Goal: Task Accomplishment & Management: Manage account settings

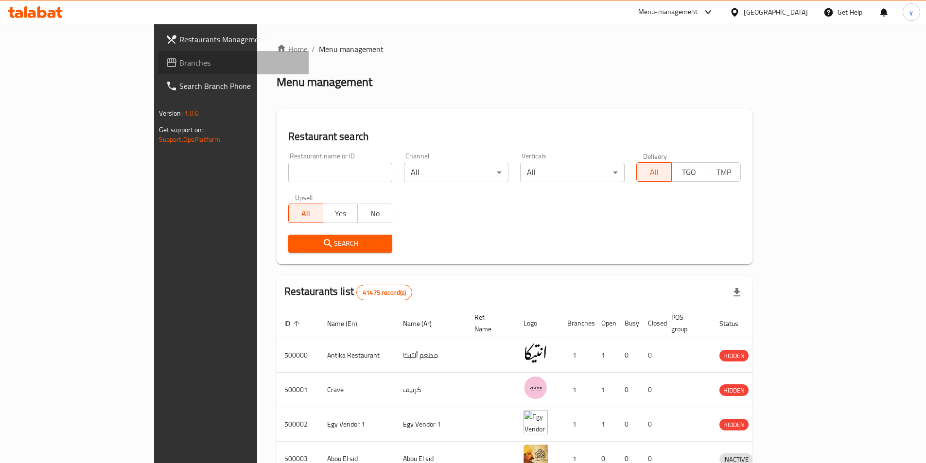
click at [179, 59] on span "Branches" at bounding box center [239, 63] width 121 height 12
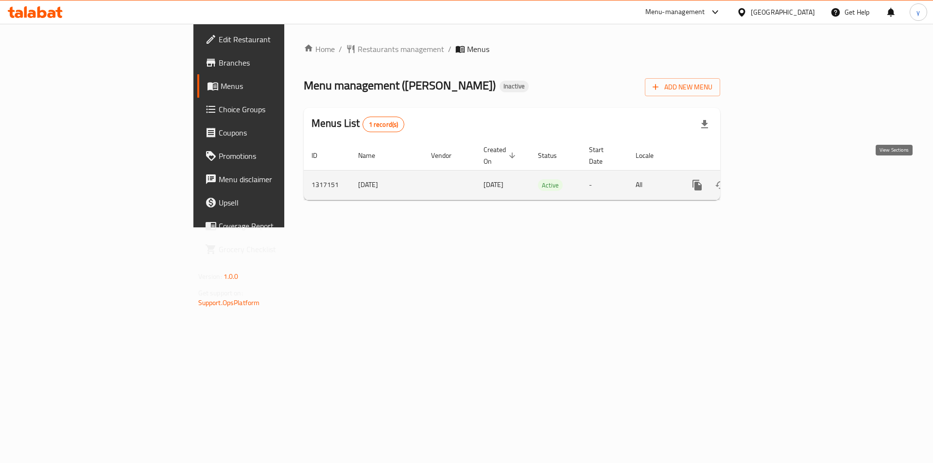
click at [773, 179] on icon "enhanced table" at bounding box center [768, 185] width 12 height 12
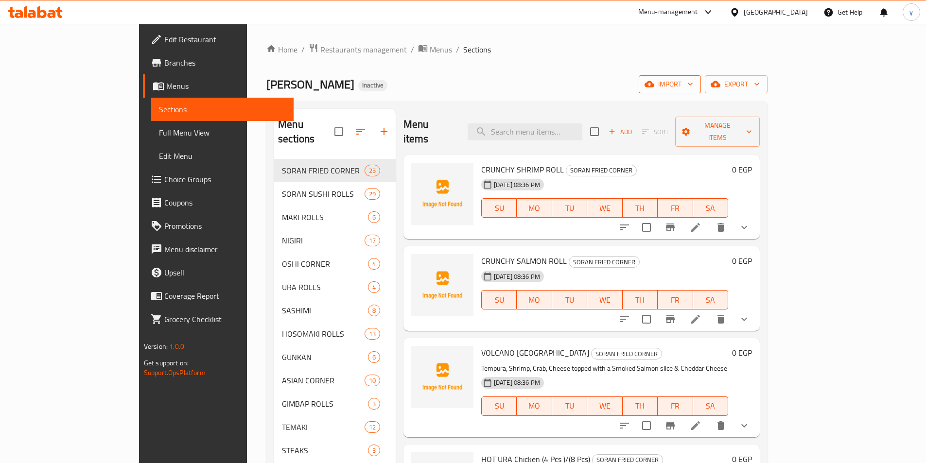
click at [693, 88] on span "import" at bounding box center [669, 84] width 47 height 12
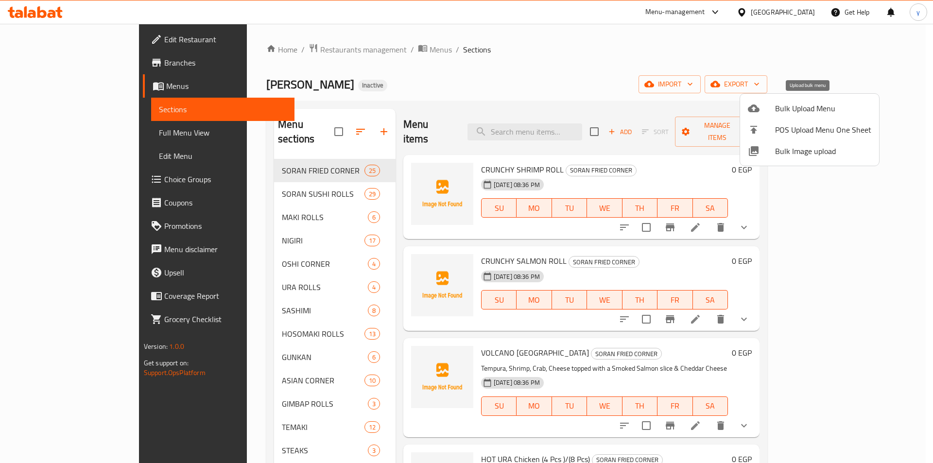
click at [811, 110] on span "Bulk Upload Menu" at bounding box center [823, 109] width 96 height 12
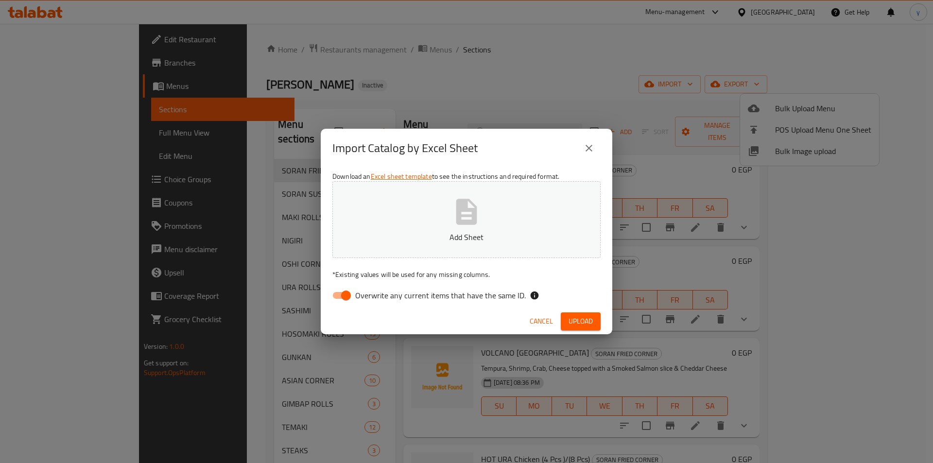
click at [340, 290] on input "Overwrite any current items that have the same ID." at bounding box center [345, 295] width 55 height 18
checkbox input "false"
click at [410, 200] on button "Add Sheet" at bounding box center [466, 219] width 268 height 77
click at [590, 317] on span "Upload" at bounding box center [581, 321] width 24 height 12
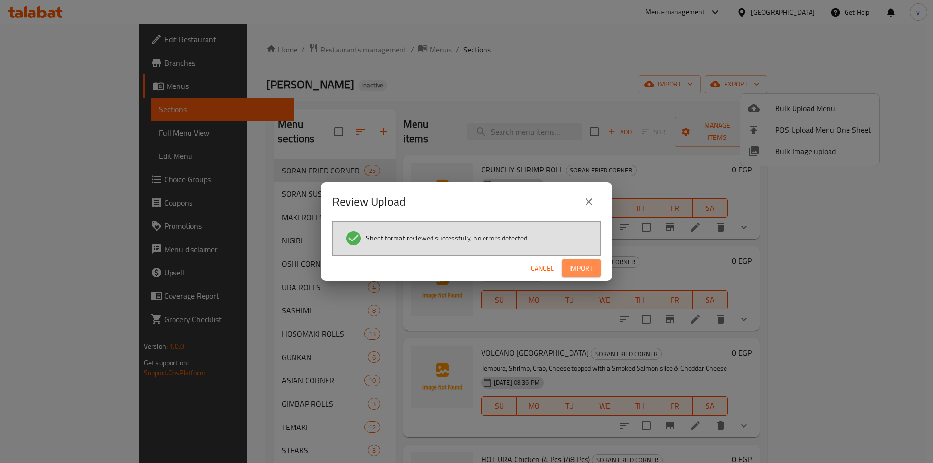
click at [581, 270] on span "Import" at bounding box center [581, 268] width 23 height 12
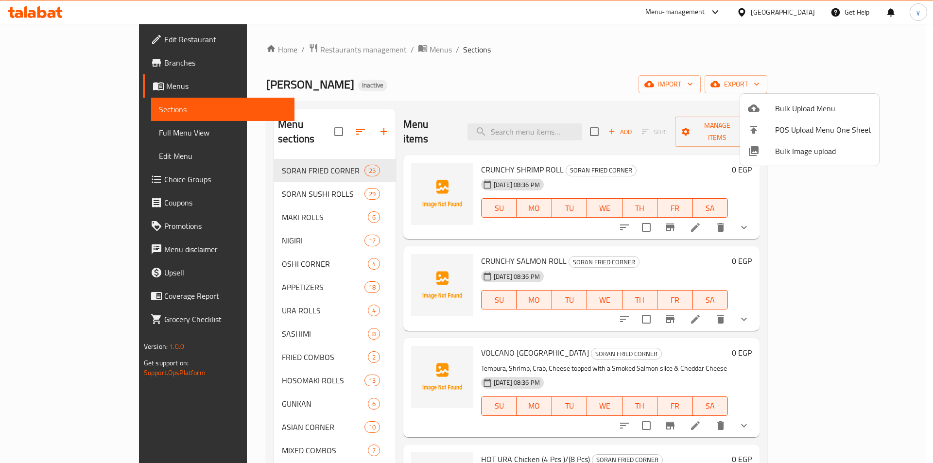
click at [59, 134] on div at bounding box center [466, 231] width 933 height 463
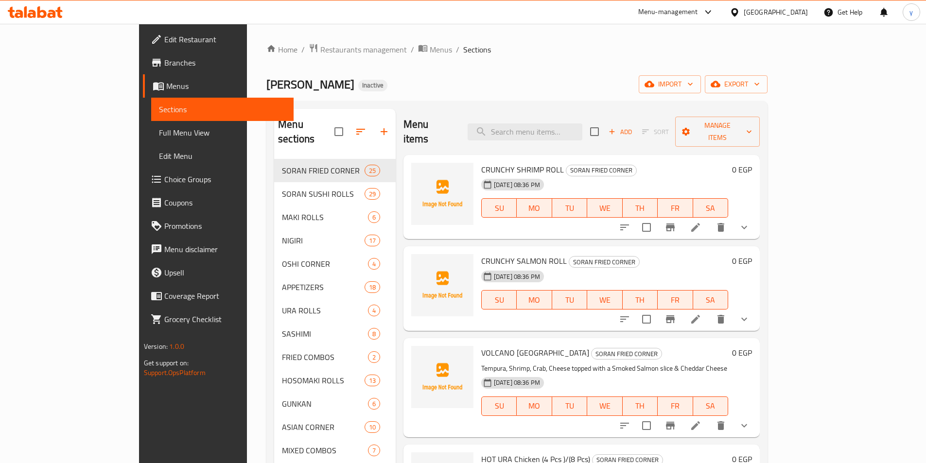
click at [159, 133] on span "Full Menu View" at bounding box center [222, 133] width 127 height 12
click at [159, 135] on span "Full Menu View" at bounding box center [222, 133] width 127 height 12
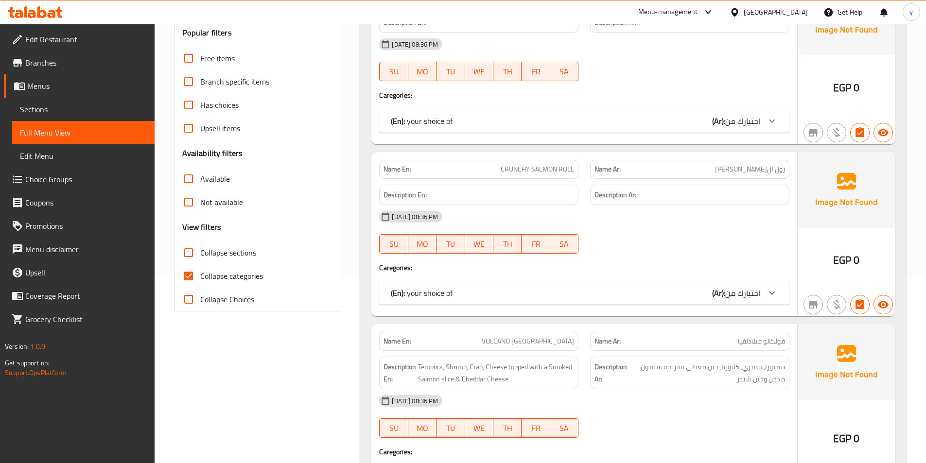
scroll to position [194, 0]
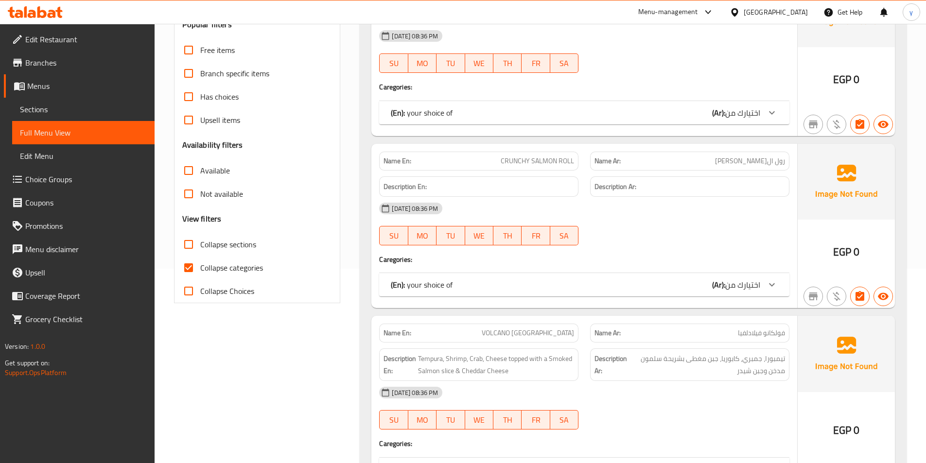
click at [214, 268] on span "Collapse categories" at bounding box center [231, 268] width 63 height 12
click at [200, 268] on input "Collapse categories" at bounding box center [188, 267] width 23 height 23
checkbox input "false"
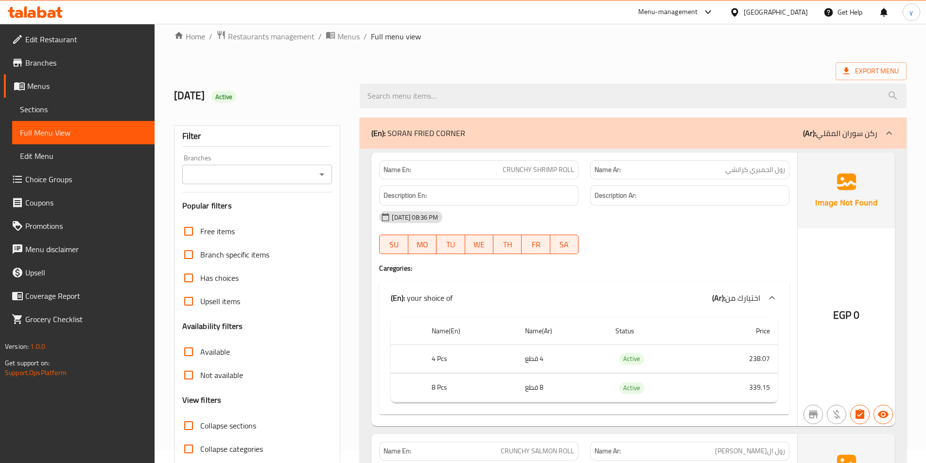
scroll to position [0, 0]
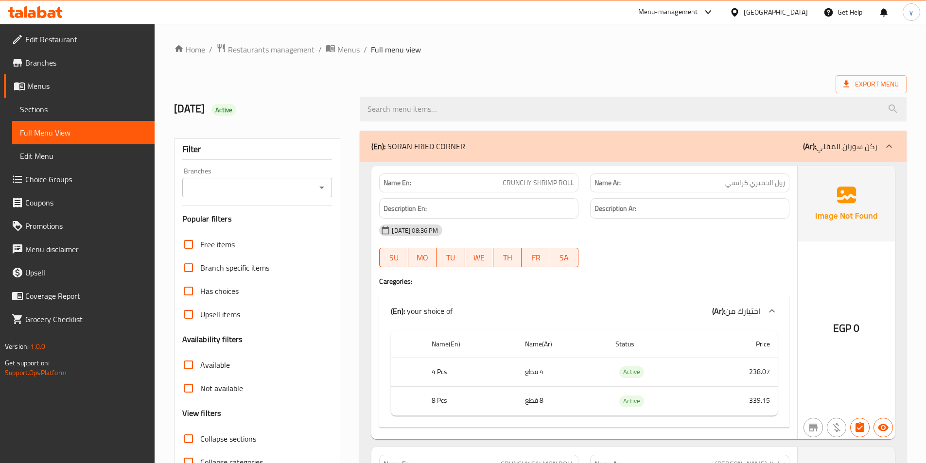
click at [857, 152] on p "(Ar): ركن سوران المقلي" at bounding box center [840, 146] width 74 height 12
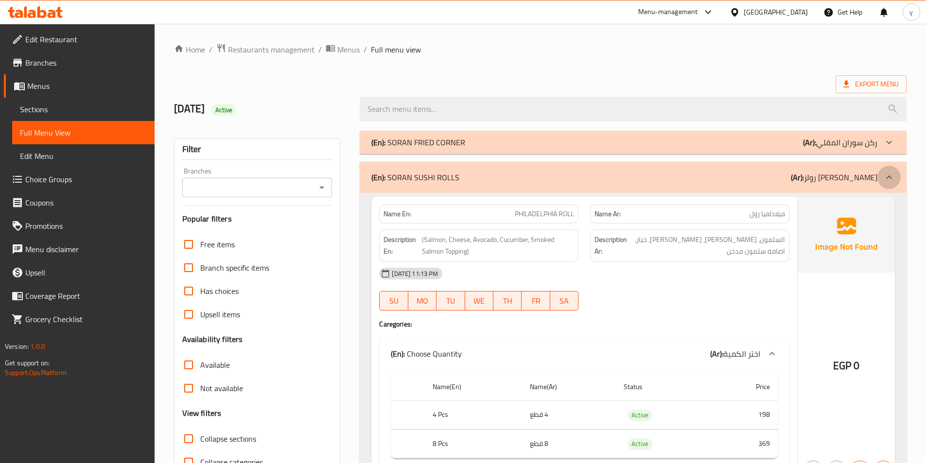
click at [895, 179] on div at bounding box center [888, 177] width 23 height 23
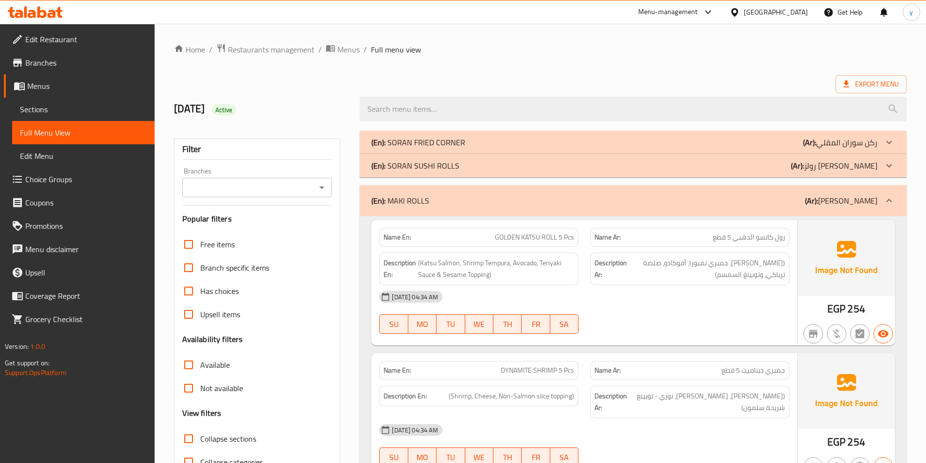
scroll to position [97, 0]
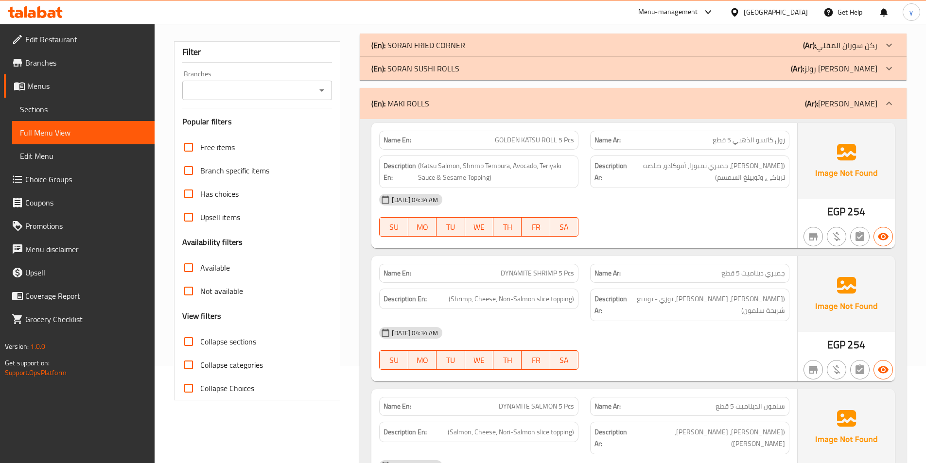
click at [887, 101] on icon at bounding box center [889, 104] width 12 height 12
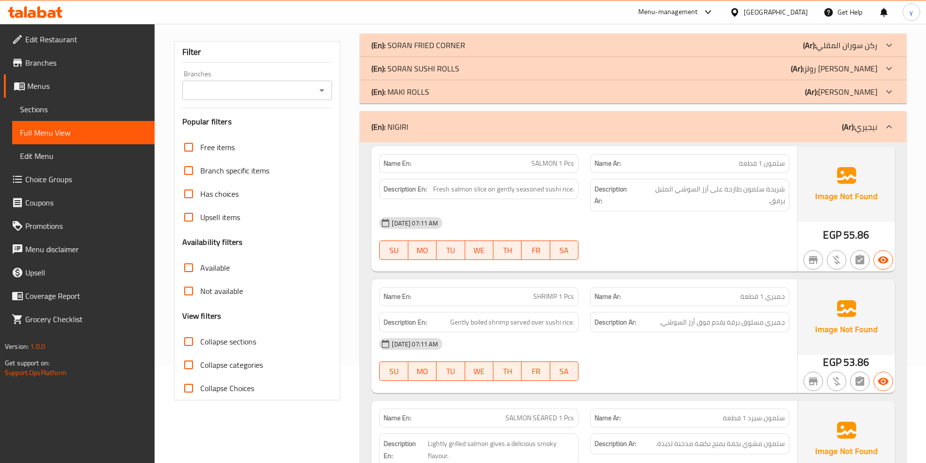
click at [889, 127] on icon at bounding box center [889, 127] width 12 height 12
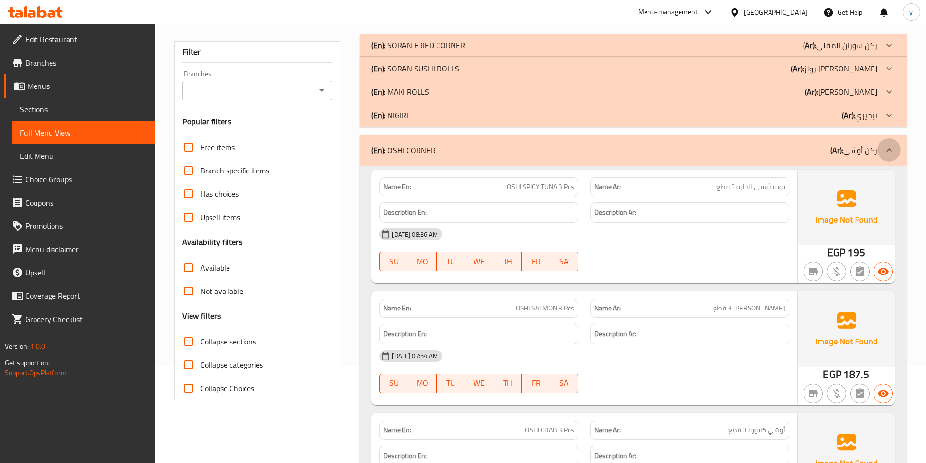
click at [893, 148] on icon at bounding box center [889, 150] width 12 height 12
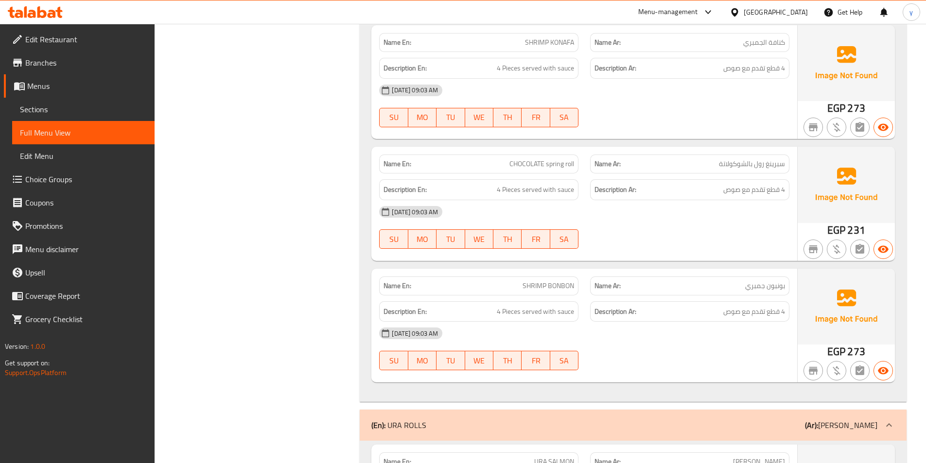
scroll to position [2381, 0]
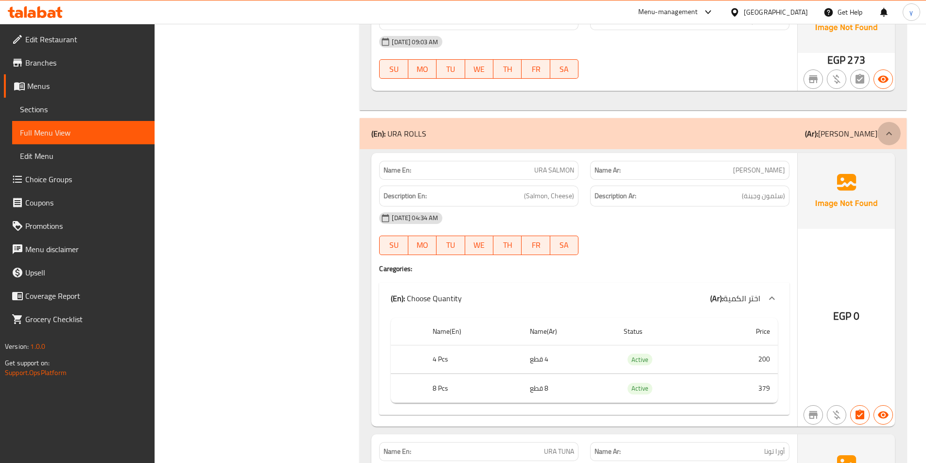
click at [887, 134] on icon at bounding box center [889, 133] width 6 height 3
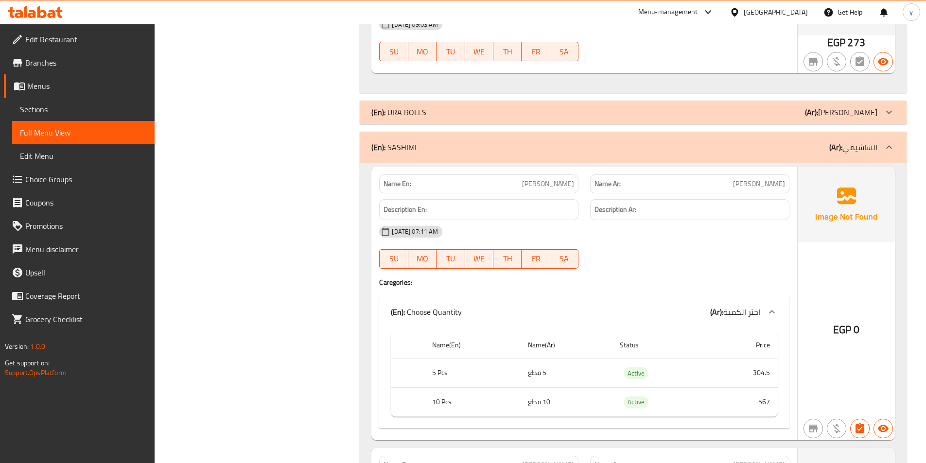
scroll to position [2430, 0]
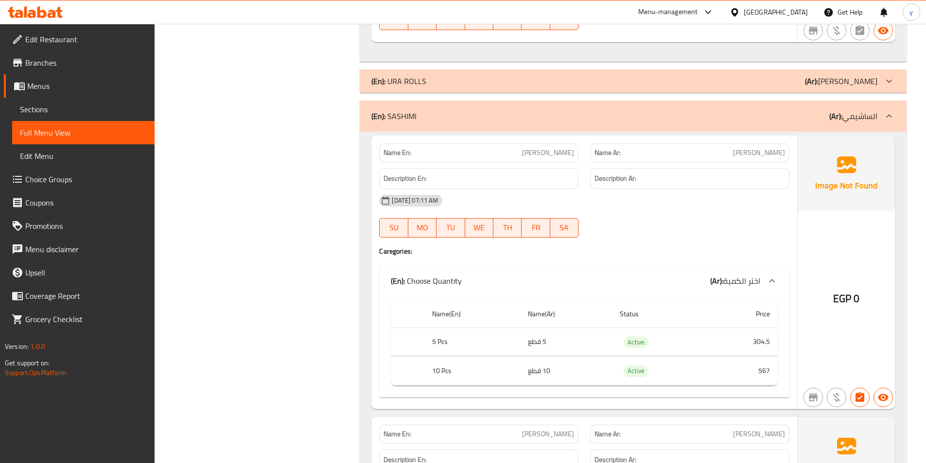
click at [892, 112] on icon at bounding box center [889, 116] width 12 height 12
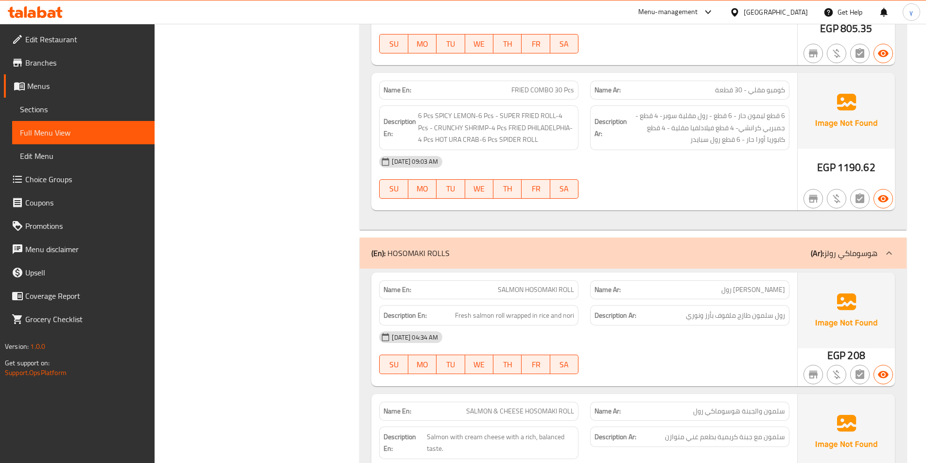
scroll to position [2673, 0]
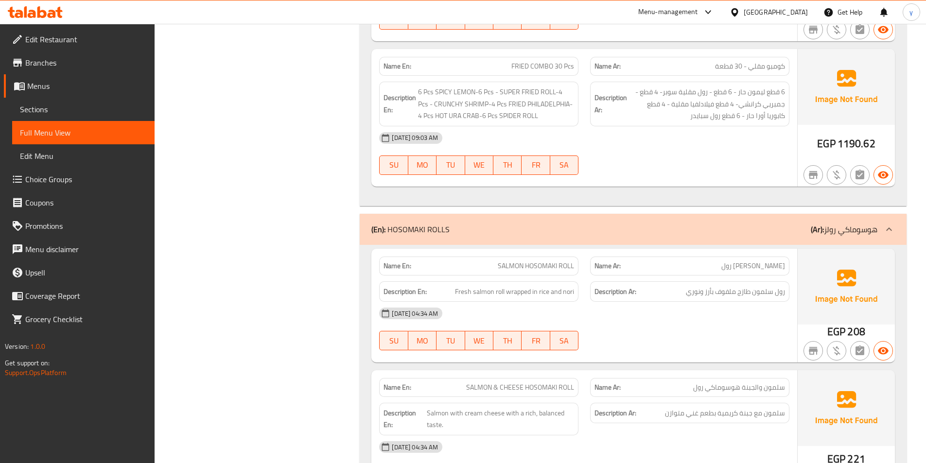
click at [885, 234] on icon at bounding box center [889, 230] width 12 height 12
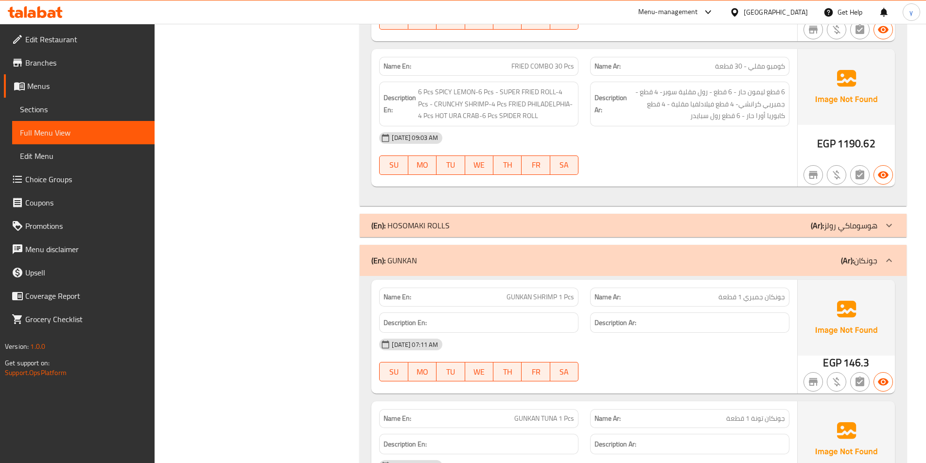
click at [891, 259] on icon at bounding box center [889, 261] width 12 height 12
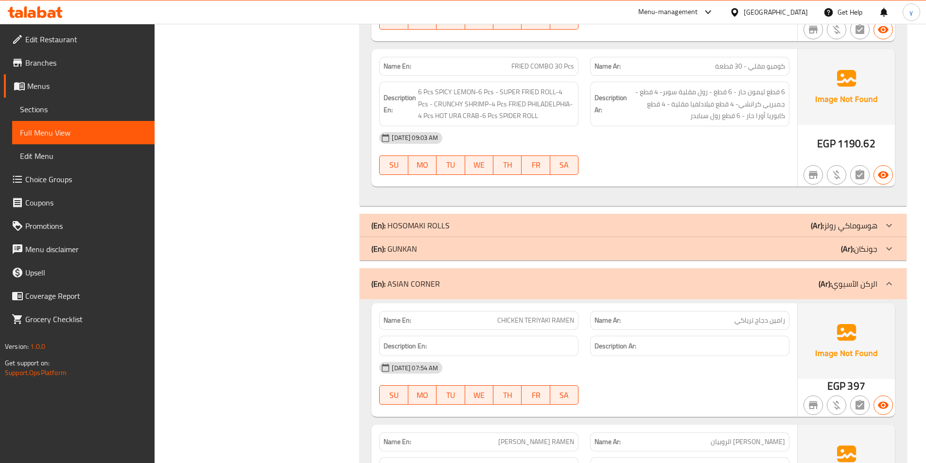
click at [891, 276] on div at bounding box center [888, 283] width 23 height 23
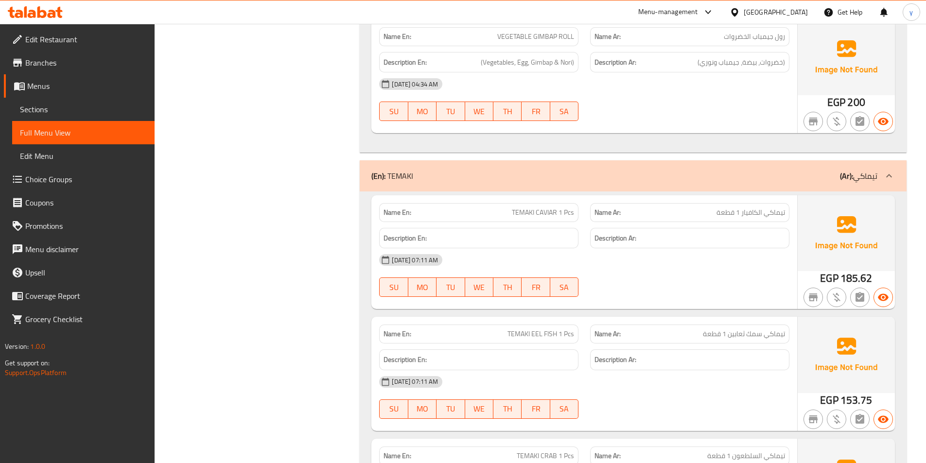
scroll to position [4277, 0]
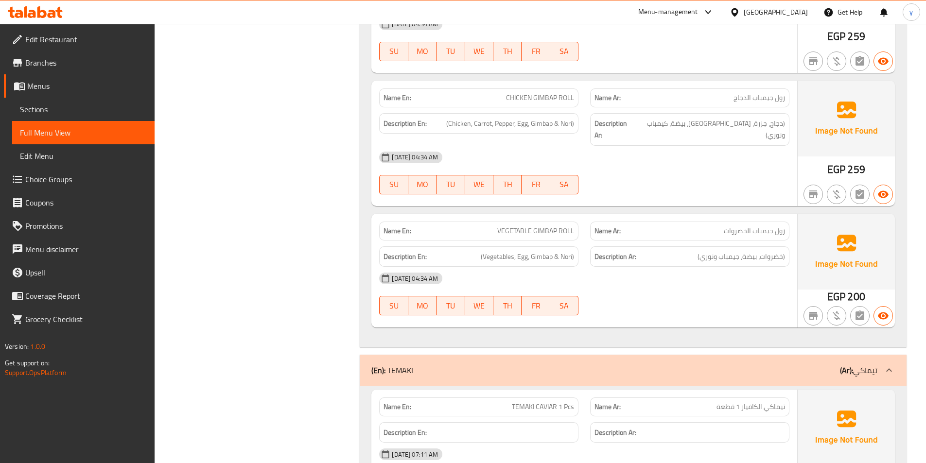
click at [885, 364] on icon at bounding box center [889, 370] width 12 height 12
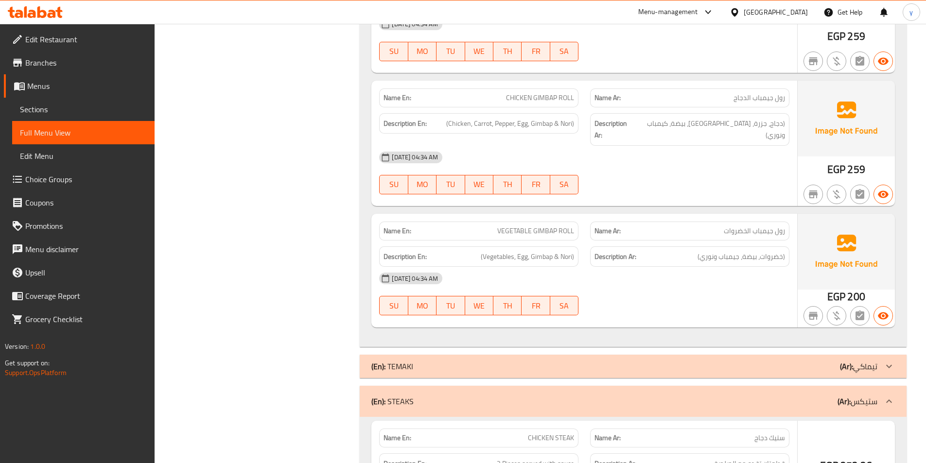
scroll to position [4034, 0]
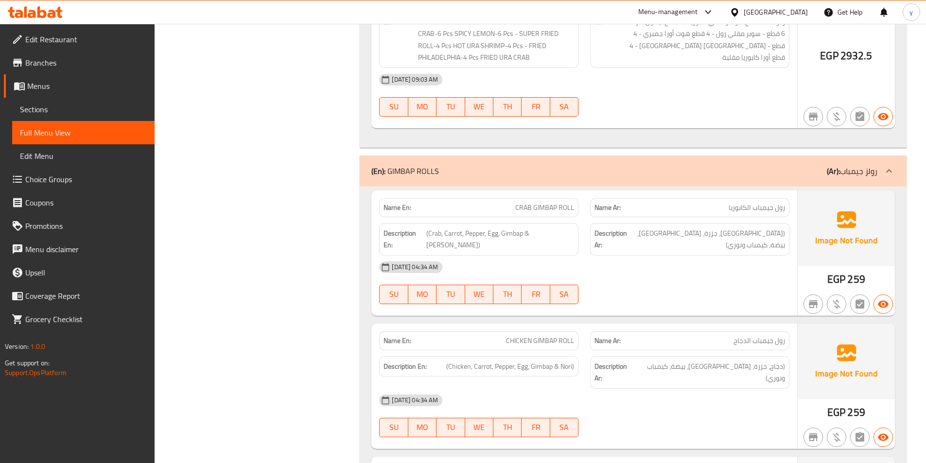
click at [884, 171] on icon at bounding box center [889, 171] width 12 height 12
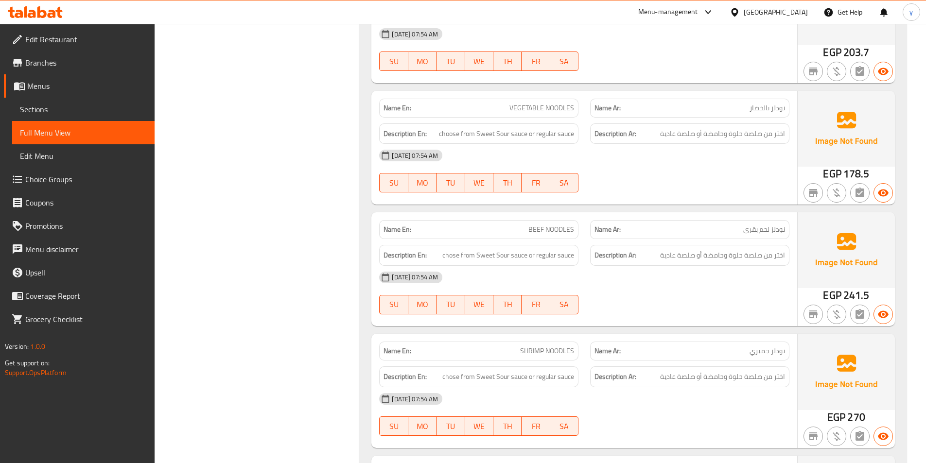
scroll to position [5589, 0]
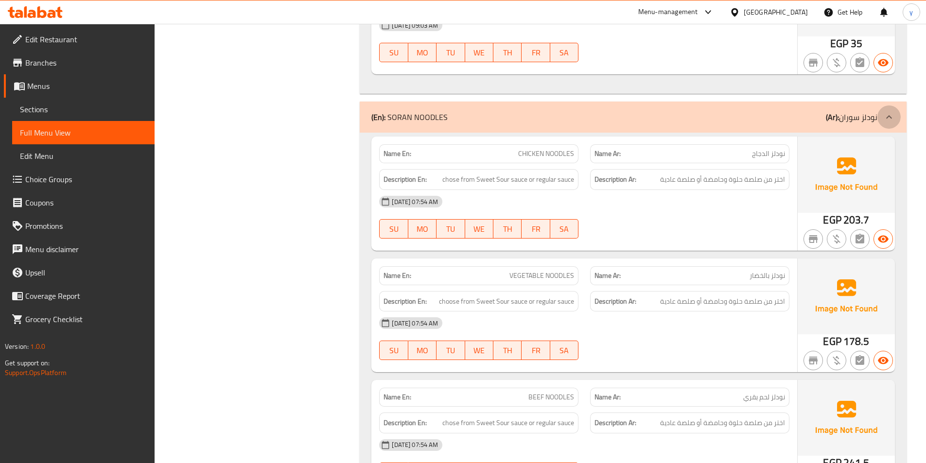
click at [894, 119] on div at bounding box center [888, 116] width 23 height 23
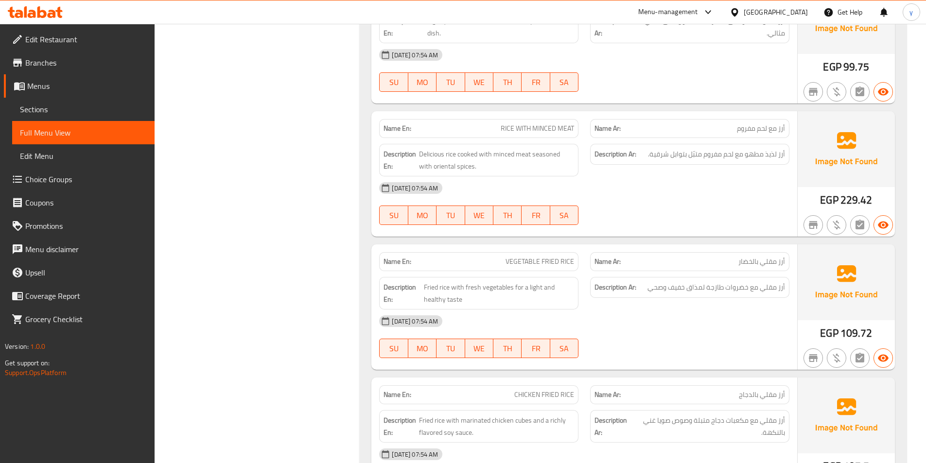
scroll to position [5929, 0]
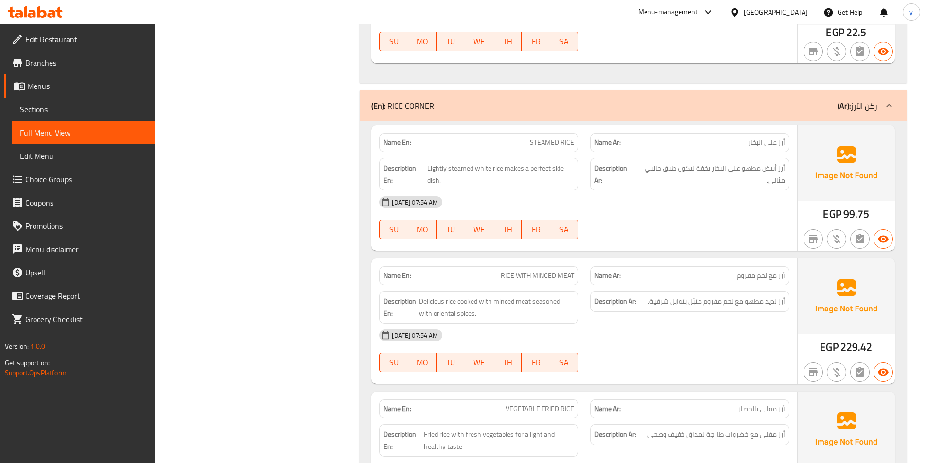
click at [893, 105] on icon at bounding box center [889, 106] width 12 height 12
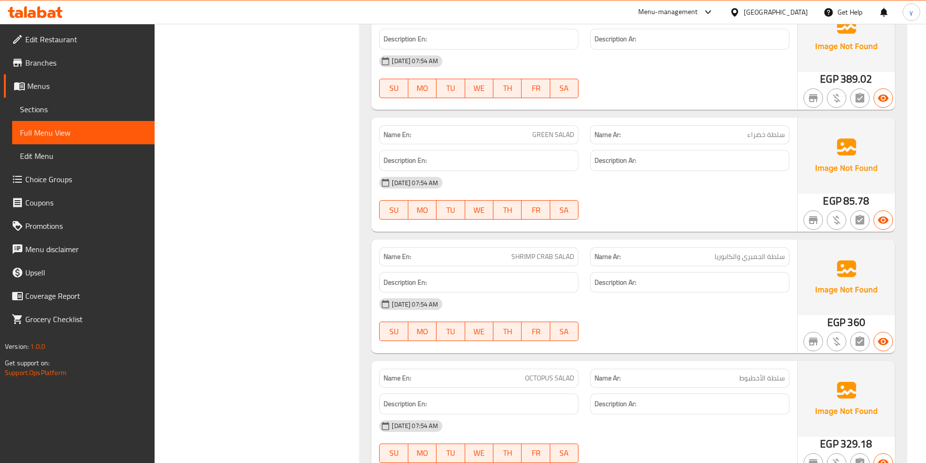
scroll to position [5880, 0]
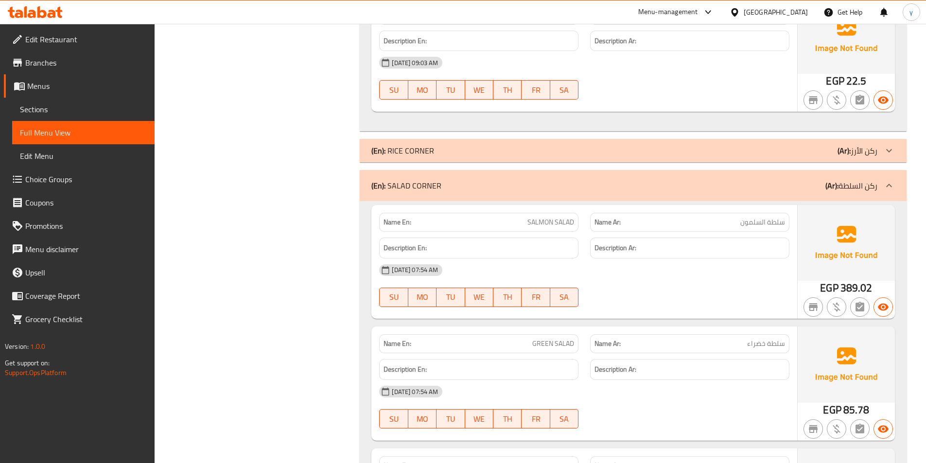
click at [891, 186] on icon at bounding box center [889, 186] width 12 height 12
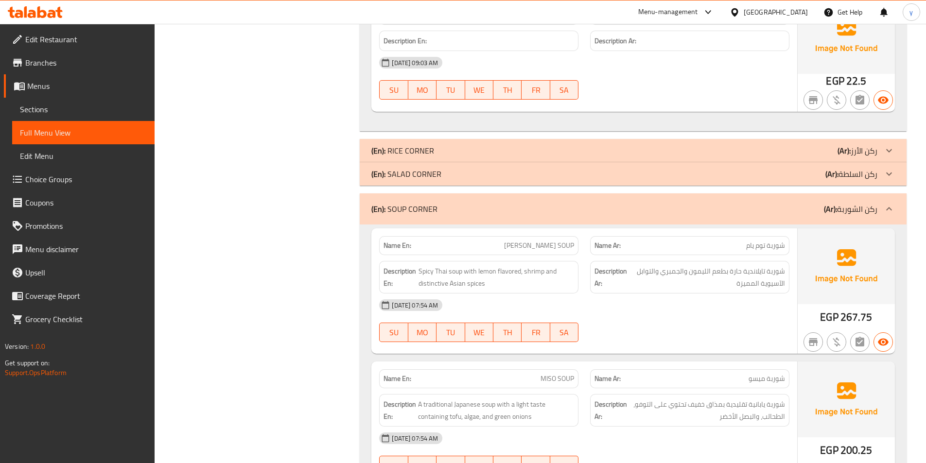
click at [894, 208] on icon at bounding box center [889, 209] width 12 height 12
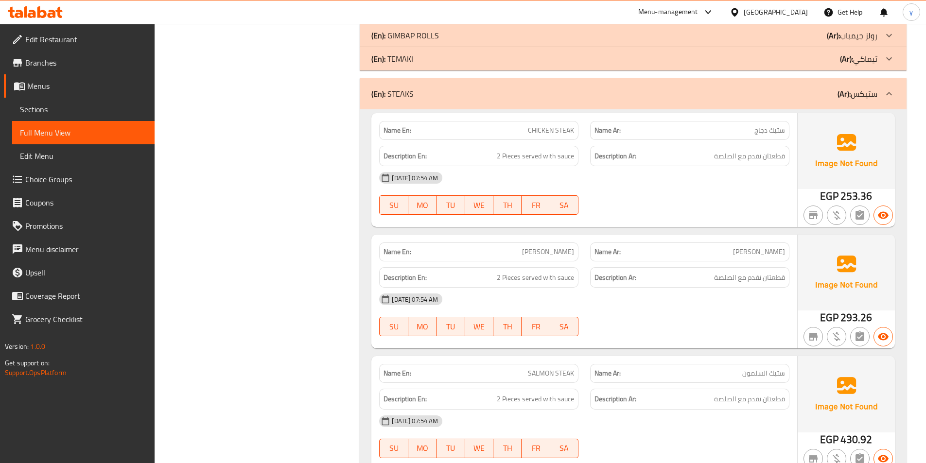
scroll to position [4042, 0]
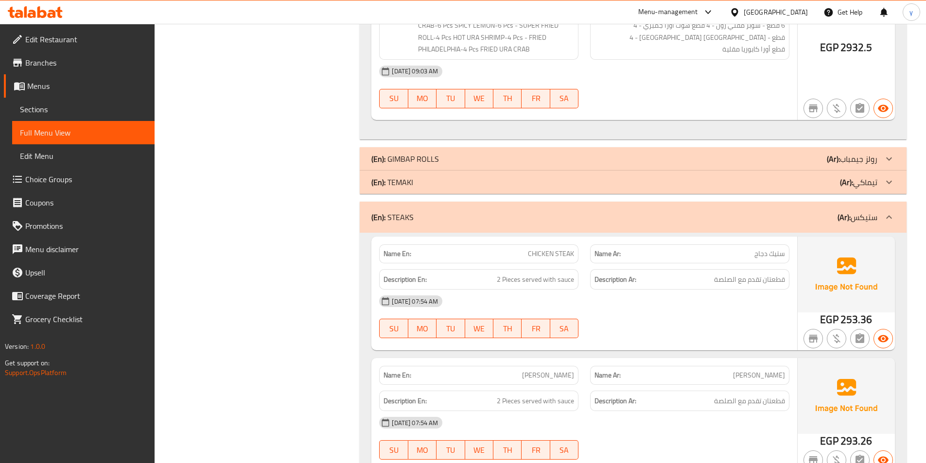
click at [885, 218] on icon at bounding box center [889, 217] width 12 height 12
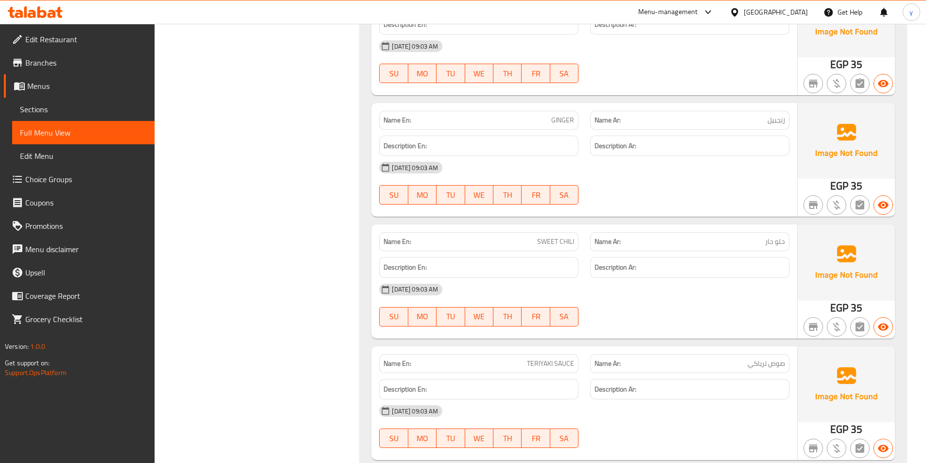
scroll to position [4326, 0]
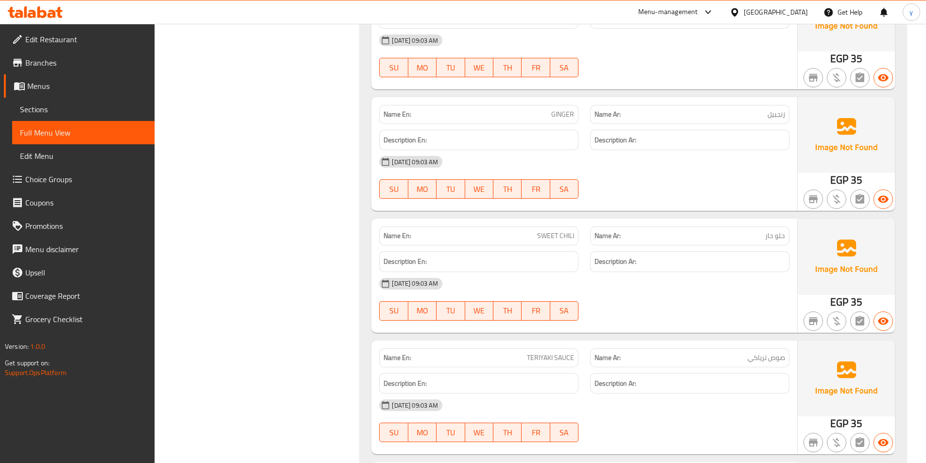
click at [769, 238] on span "حلو حار" at bounding box center [775, 236] width 20 height 10
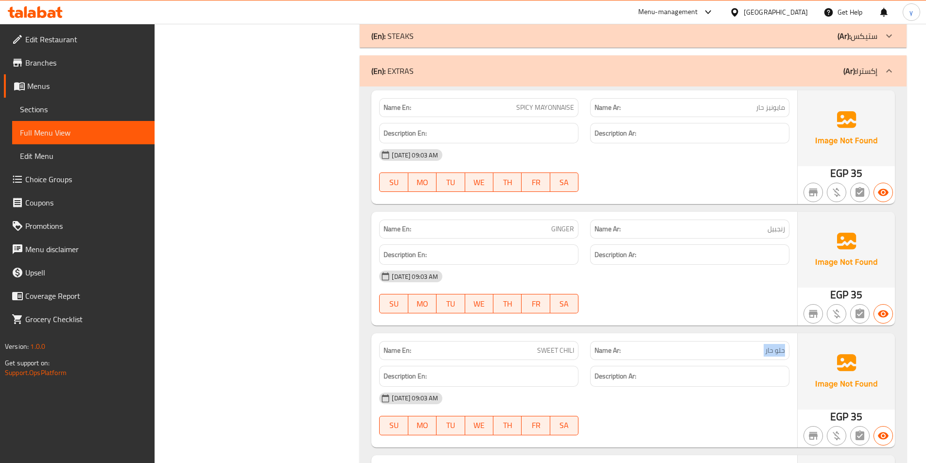
scroll to position [4229, 0]
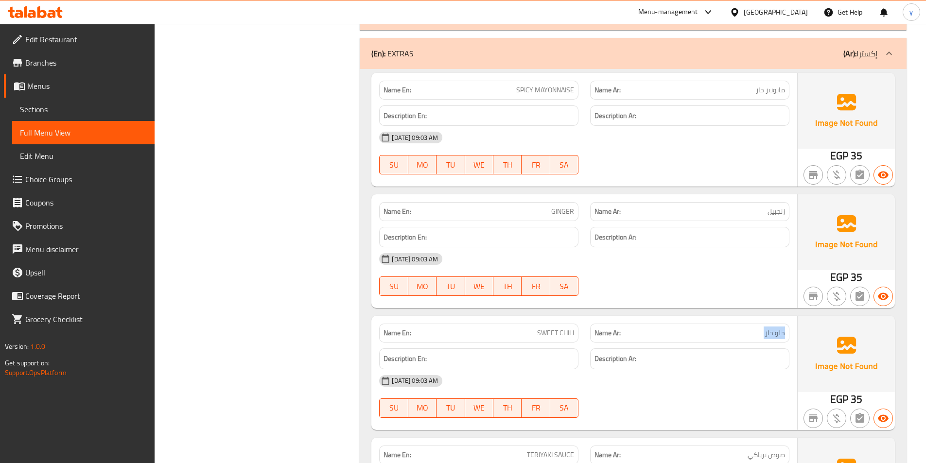
click at [764, 330] on p "Name Ar: حلو حار" at bounding box center [689, 333] width 191 height 10
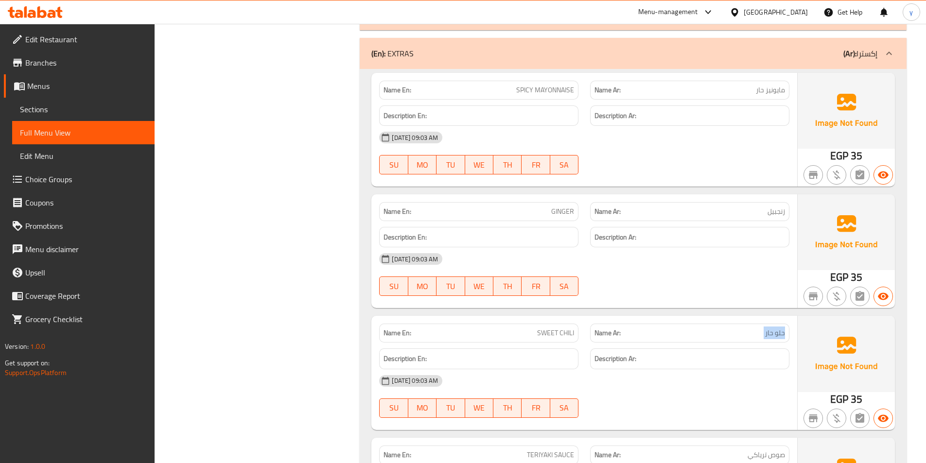
click at [771, 331] on span "حلو حار" at bounding box center [775, 333] width 20 height 10
click at [741, 333] on p "Name Ar: حلو حار" at bounding box center [689, 333] width 191 height 10
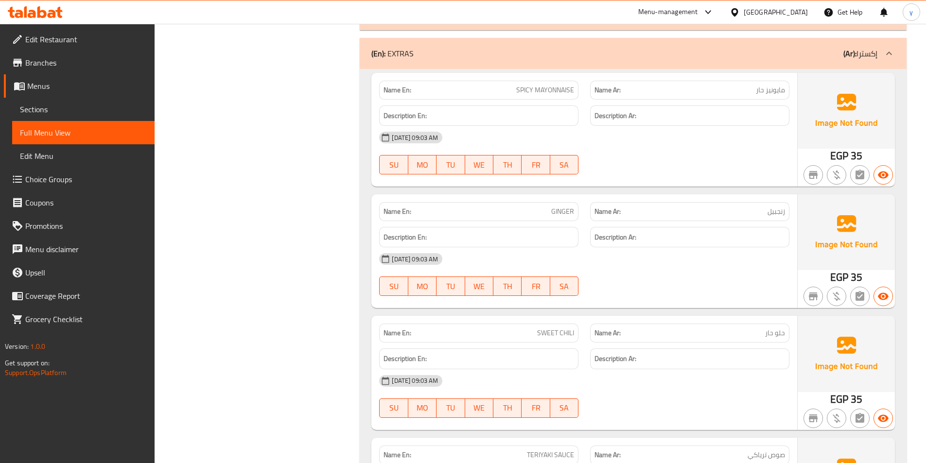
click at [554, 334] on span "SWEET CHILI" at bounding box center [555, 333] width 37 height 10
copy span "SWEET CHILI"
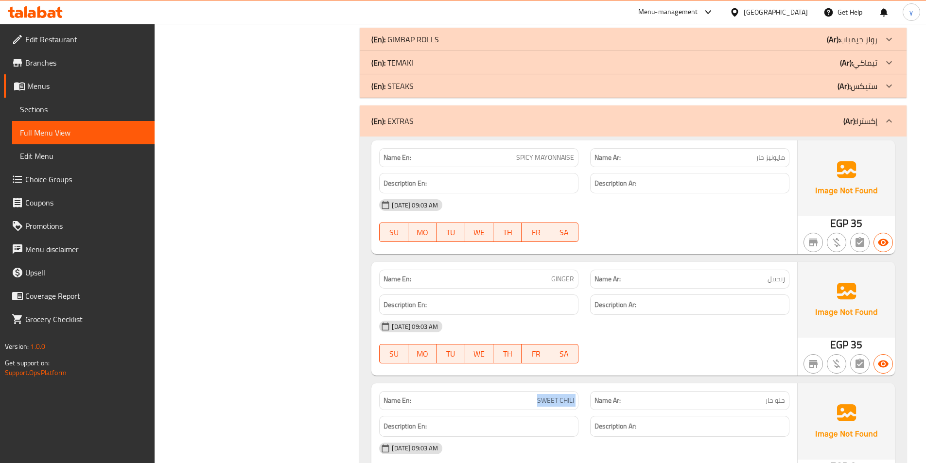
scroll to position [4083, 0]
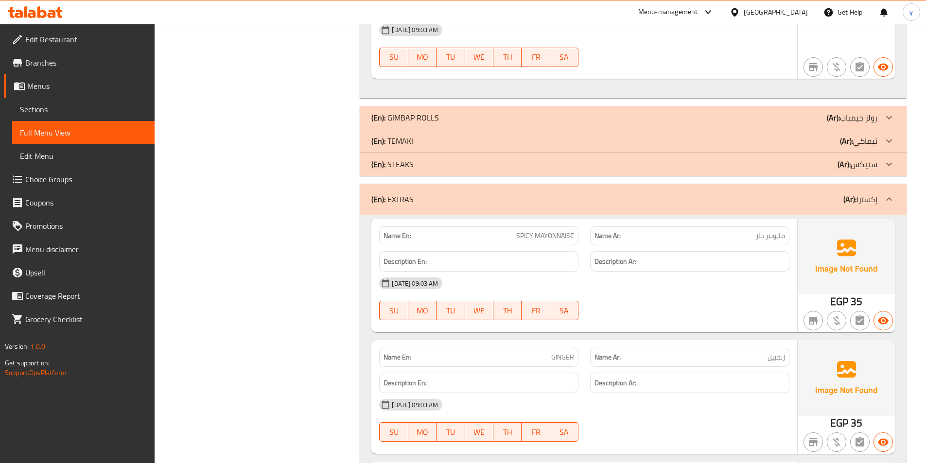
click at [776, 231] on span "مايونيز حار" at bounding box center [770, 236] width 29 height 10
click at [777, 234] on span "مايونيز حار" at bounding box center [770, 236] width 29 height 10
click at [564, 233] on span "SPICY MAYONNAISE" at bounding box center [545, 236] width 58 height 10
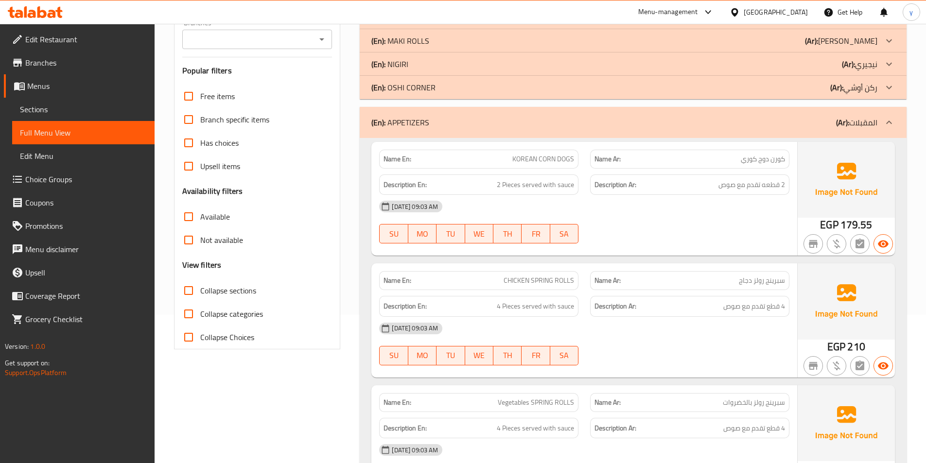
scroll to position [195, 0]
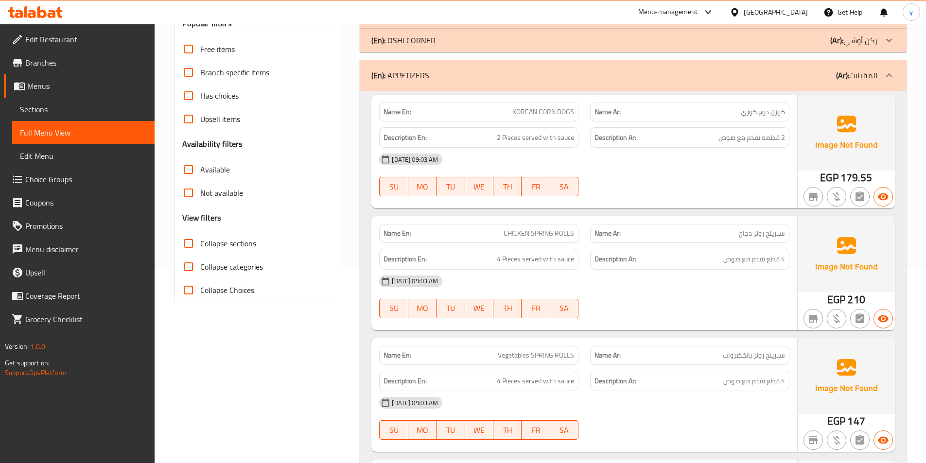
click at [774, 238] on span "سبرينج رولز دجاج" at bounding box center [762, 233] width 46 height 10
click at [749, 240] on div "Name Ar: سبرينج رولز دجاج" at bounding box center [689, 233] width 199 height 19
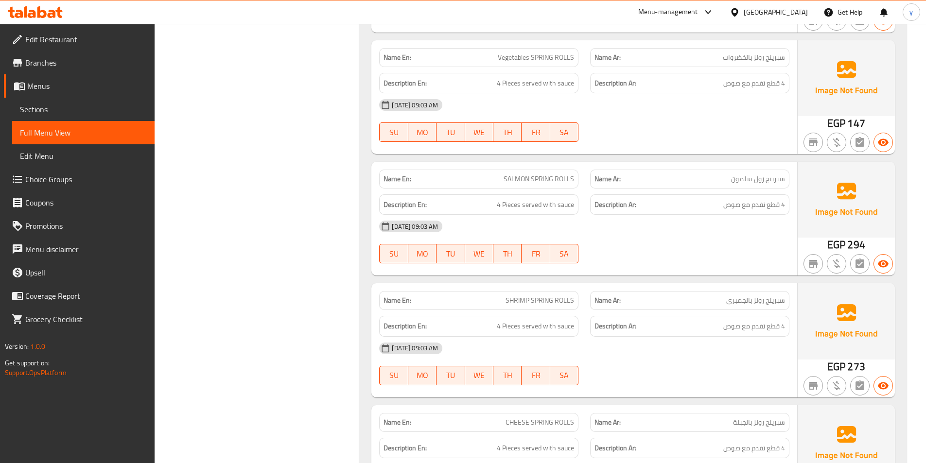
scroll to position [536, 0]
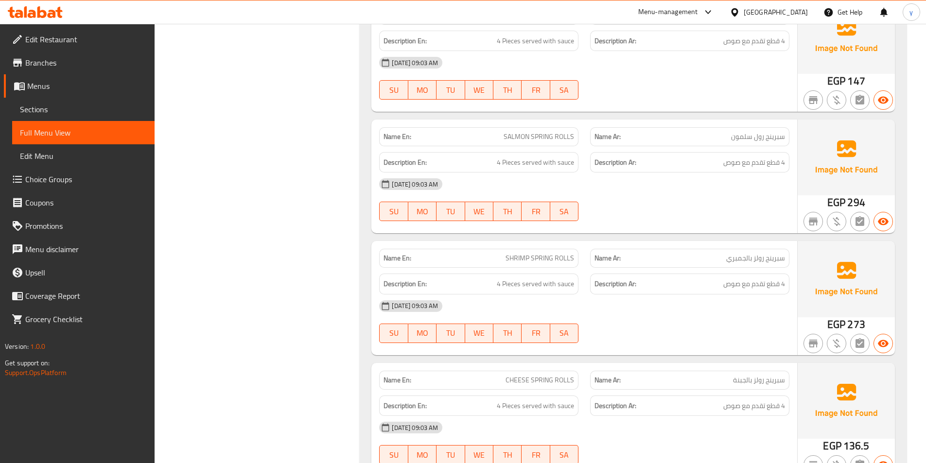
click at [747, 260] on span "سبرينج رولز بالجمبري" at bounding box center [755, 258] width 59 height 10
click at [566, 284] on span "4 Pieces served with sauce" at bounding box center [535, 284] width 77 height 12
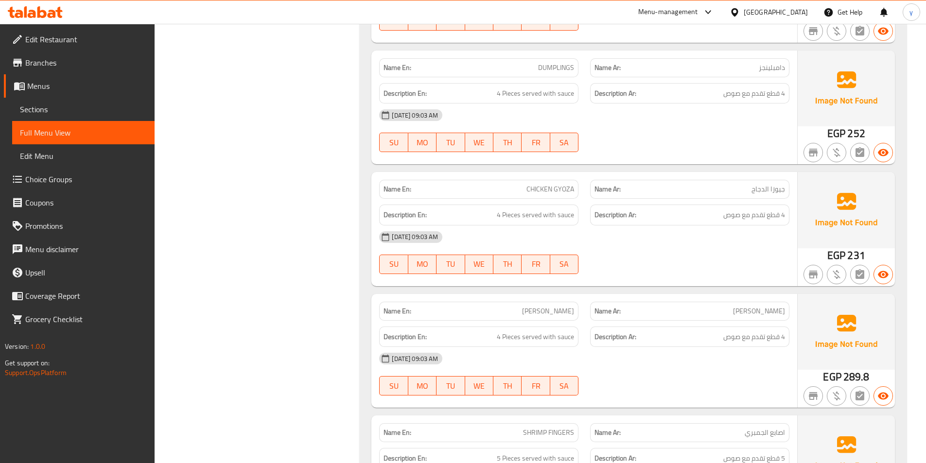
scroll to position [1022, 0]
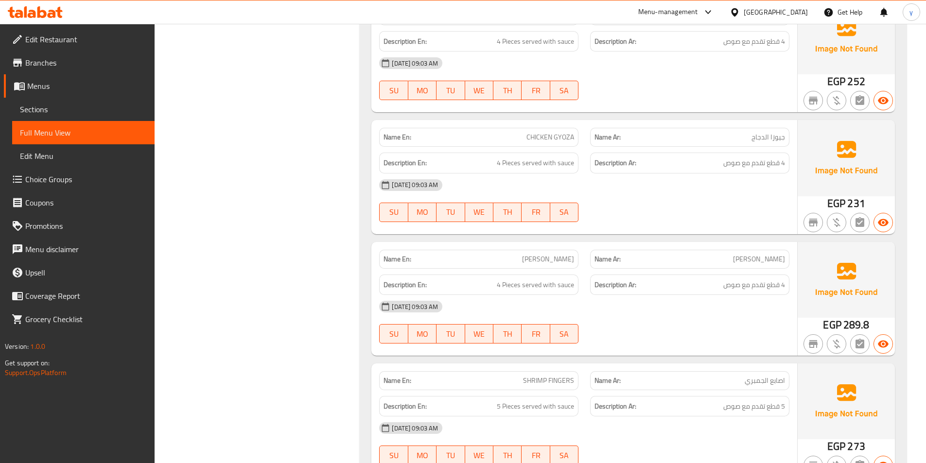
click at [550, 258] on span "[PERSON_NAME]" at bounding box center [548, 259] width 52 height 10
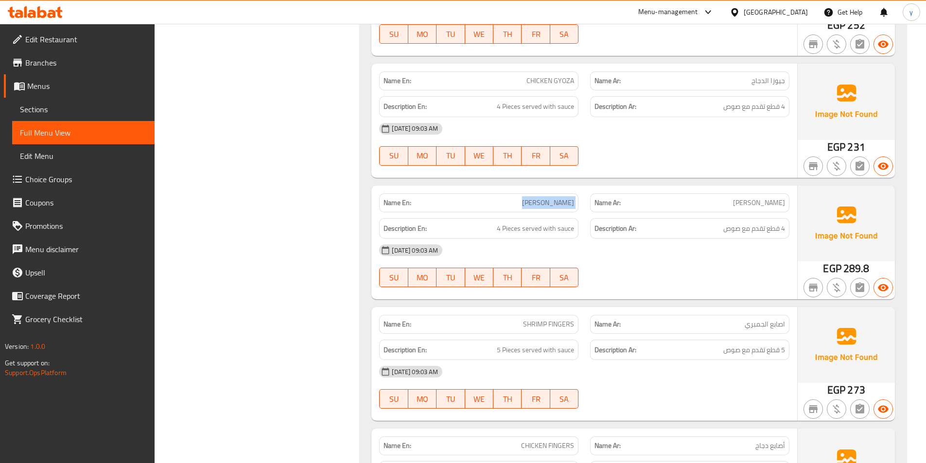
scroll to position [1167, 0]
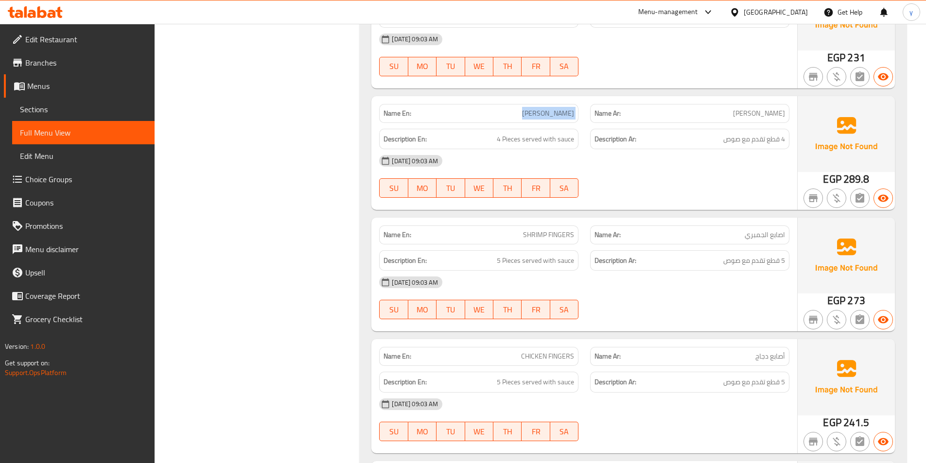
click at [761, 240] on span "اصابع الجمبري" at bounding box center [765, 235] width 40 height 10
click at [760, 240] on span "اصابع الجمبري" at bounding box center [765, 235] width 40 height 10
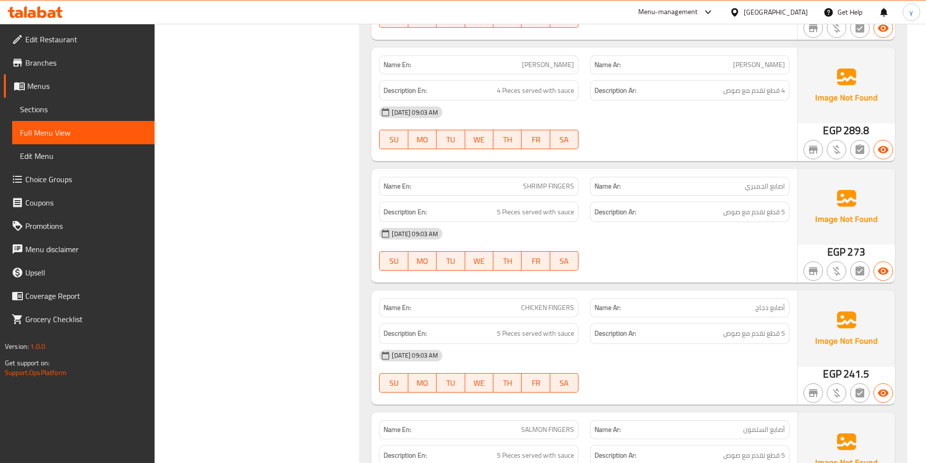
click at [749, 218] on div "Description Ar: 5 قطع تقدم مع صوص" at bounding box center [689, 212] width 199 height 21
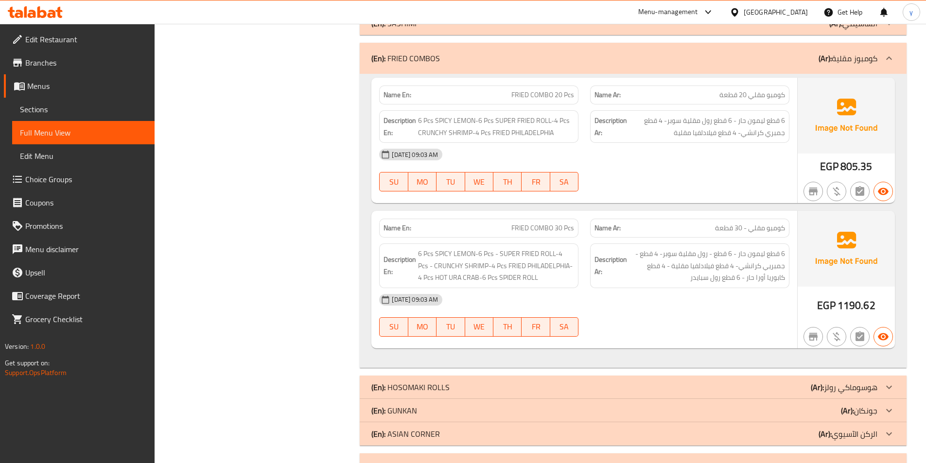
scroll to position [2528, 0]
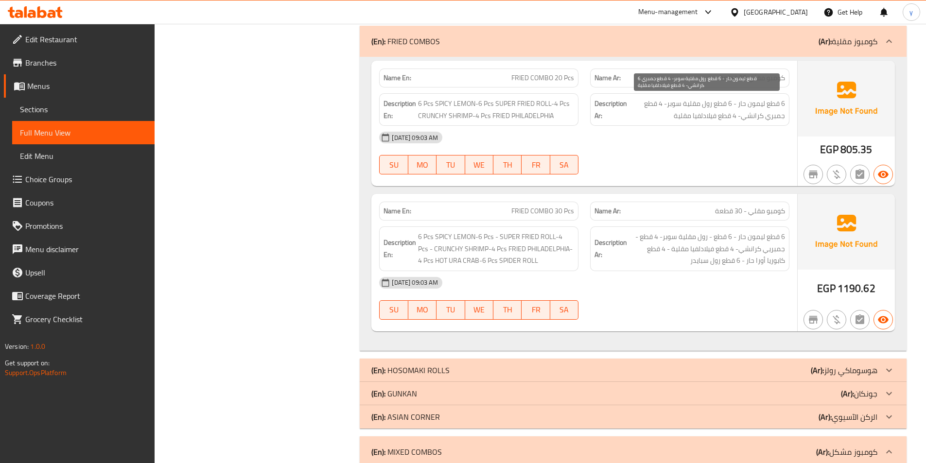
click at [761, 114] on span "6 قطع ليمون حار - 6 قطع رول مقلية سوبر- 4 قطع جمبري كرانشي- 4 قطع فيلادلفيا مقل…" at bounding box center [707, 110] width 156 height 24
click at [771, 104] on span "6 قطع ليمون حار - 6 قطع رول مقلية سوبر- 4 قطع جمبري كرانشي- 4 قطع فيلادلفيا مقل…" at bounding box center [707, 110] width 156 height 24
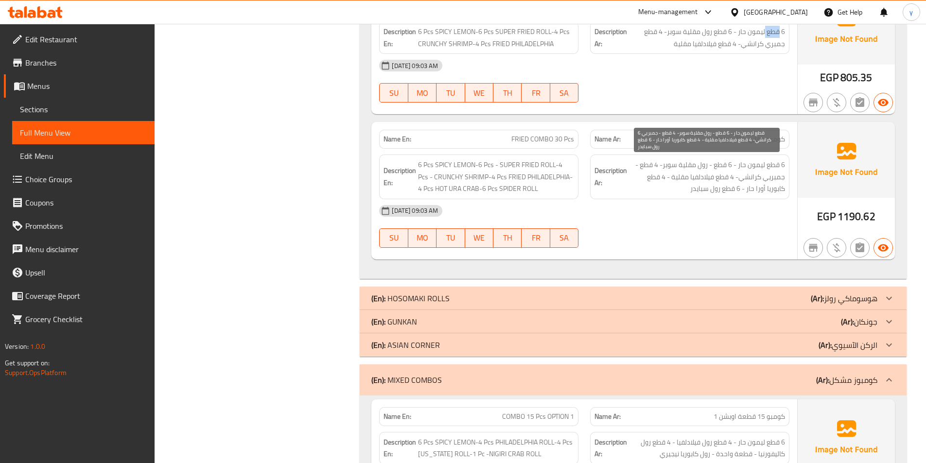
scroll to position [2577, 0]
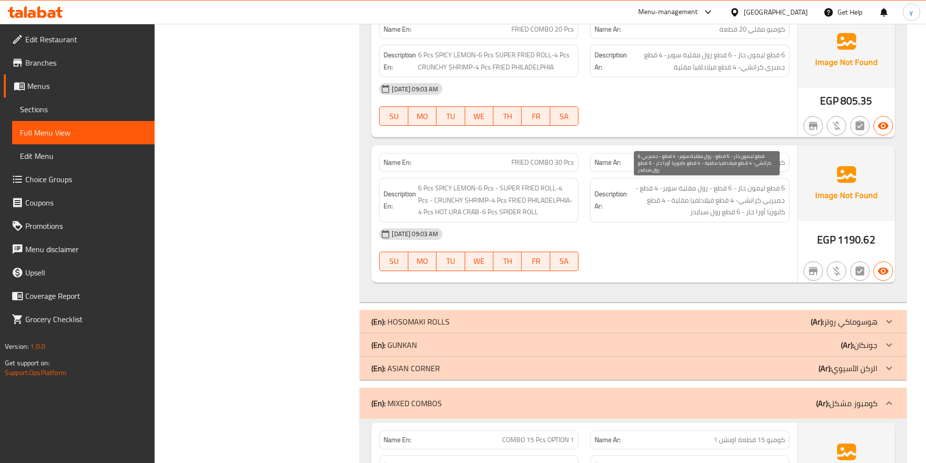
click at [758, 193] on span "6 قطع ليمون حار - 6 قطع - رول مقلية سوبر- 4 قطع - جمبريي كرانشي- 4 قطع فيلادلفي…" at bounding box center [707, 200] width 156 height 36
click at [719, 192] on span "6 قطع ليمون حار - 6 قطع - رول مقلية سوبر- 4 قطع - جمبريي كرانشي- 4 قطع فيلادلفي…" at bounding box center [707, 200] width 156 height 36
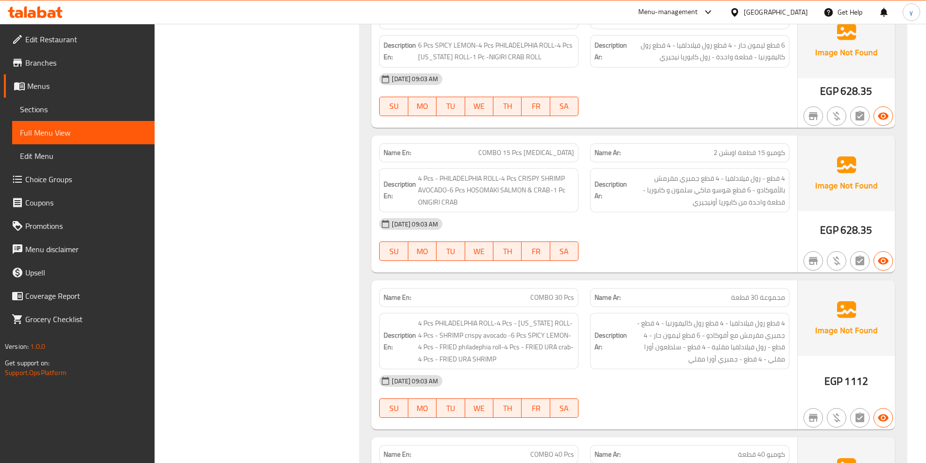
scroll to position [3014, 0]
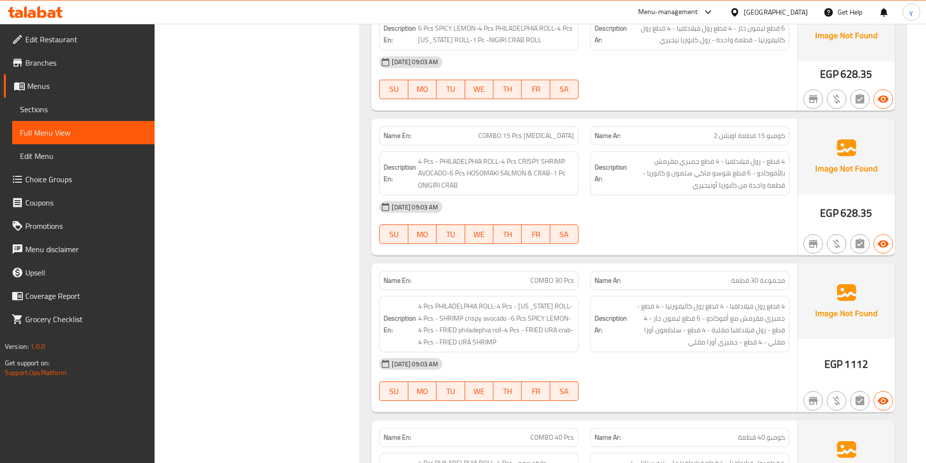
click at [770, 278] on span "مجموعة 30 قطعة" at bounding box center [758, 281] width 54 height 10
click at [547, 271] on div "Name En: COMBO 30 Pcs" at bounding box center [478, 280] width 199 height 19
click at [551, 279] on span "COMBO 30 Pcs" at bounding box center [552, 281] width 44 height 10
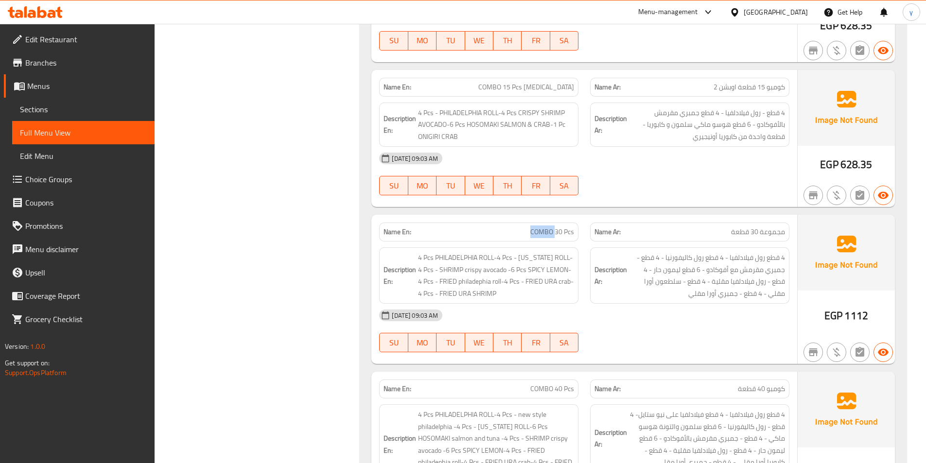
scroll to position [3111, 0]
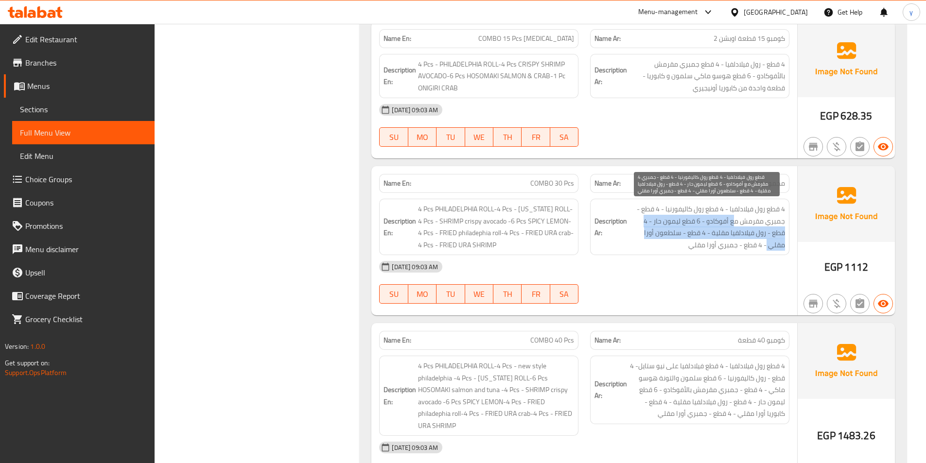
drag, startPoint x: 735, startPoint y: 222, endPoint x: 638, endPoint y: 235, distance: 98.1
click at [638, 235] on span "4 قطع رول فيلادلفيا - 4 قطع رول كاليفورنيا - 4 قطع - جمبري مقرمش مع أفوكادو - 6…" at bounding box center [707, 227] width 156 height 48
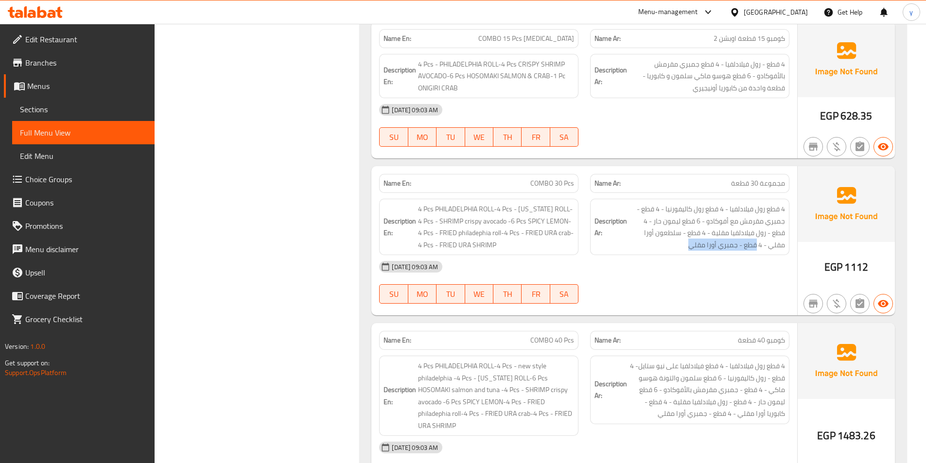
drag, startPoint x: 692, startPoint y: 249, endPoint x: 785, endPoint y: 244, distance: 93.4
click at [785, 244] on div "Description Ar: 4 قطع رول فيلادلفيا - 4 قطع رول كاليفورنيا - 4 قطع - جمبري مقرم…" at bounding box center [689, 227] width 199 height 56
click at [731, 342] on p "Name Ar: كومبو 40 قطعة" at bounding box center [689, 340] width 191 height 10
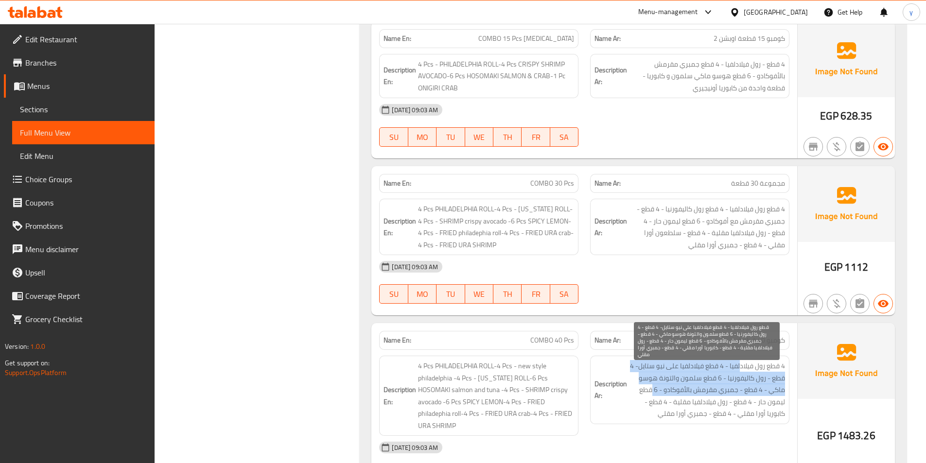
drag, startPoint x: 739, startPoint y: 367, endPoint x: 652, endPoint y: 392, distance: 90.5
click at [652, 392] on span "4 قطع رول فيلادلفيا - 4 قطع فيلادلفيا على نيو ستايل- 4 قطع - رول كاليفورنيا - 6…" at bounding box center [707, 390] width 156 height 60
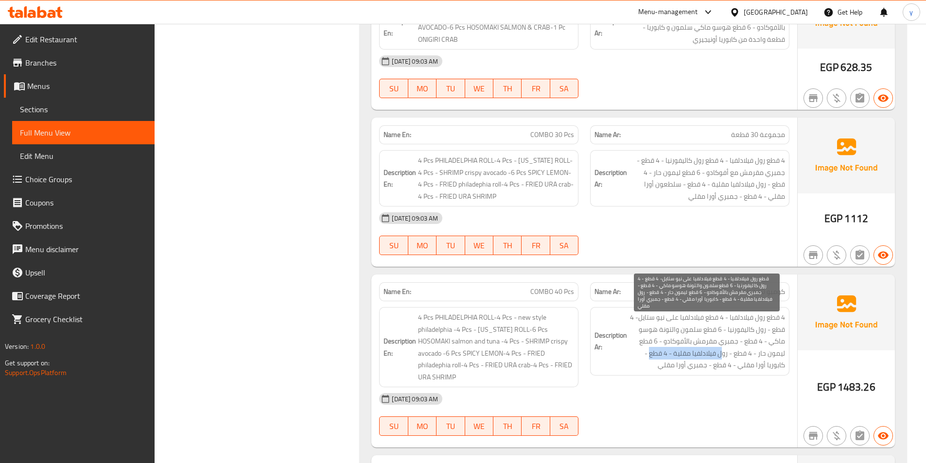
drag, startPoint x: 721, startPoint y: 354, endPoint x: 648, endPoint y: 359, distance: 73.0
click at [648, 359] on span "4 قطع رول فيلادلفيا - 4 قطع فيلادلفيا على نيو ستايل- 4 قطع - رول كاليفورنيا - 6…" at bounding box center [707, 342] width 156 height 60
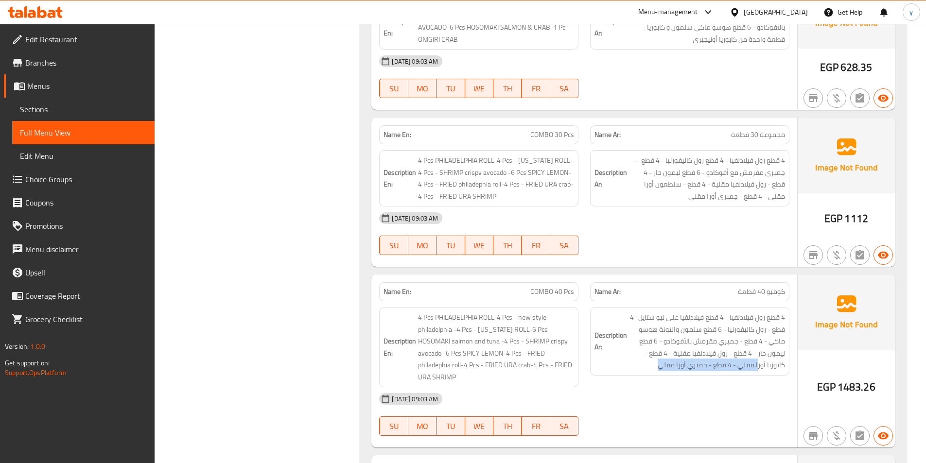
drag, startPoint x: 758, startPoint y: 369, endPoint x: 660, endPoint y: 372, distance: 97.7
click at [660, 372] on div "Description Ar: 4 قطع رول فيلادلفيا - 4 قطع فيلادلفيا على نيو ستايل- 4 قطع - رو…" at bounding box center [689, 341] width 199 height 69
click at [657, 363] on span "4 قطع رول فيلادلفيا - 4 قطع فيلادلفيا على نيو ستايل- 4 قطع - رول كاليفورنيا - 6…" at bounding box center [707, 342] width 156 height 60
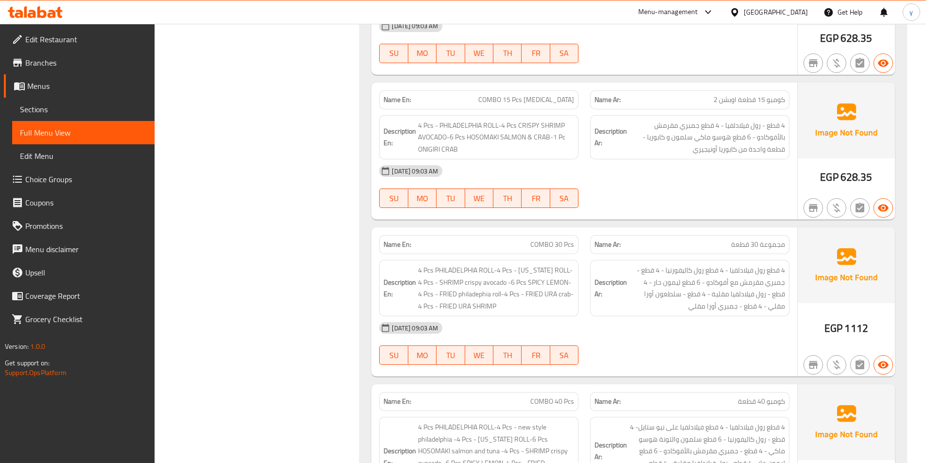
scroll to position [3111, 0]
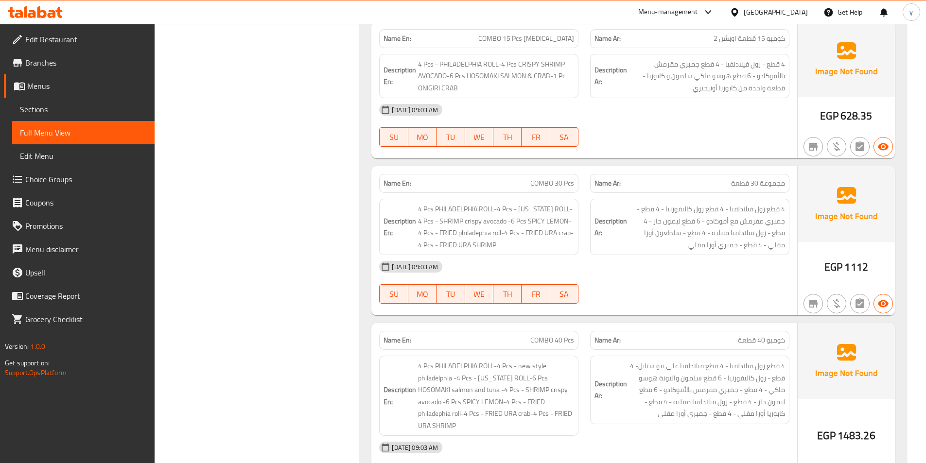
click at [83, 112] on span "Sections" at bounding box center [83, 110] width 127 height 12
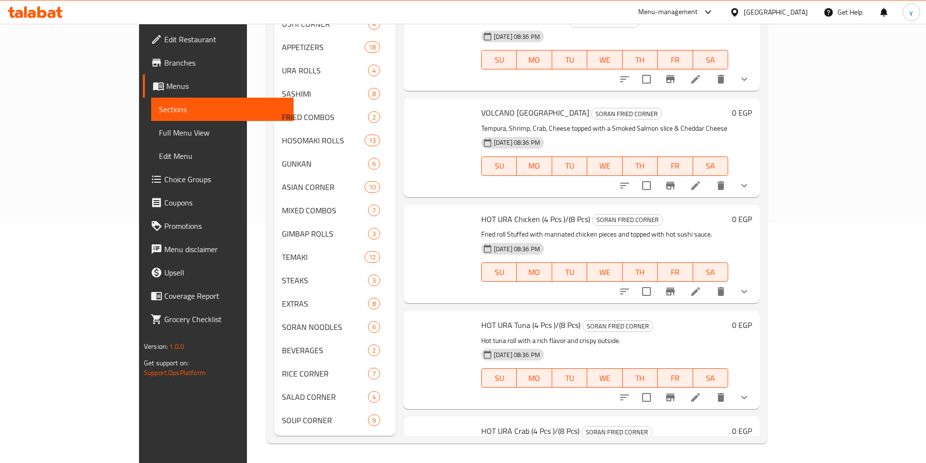
scroll to position [136, 0]
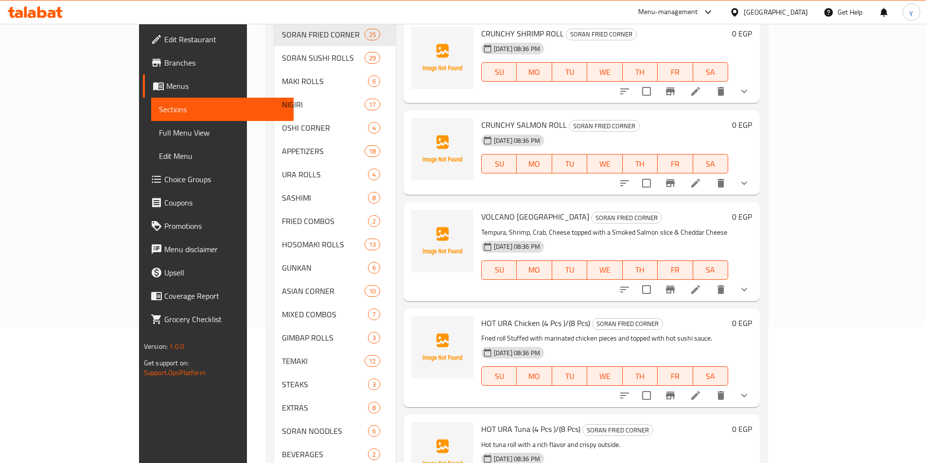
click at [159, 131] on span "Full Menu View" at bounding box center [222, 133] width 127 height 12
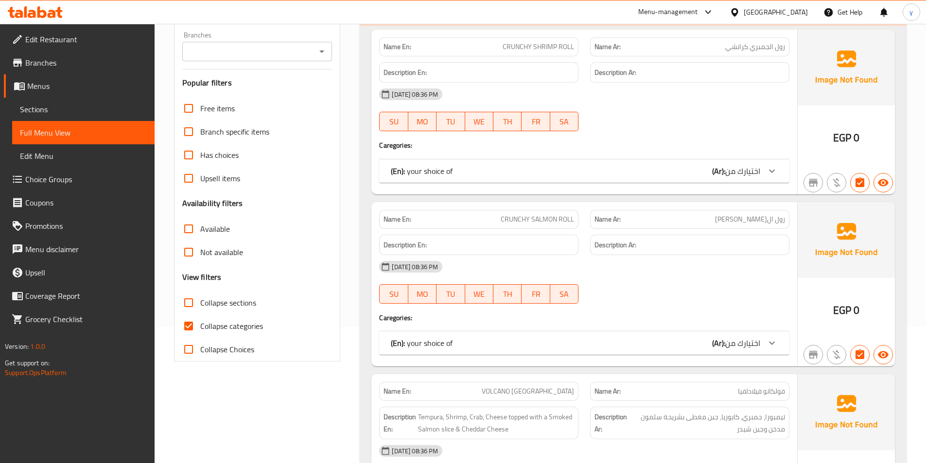
click at [56, 109] on span "Sections" at bounding box center [83, 110] width 127 height 12
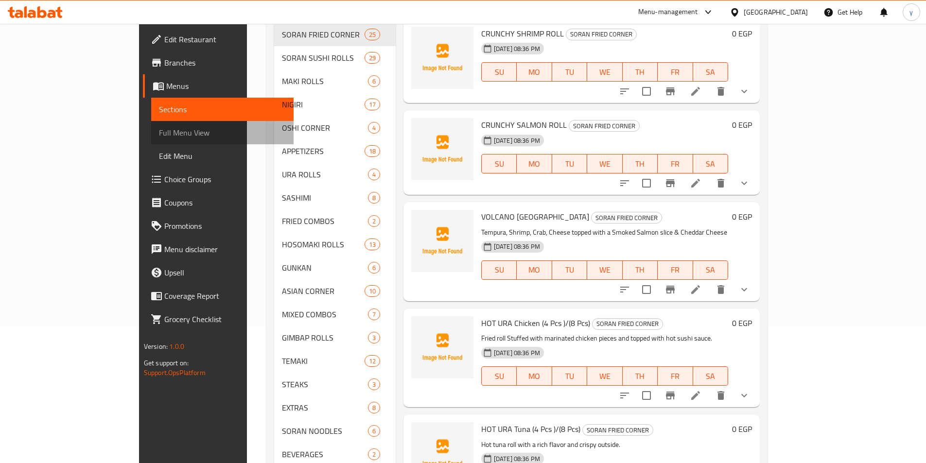
click at [159, 130] on span "Full Menu View" at bounding box center [222, 133] width 127 height 12
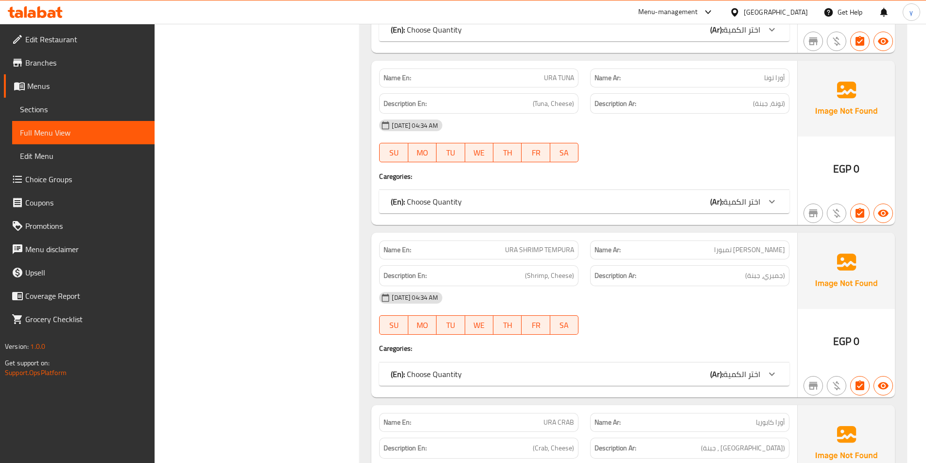
scroll to position [14470, 0]
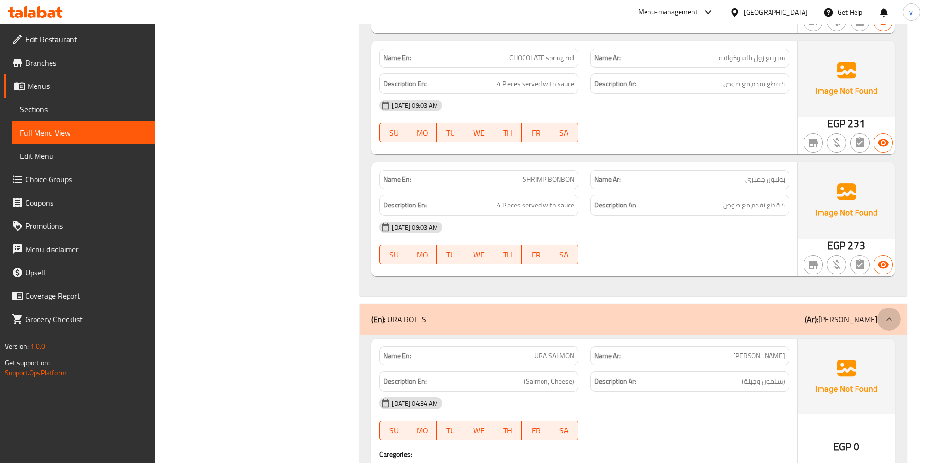
click at [893, 313] on icon at bounding box center [889, 319] width 12 height 12
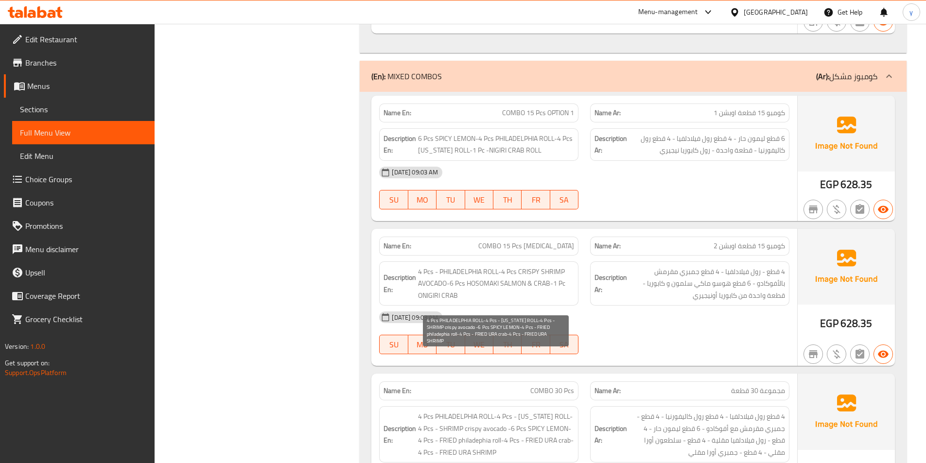
scroll to position [20241, 0]
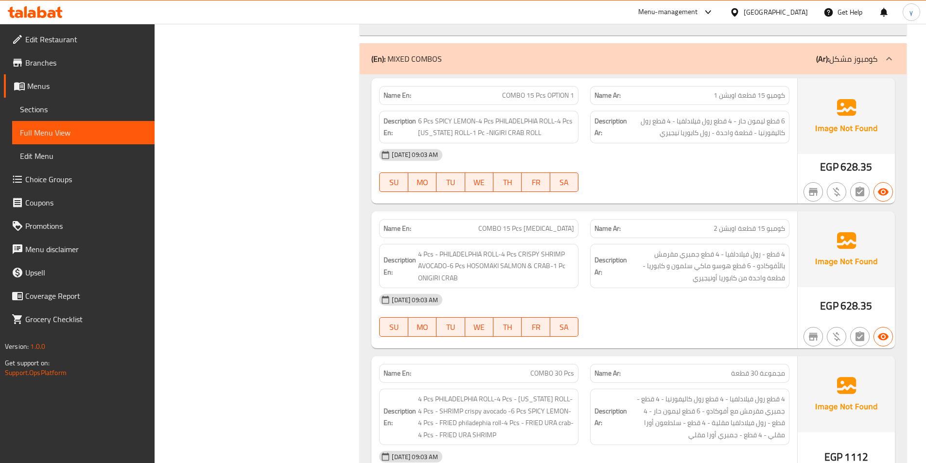
click at [69, 110] on span "Sections" at bounding box center [83, 110] width 127 height 12
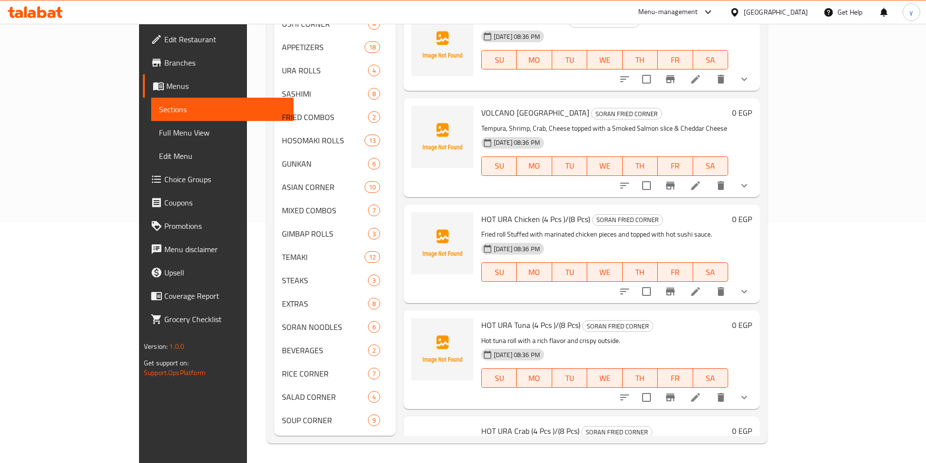
scroll to position [136, 0]
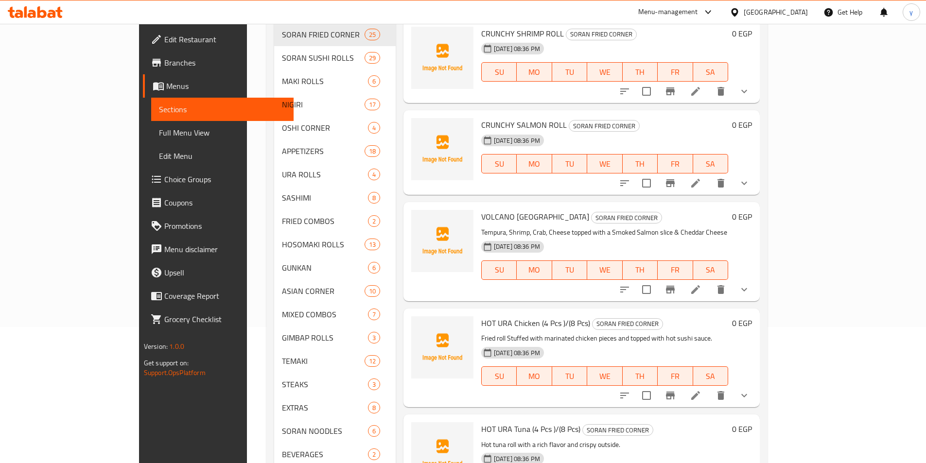
click at [247, 232] on div "Home / Restaurants management / Menus / Sections SORAN SUSHI Inactive import ex…" at bounding box center [517, 227] width 540 height 679
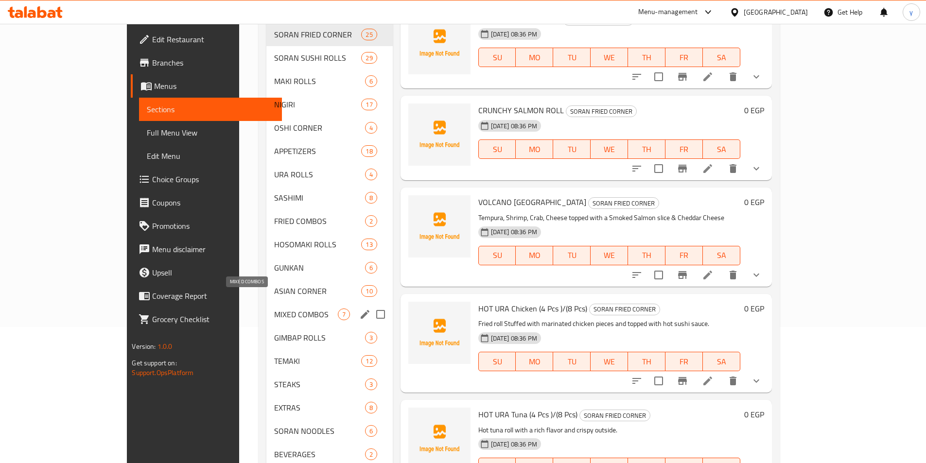
click at [279, 309] on span "MIXED COMBOS" at bounding box center [306, 315] width 64 height 12
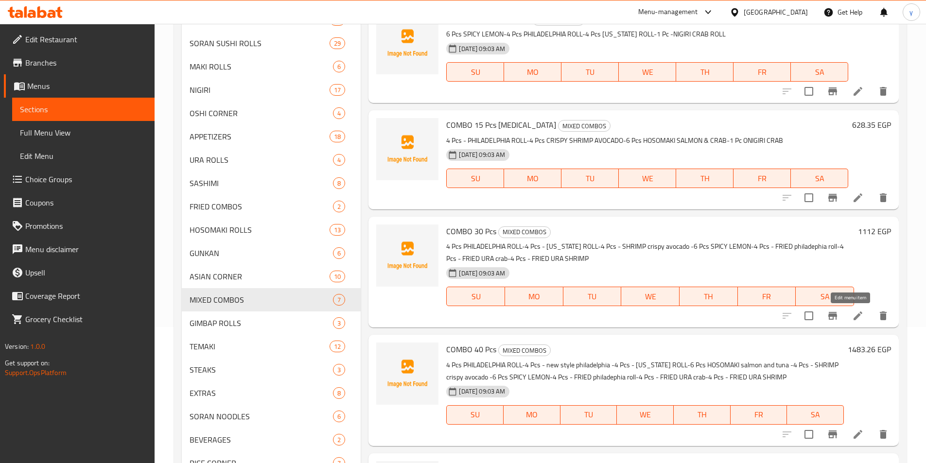
click at [854, 313] on icon at bounding box center [857, 316] width 9 height 9
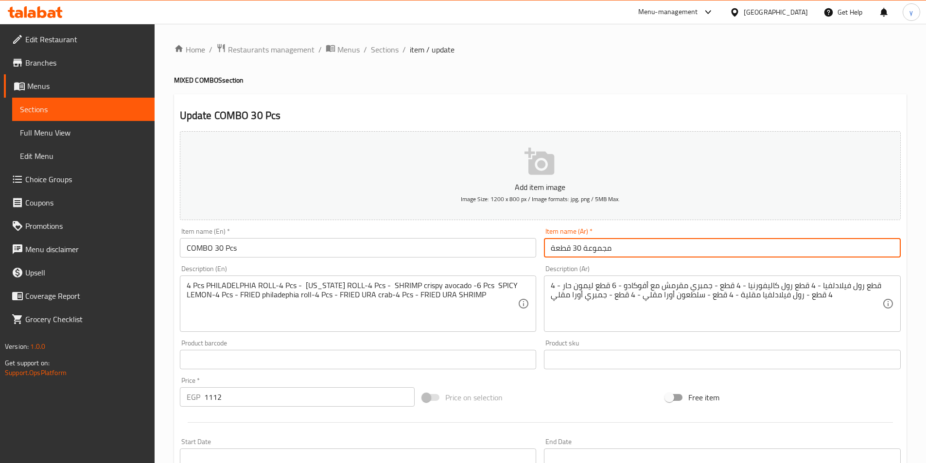
click at [599, 249] on input "مجموعة 30 قطعة" at bounding box center [722, 247] width 357 height 19
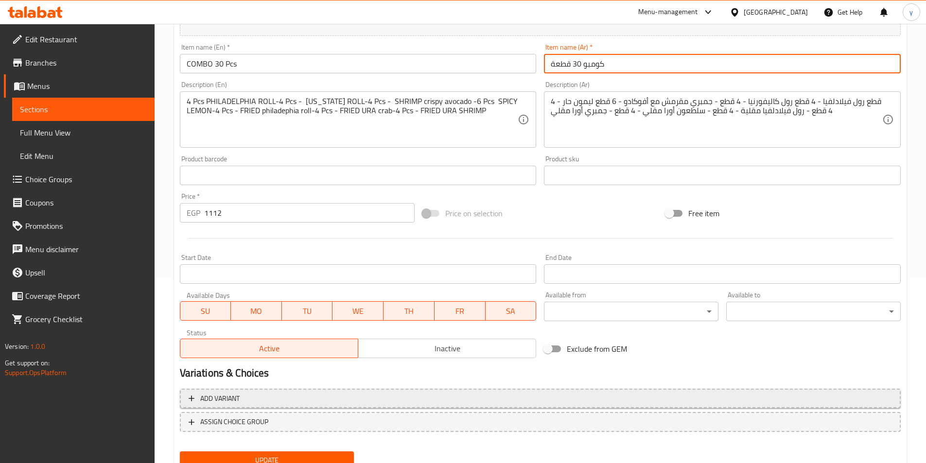
scroll to position [224, 0]
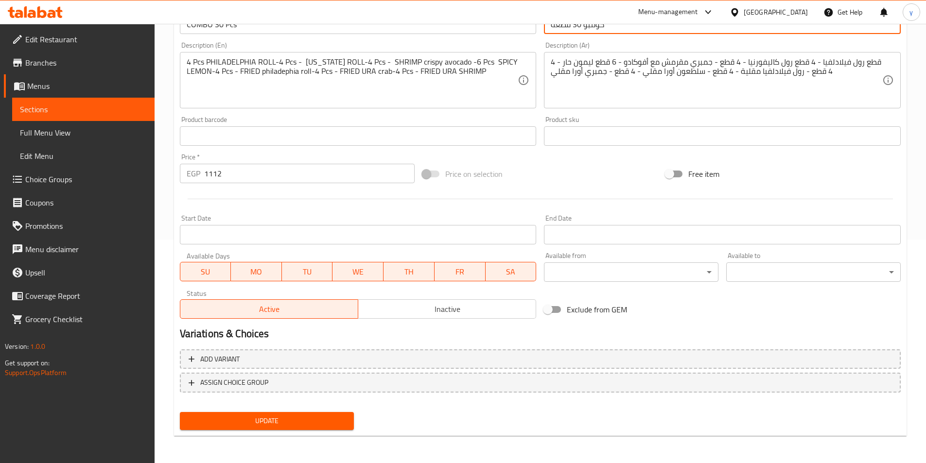
type input "كومبو 30 قطعة"
click at [274, 415] on span "Update" at bounding box center [267, 421] width 159 height 12
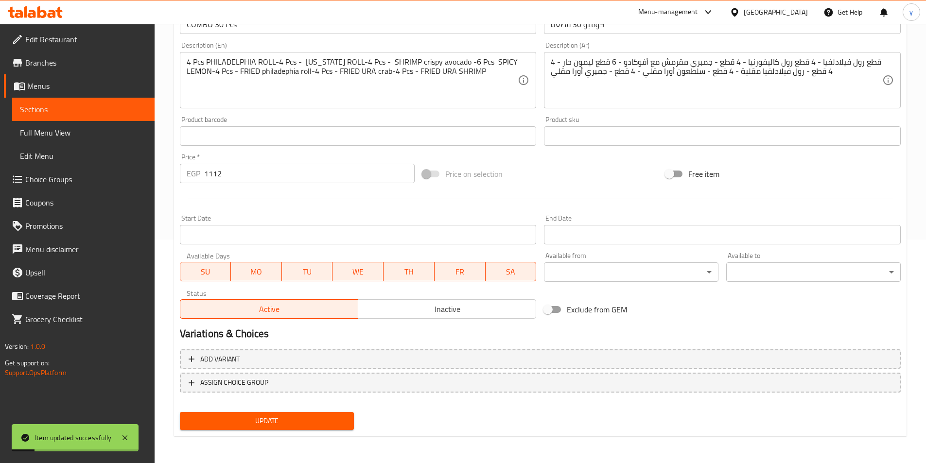
click at [59, 136] on span "Full Menu View" at bounding box center [83, 133] width 127 height 12
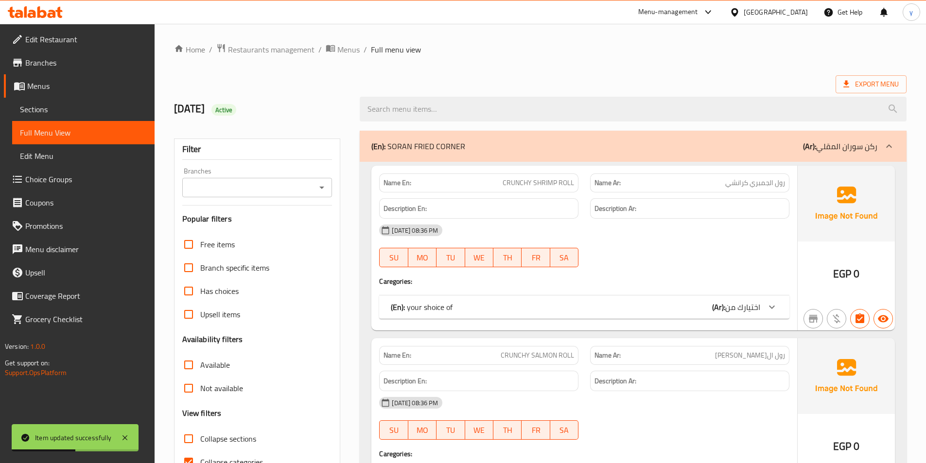
click at [877, 145] on p "(Ar): ركن سوران المقلي" at bounding box center [840, 146] width 74 height 12
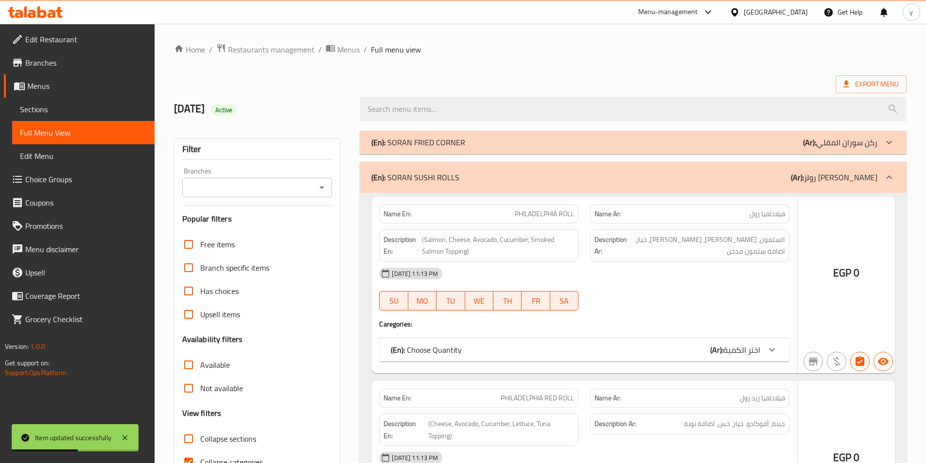
click at [231, 456] on span "Collapse categories" at bounding box center [231, 462] width 63 height 12
click at [200, 451] on input "Collapse categories" at bounding box center [188, 462] width 23 height 23
checkbox input "false"
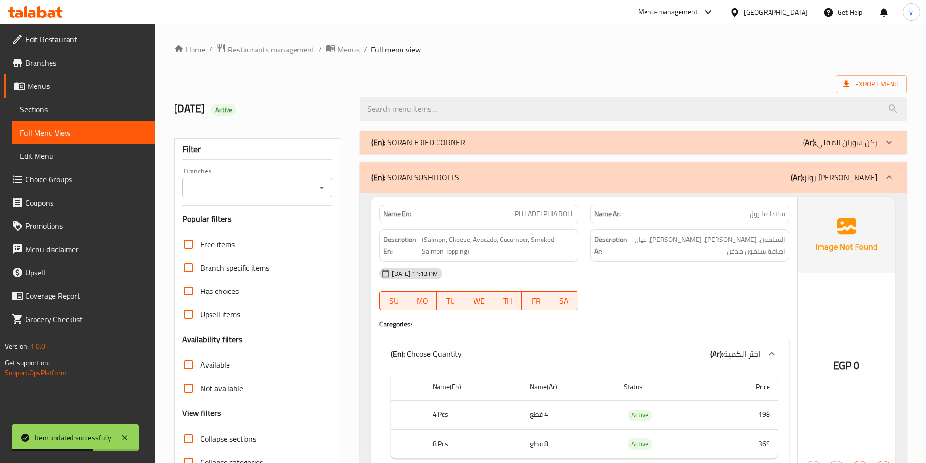
click at [889, 175] on icon at bounding box center [889, 176] width 6 height 3
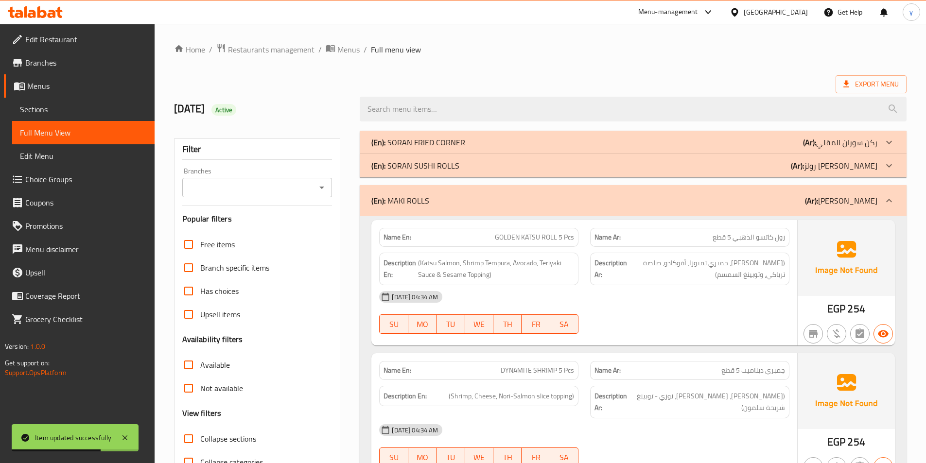
scroll to position [97, 0]
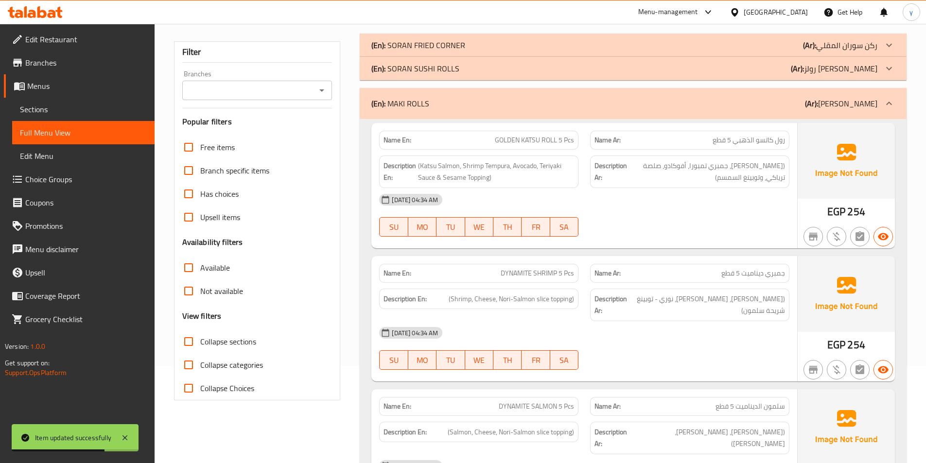
click at [889, 104] on icon at bounding box center [889, 104] width 12 height 12
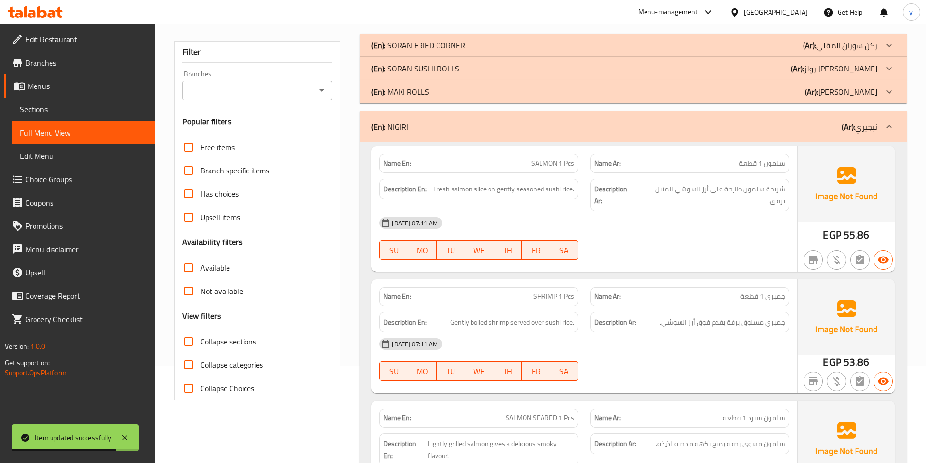
click at [890, 128] on icon at bounding box center [889, 127] width 12 height 12
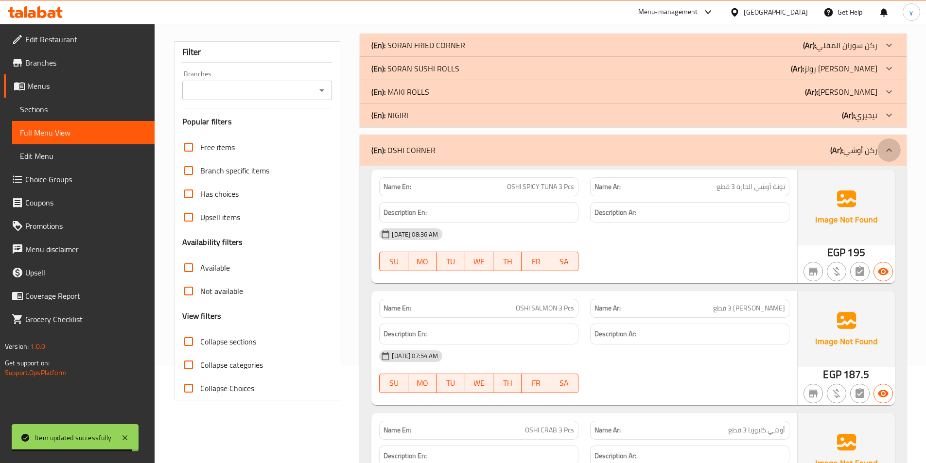
click at [890, 151] on icon at bounding box center [889, 149] width 6 height 3
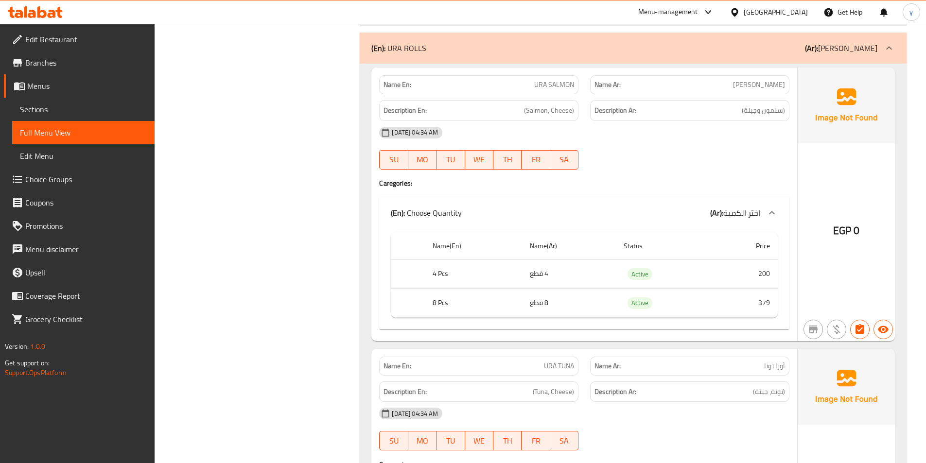
scroll to position [2479, 0]
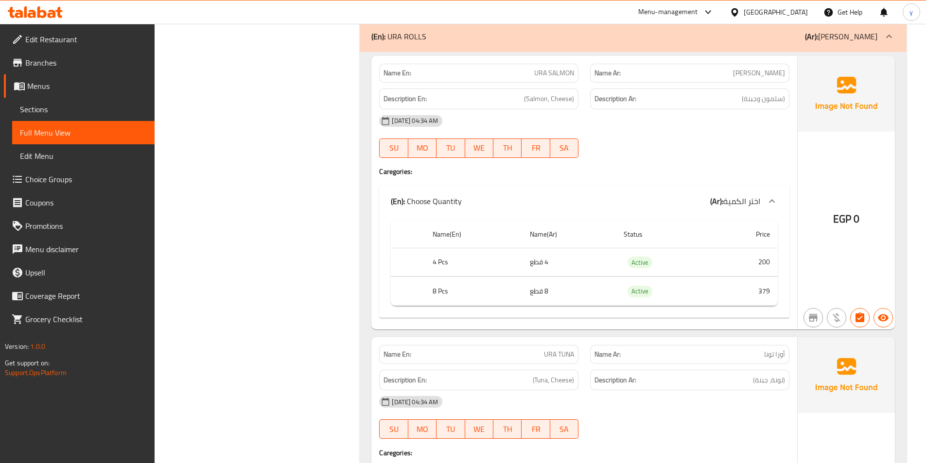
click at [888, 35] on icon at bounding box center [889, 36] width 6 height 3
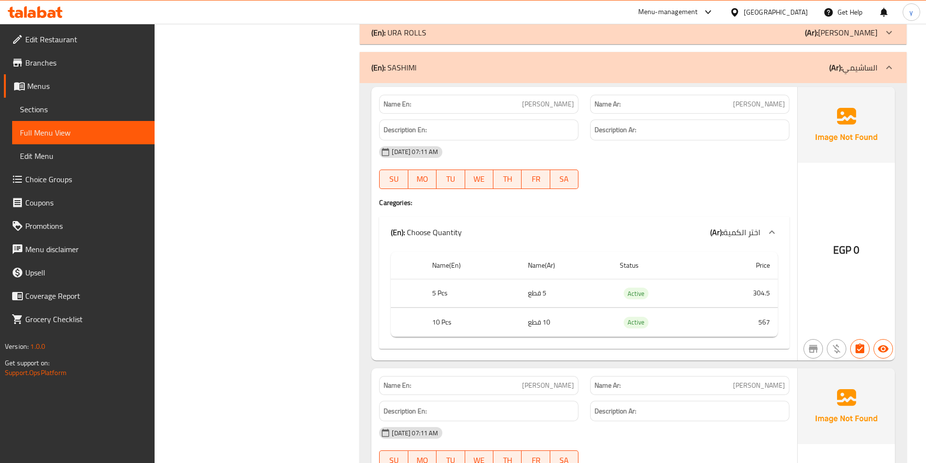
click at [894, 74] on div at bounding box center [888, 67] width 23 height 23
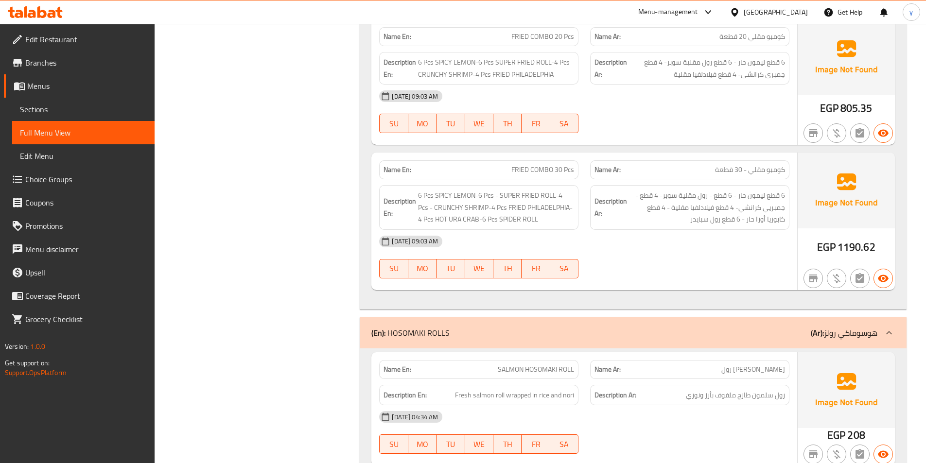
scroll to position [2722, 0]
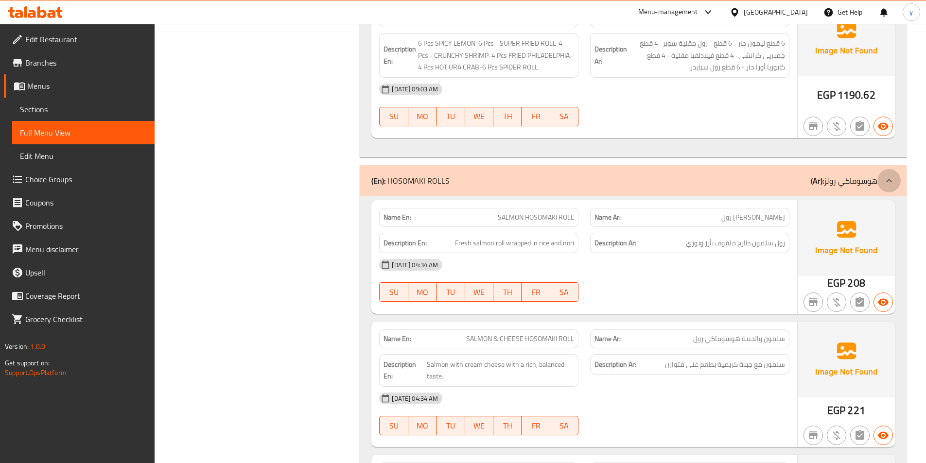
click at [890, 183] on icon at bounding box center [889, 181] width 12 height 12
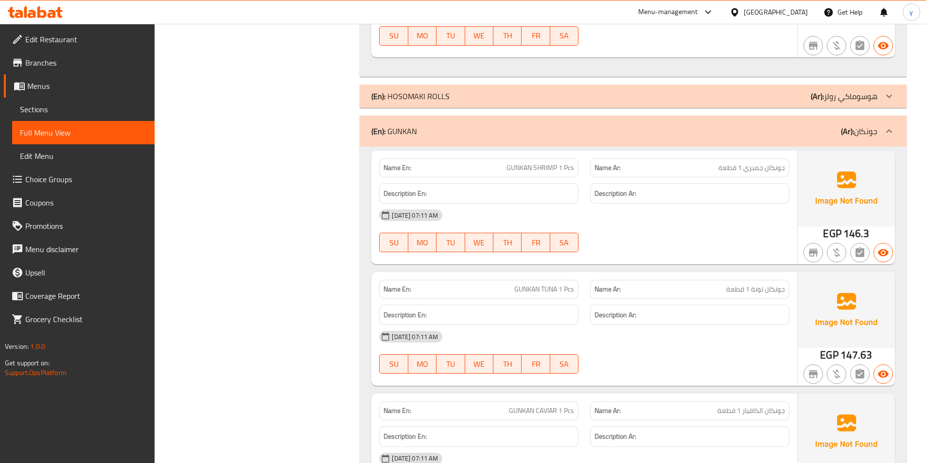
scroll to position [2819, 0]
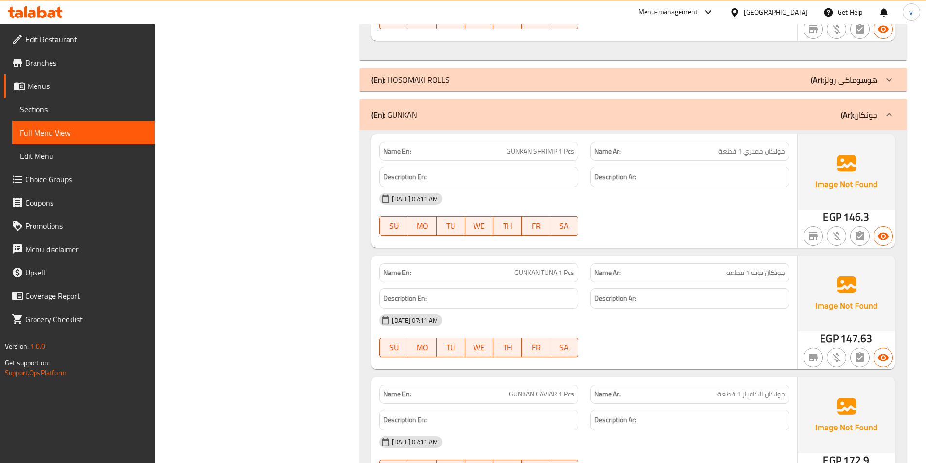
click at [888, 120] on icon at bounding box center [889, 115] width 12 height 12
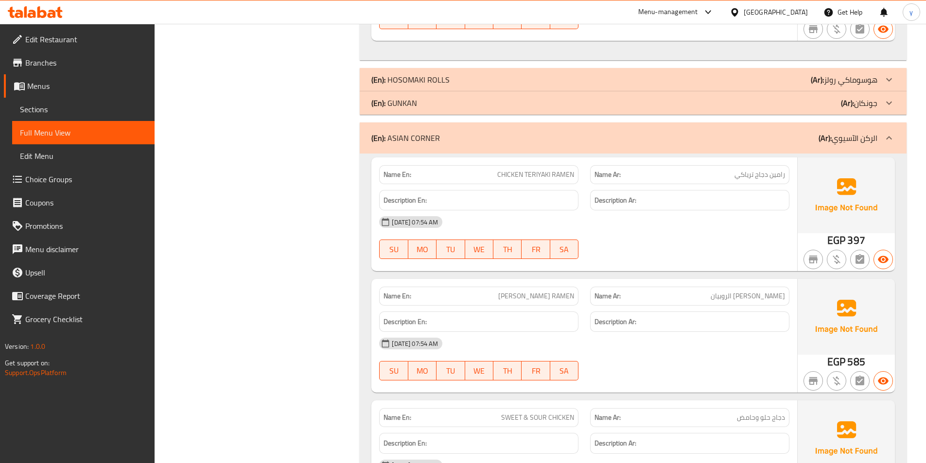
scroll to position [2867, 0]
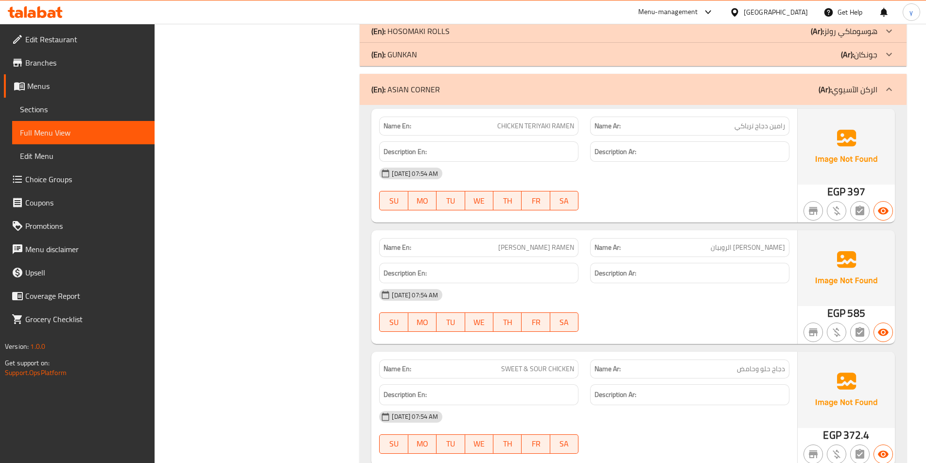
click at [888, 87] on icon at bounding box center [889, 90] width 12 height 12
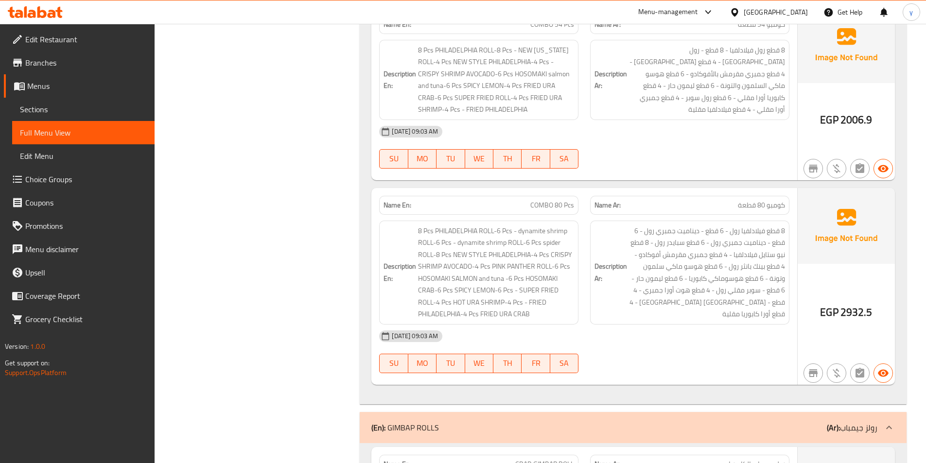
scroll to position [4034, 0]
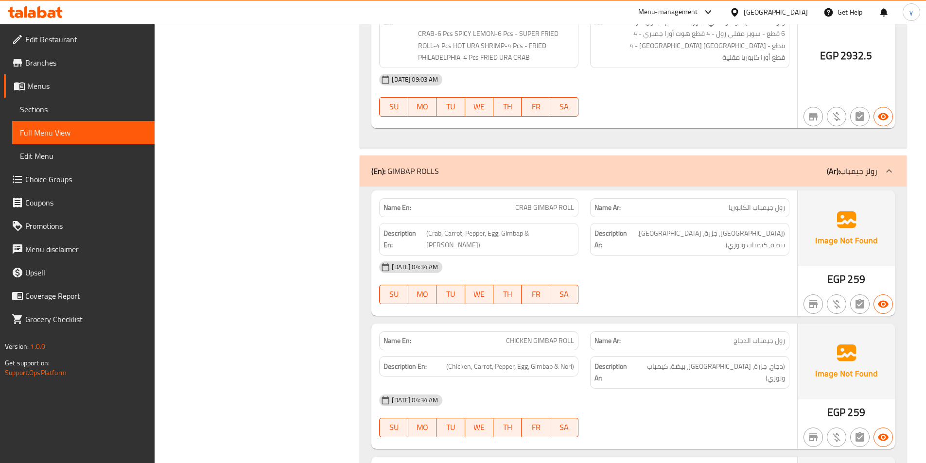
click at [895, 174] on div at bounding box center [888, 170] width 23 height 23
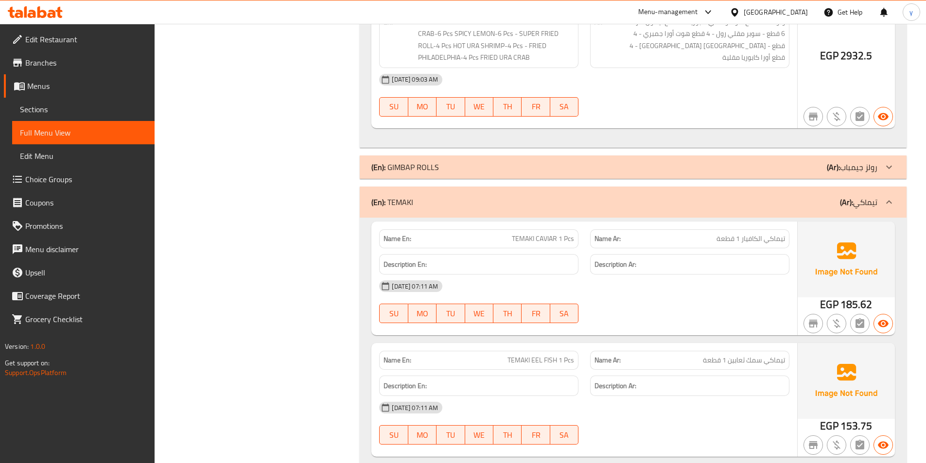
click at [890, 204] on icon at bounding box center [889, 202] width 12 height 12
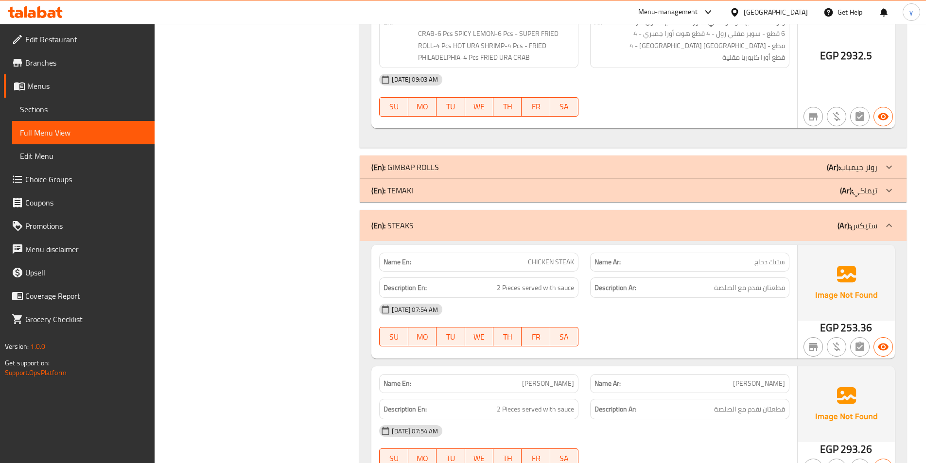
scroll to position [4082, 0]
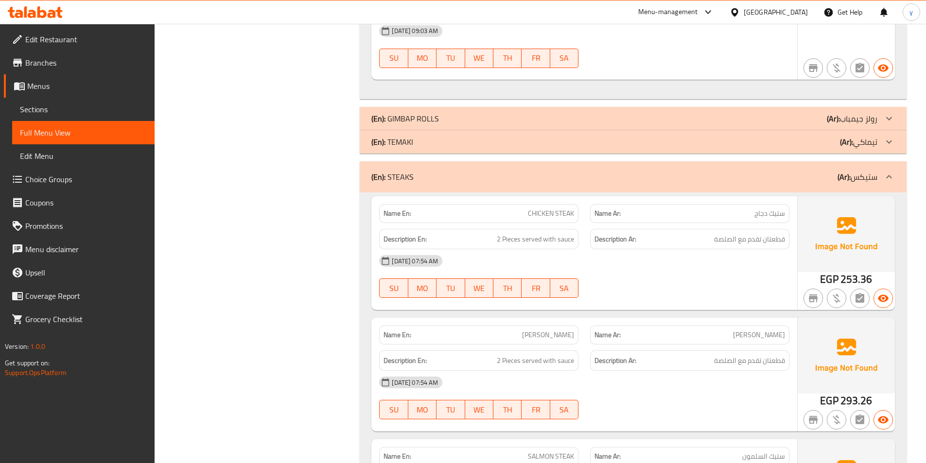
click at [887, 173] on icon at bounding box center [889, 177] width 12 height 12
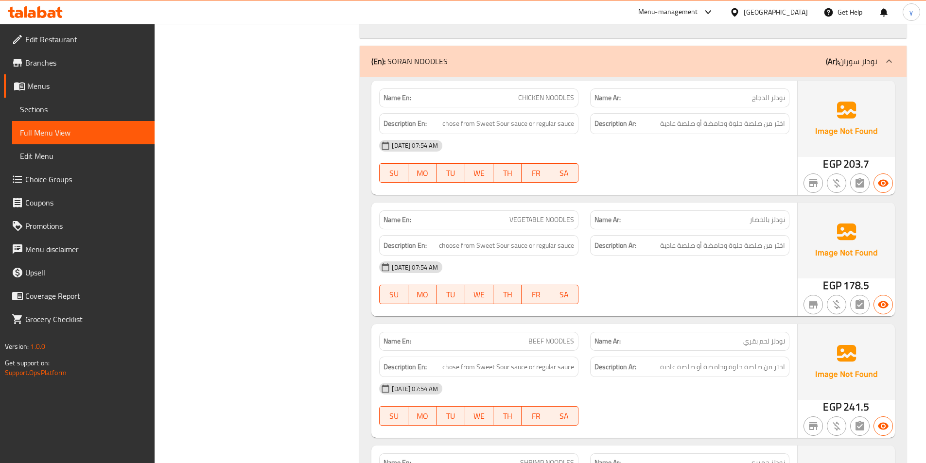
scroll to position [5200, 0]
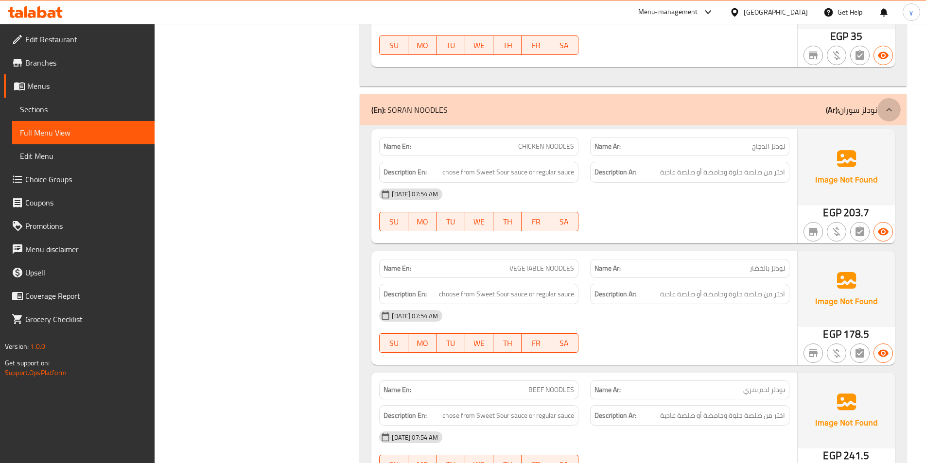
click at [883, 117] on div at bounding box center [888, 109] width 23 height 23
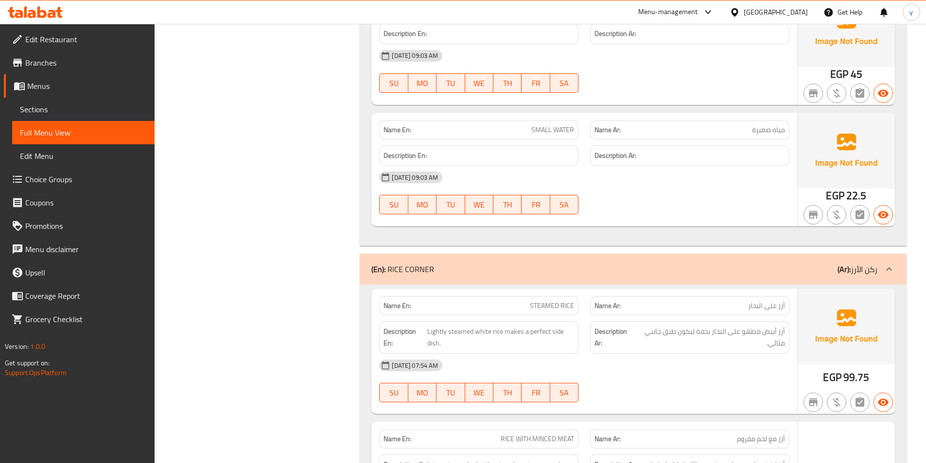
scroll to position [5540, 0]
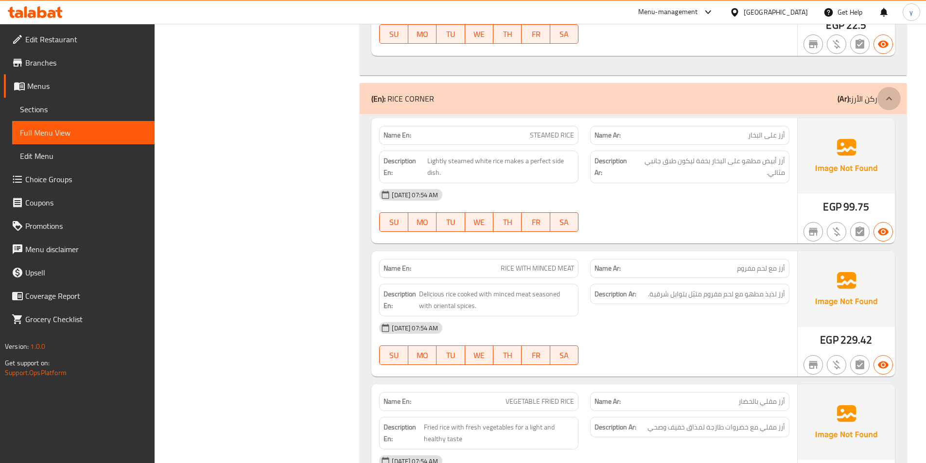
click at [896, 100] on div at bounding box center [888, 98] width 23 height 23
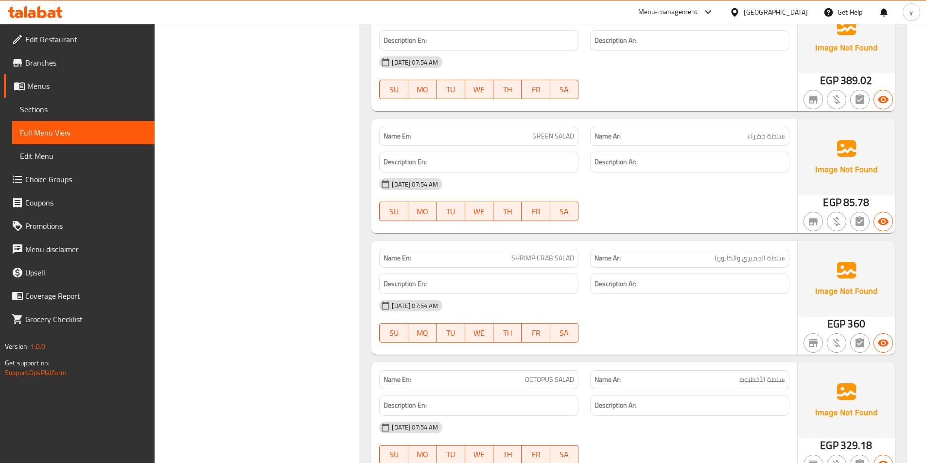
scroll to position [5589, 0]
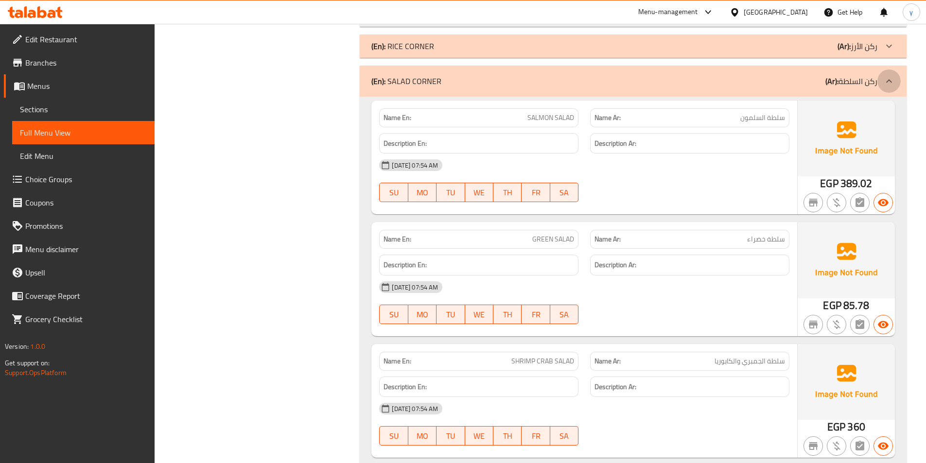
click at [890, 80] on icon at bounding box center [889, 81] width 12 height 12
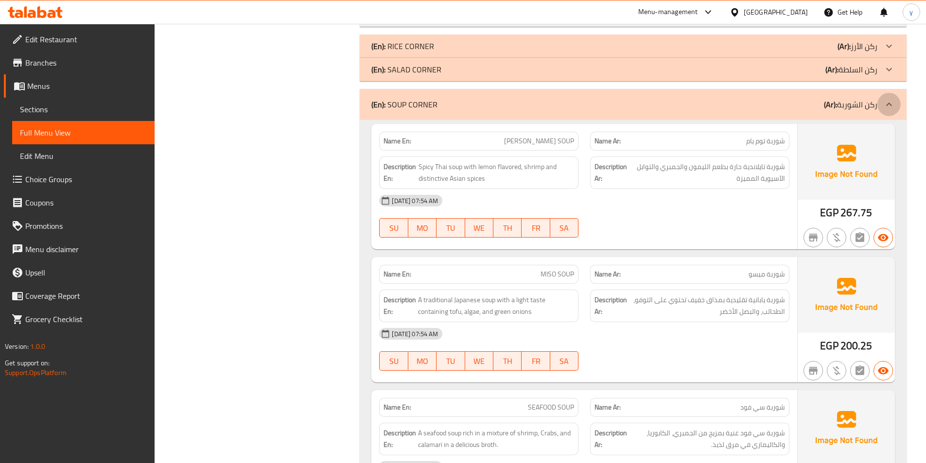
click at [891, 105] on icon at bounding box center [889, 104] width 6 height 3
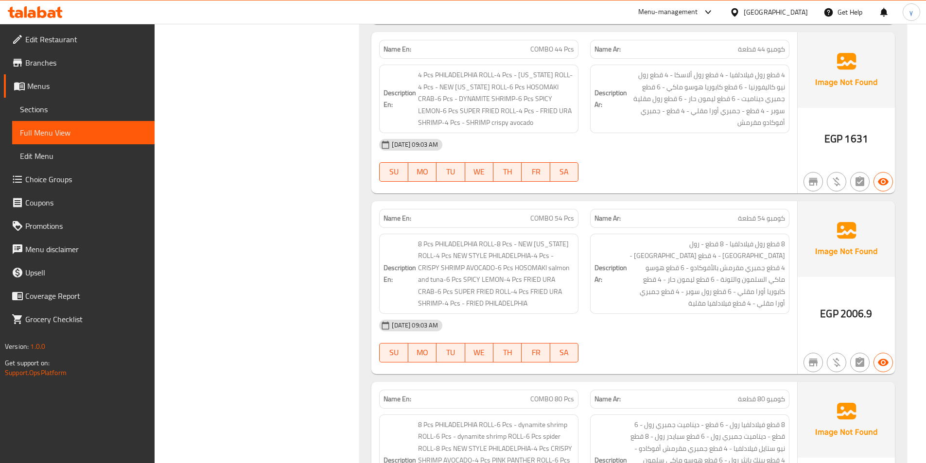
scroll to position [3694, 0]
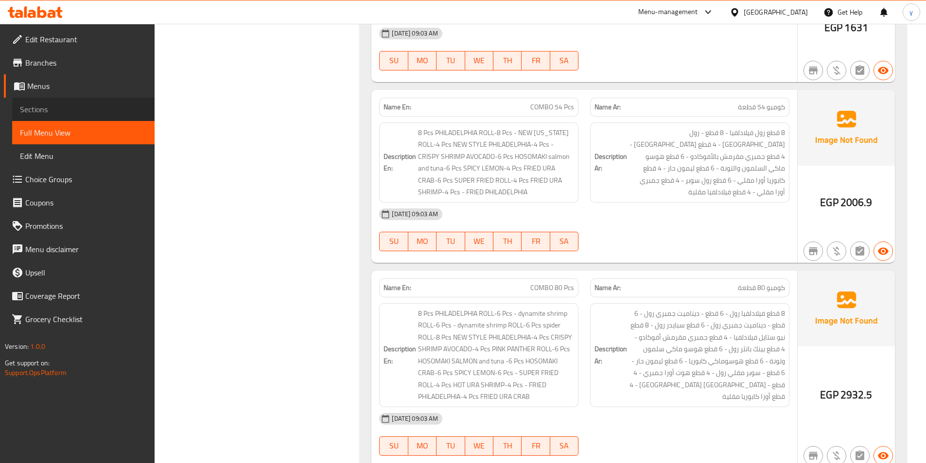
click at [49, 106] on span "Sections" at bounding box center [83, 110] width 127 height 12
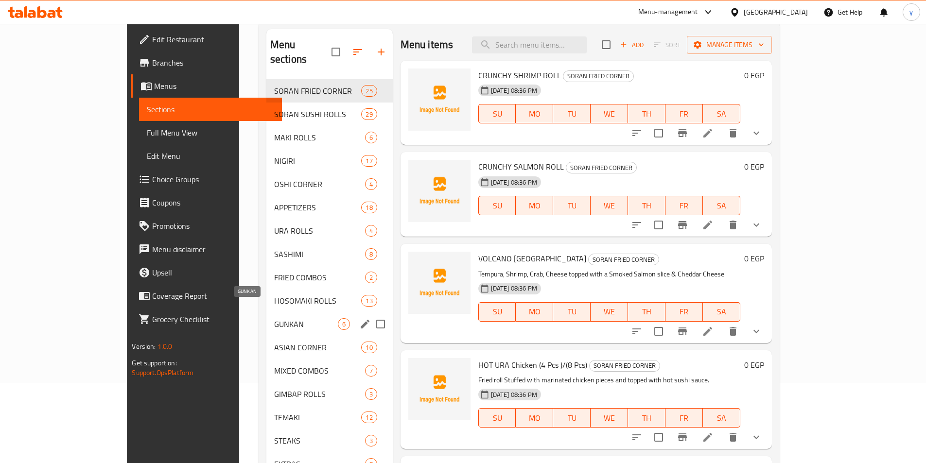
scroll to position [146, 0]
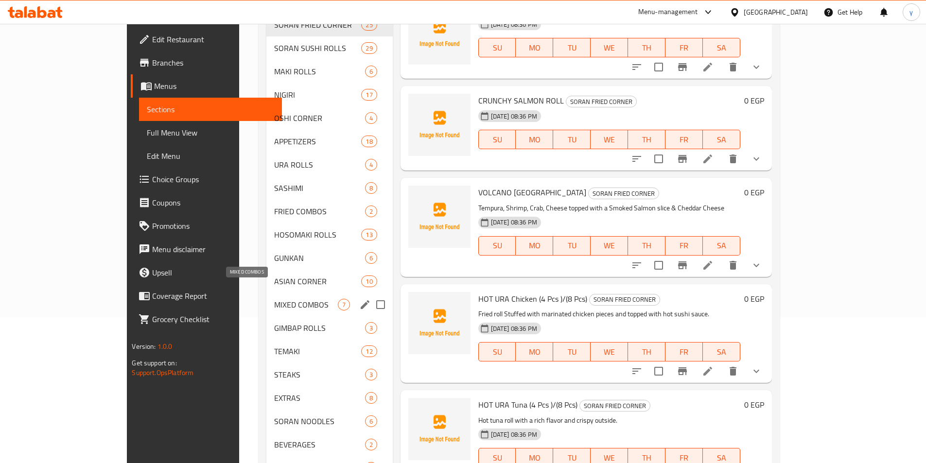
click at [274, 299] on span "MIXED COMBOS" at bounding box center [306, 305] width 64 height 12
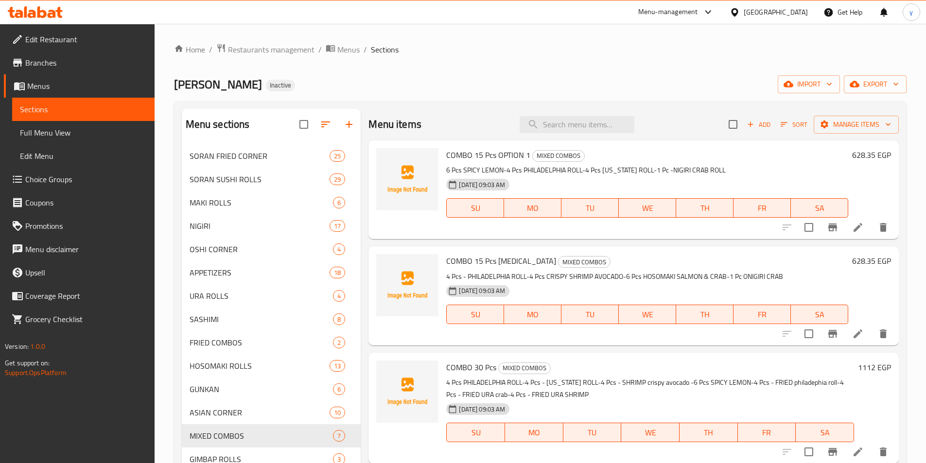
click at [853, 337] on icon at bounding box center [857, 333] width 9 height 9
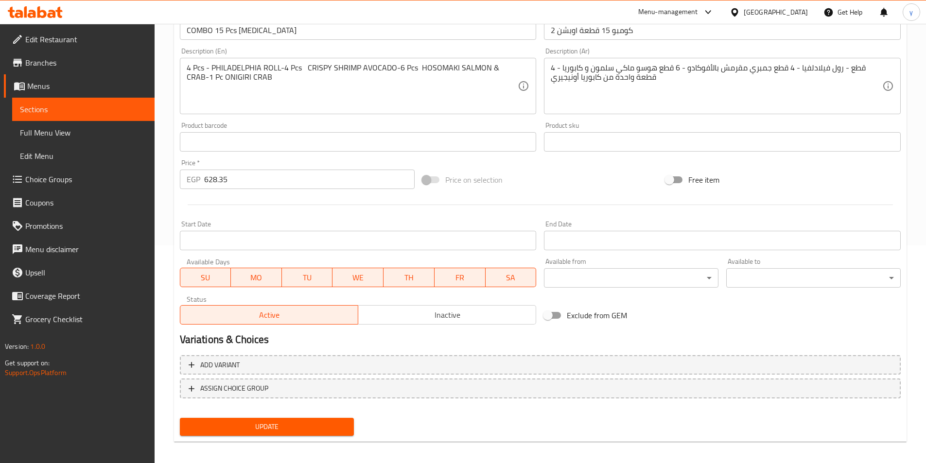
scroll to position [224, 0]
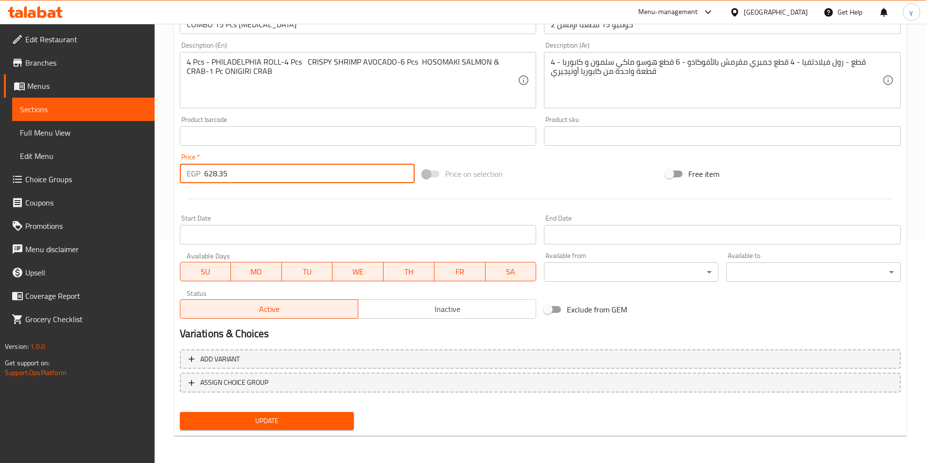
drag, startPoint x: 275, startPoint y: 176, endPoint x: 217, endPoint y: 180, distance: 57.5
click at [217, 180] on input "628.35" at bounding box center [309, 173] width 211 height 19
type input "628"
click at [283, 423] on span "Update" at bounding box center [267, 421] width 159 height 12
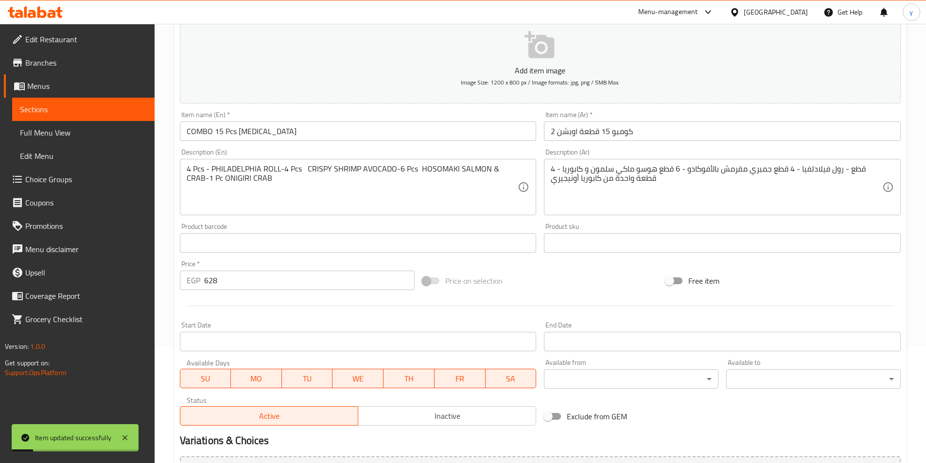
scroll to position [0, 0]
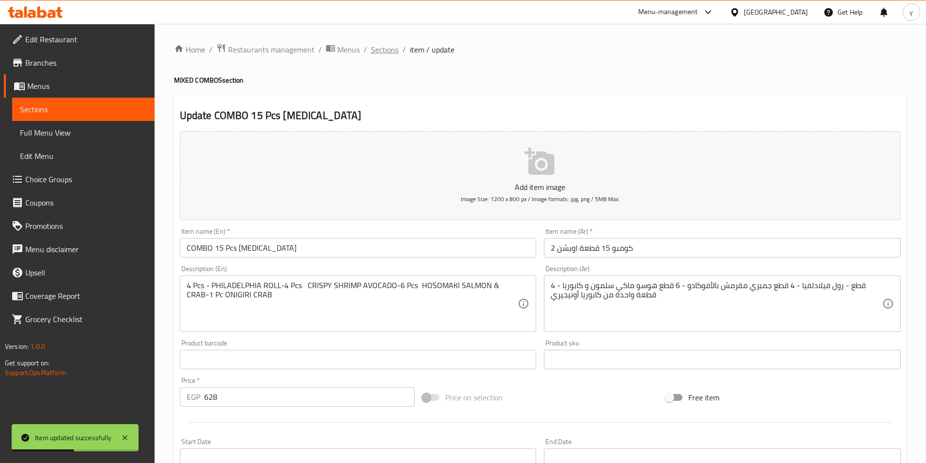
click at [387, 53] on span "Sections" at bounding box center [385, 50] width 28 height 12
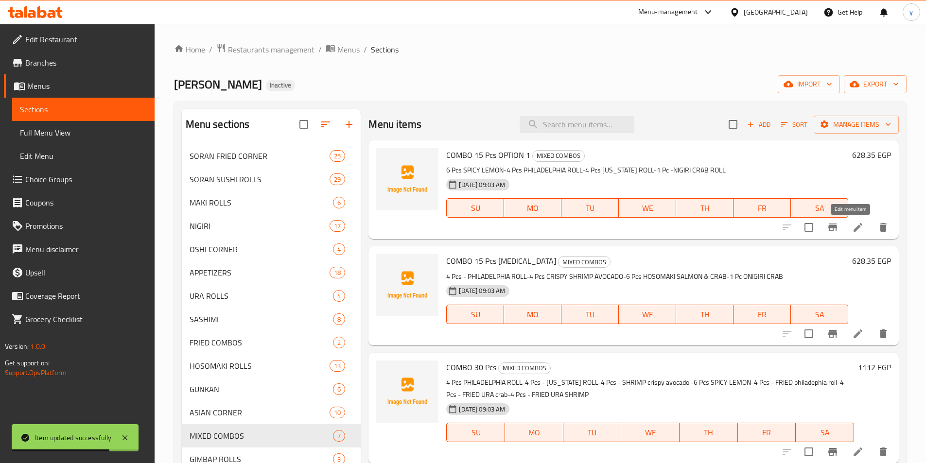
click at [853, 229] on icon at bounding box center [857, 227] width 9 height 9
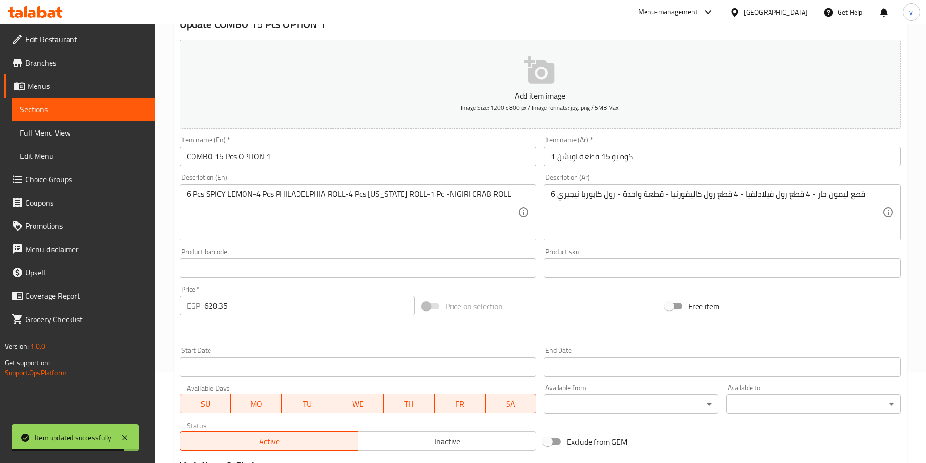
scroll to position [224, 0]
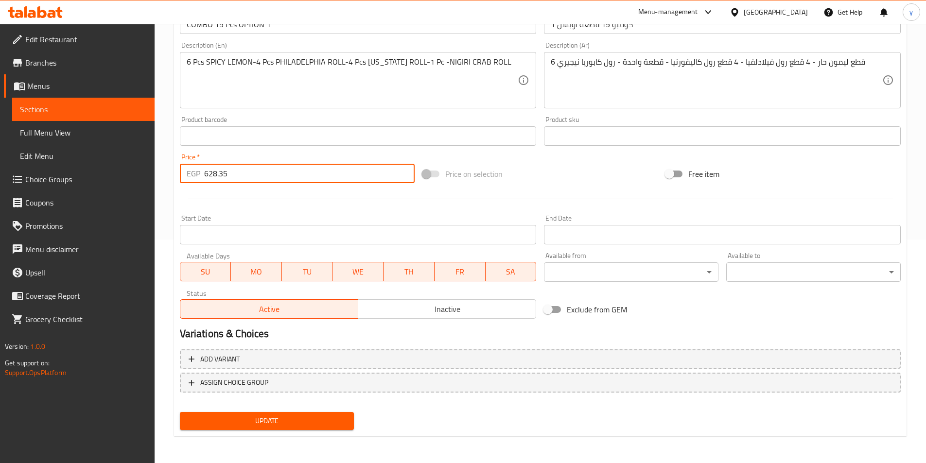
drag, startPoint x: 267, startPoint y: 171, endPoint x: 217, endPoint y: 182, distance: 51.2
click at [217, 182] on input "628.35" at bounding box center [309, 173] width 211 height 19
type input "628"
click at [273, 426] on span "Update" at bounding box center [267, 421] width 159 height 12
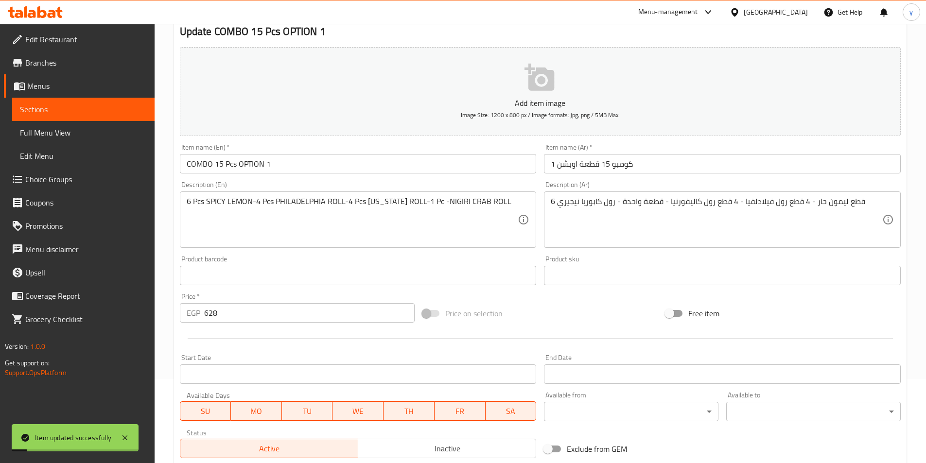
scroll to position [0, 0]
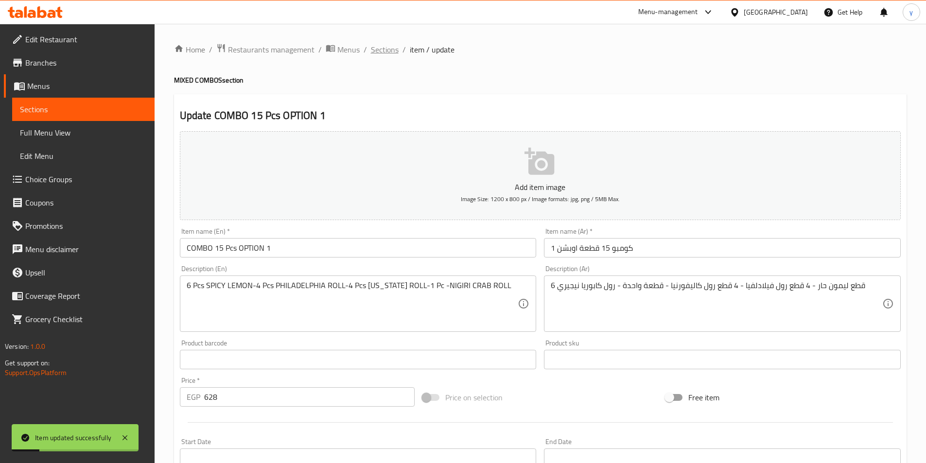
click at [381, 50] on span "Sections" at bounding box center [385, 50] width 28 height 12
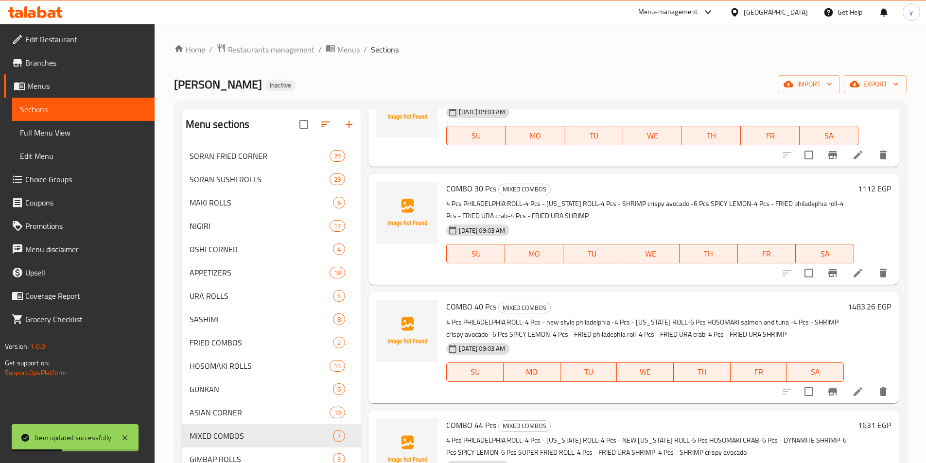
scroll to position [194, 0]
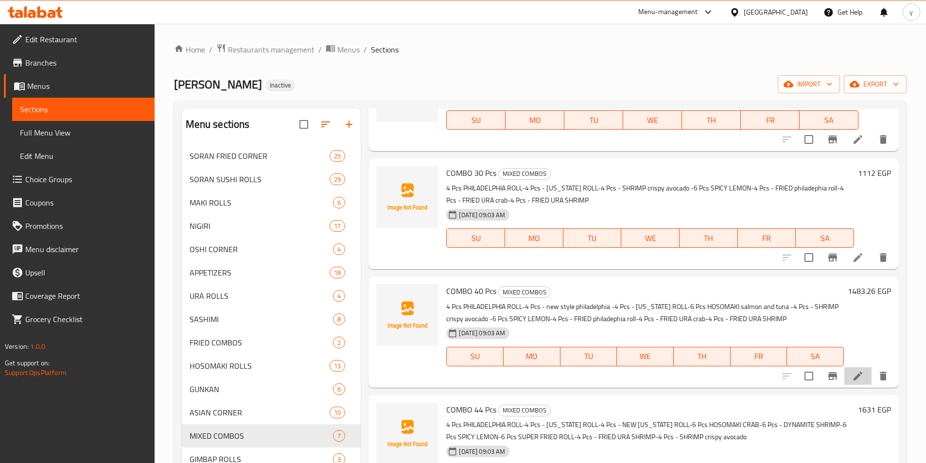
click at [857, 377] on li at bounding box center [857, 375] width 27 height 17
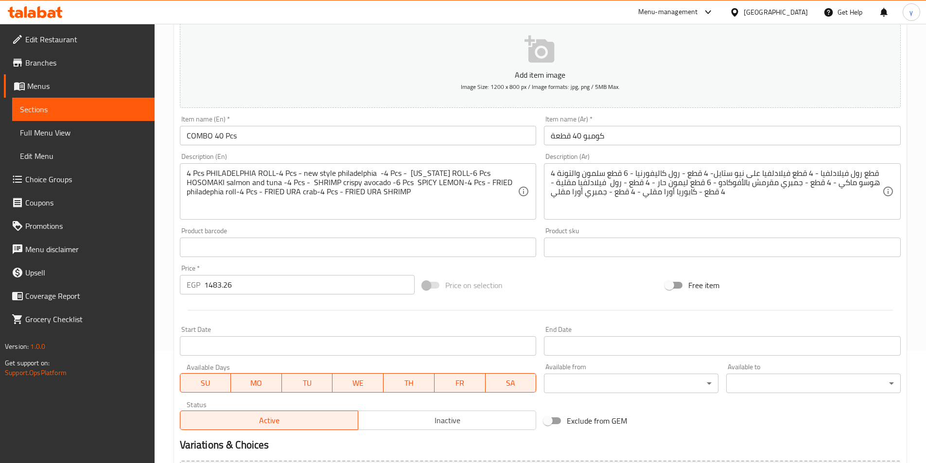
scroll to position [224, 0]
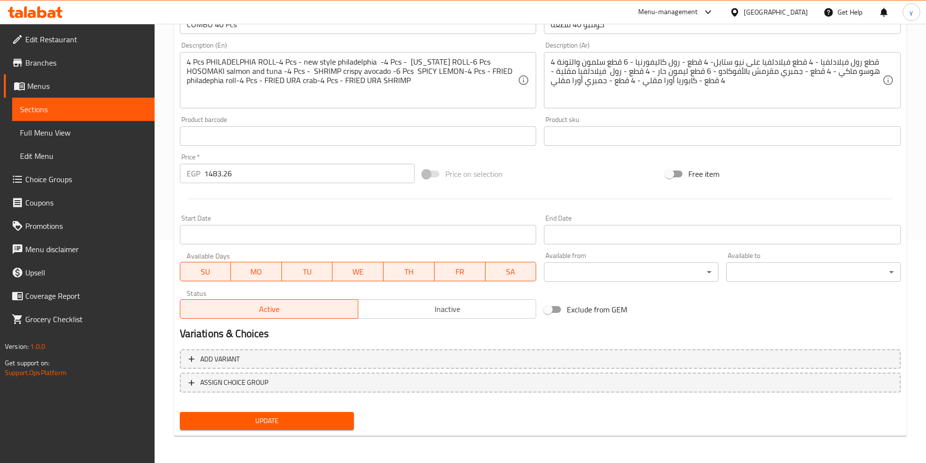
click at [280, 183] on input "1483.26" at bounding box center [309, 173] width 211 height 19
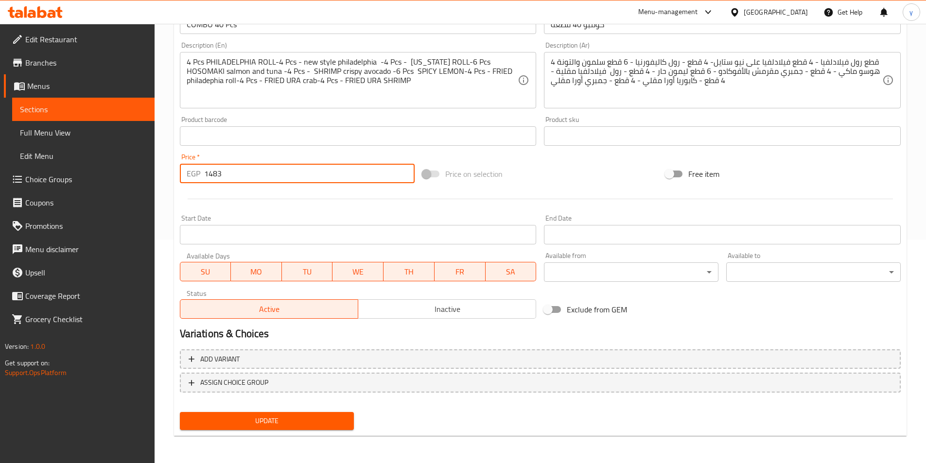
type input "1483"
click at [294, 424] on span "Update" at bounding box center [267, 421] width 159 height 12
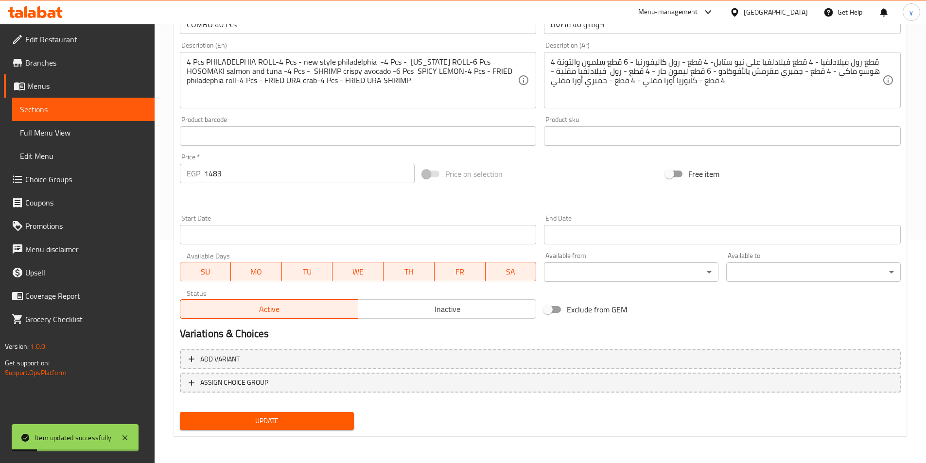
scroll to position [0, 0]
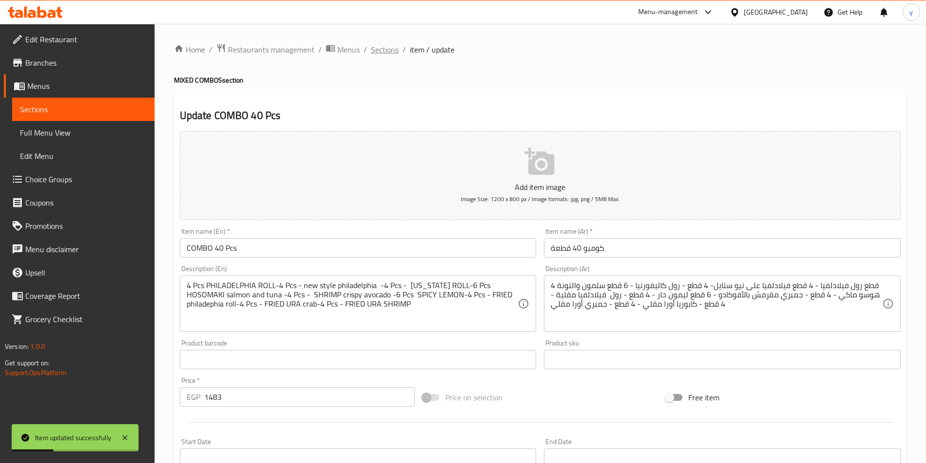
click at [382, 51] on span "Sections" at bounding box center [385, 50] width 28 height 12
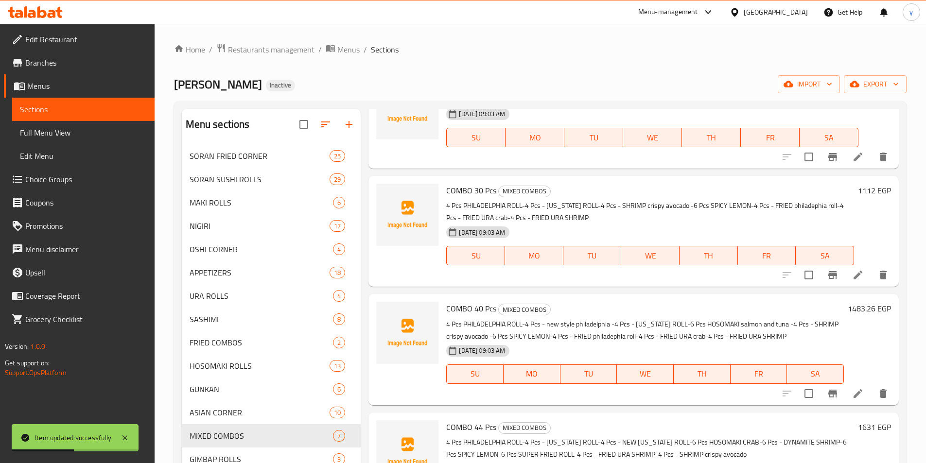
scroll to position [194, 0]
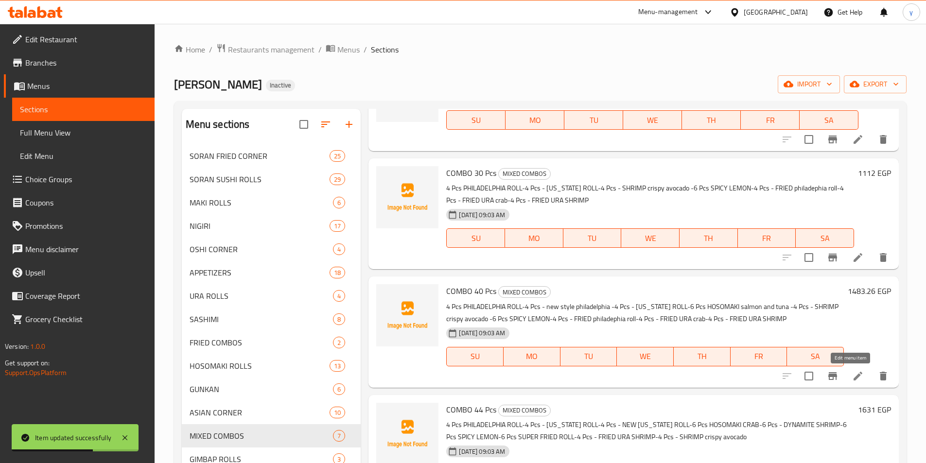
click at [852, 378] on icon at bounding box center [858, 376] width 12 height 12
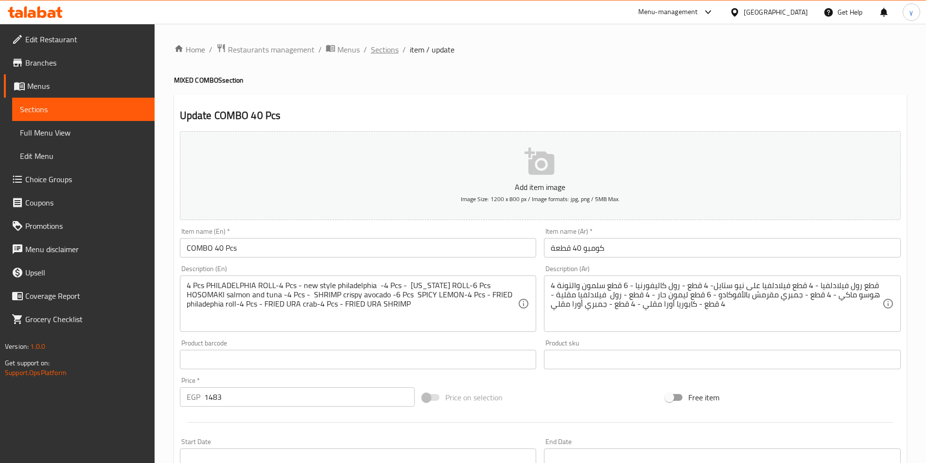
click at [379, 51] on span "Sections" at bounding box center [385, 50] width 28 height 12
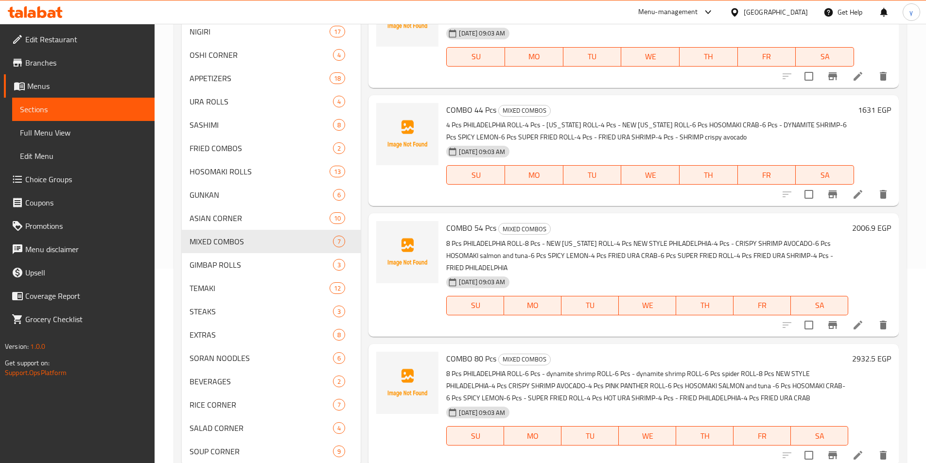
scroll to position [225, 0]
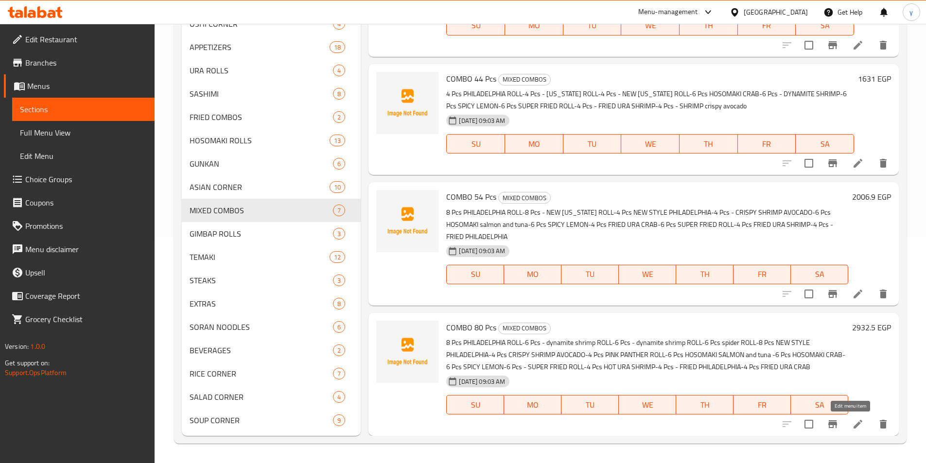
click at [854, 419] on icon at bounding box center [858, 424] width 12 height 12
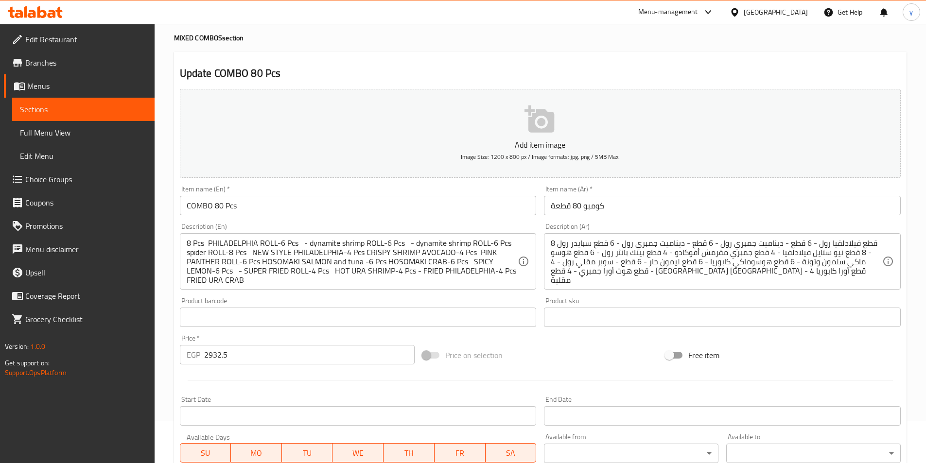
scroll to position [97, 0]
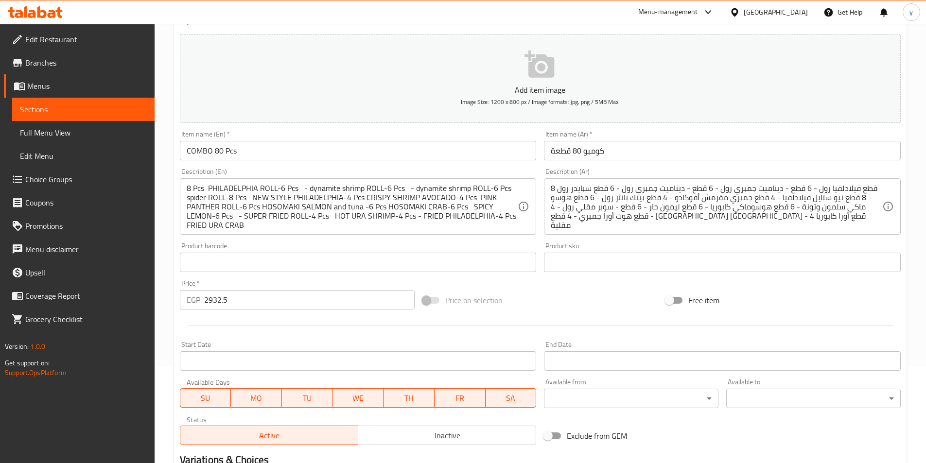
click at [292, 295] on input "2932.5" at bounding box center [309, 299] width 211 height 19
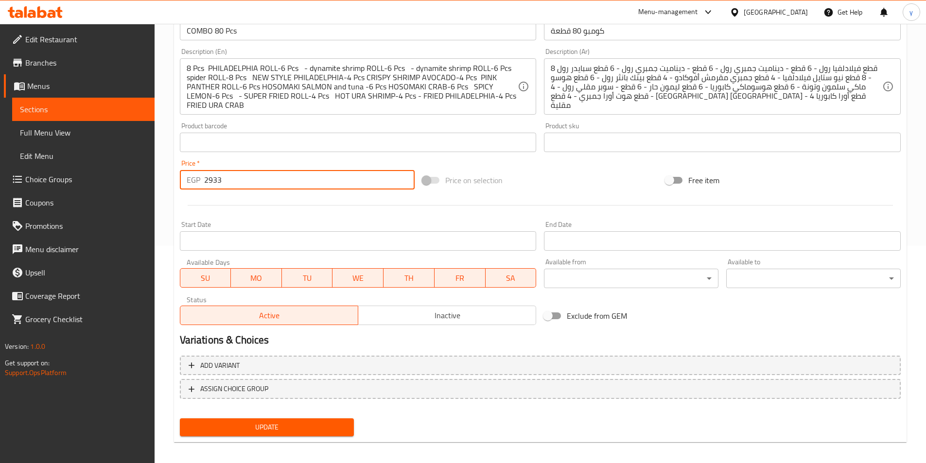
scroll to position [224, 0]
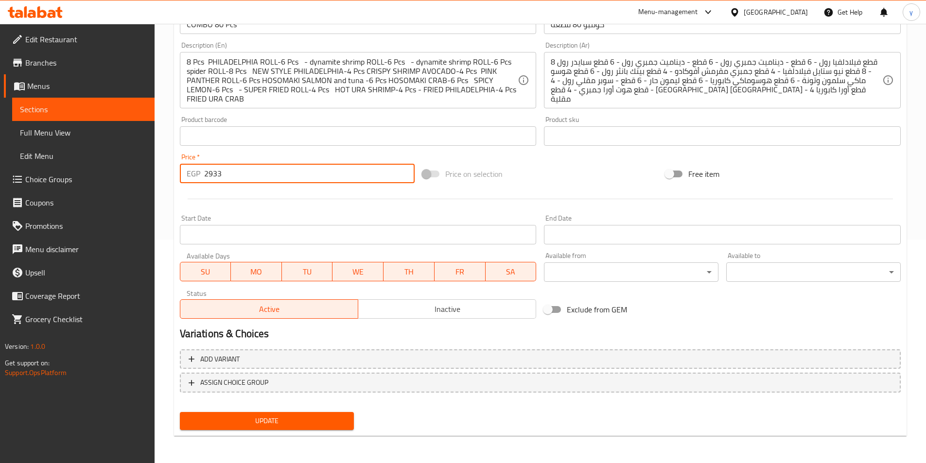
type input "2933"
click at [298, 416] on span "Update" at bounding box center [267, 421] width 159 height 12
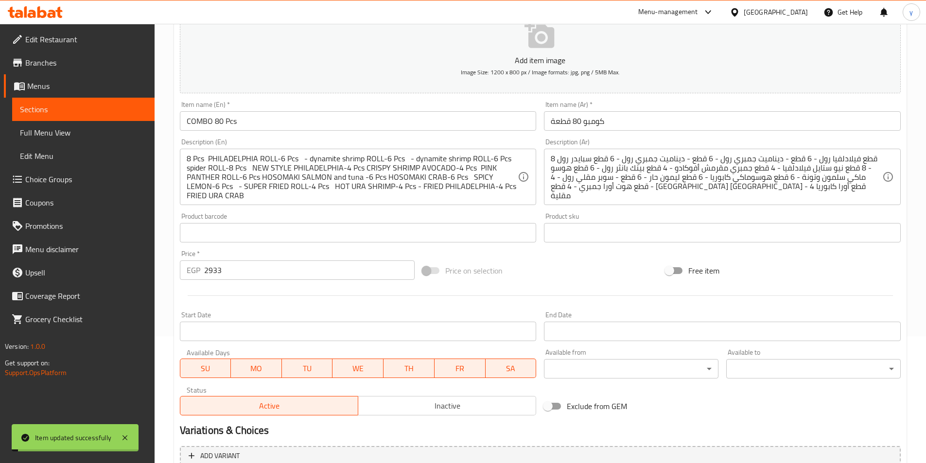
scroll to position [0, 0]
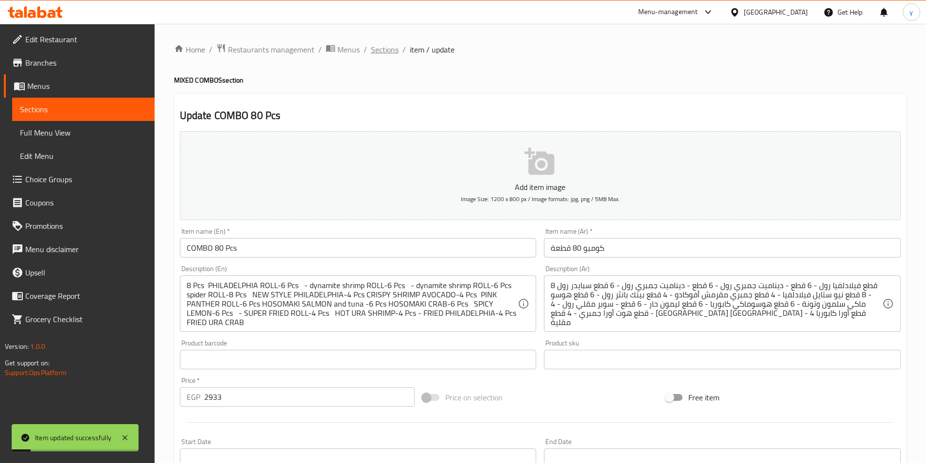
click at [392, 53] on span "Sections" at bounding box center [385, 50] width 28 height 12
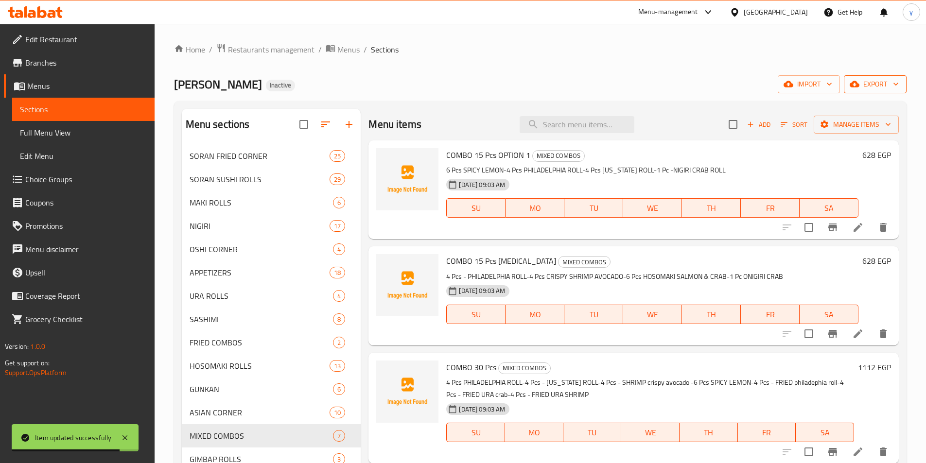
click at [879, 84] on span "export" at bounding box center [874, 84] width 47 height 12
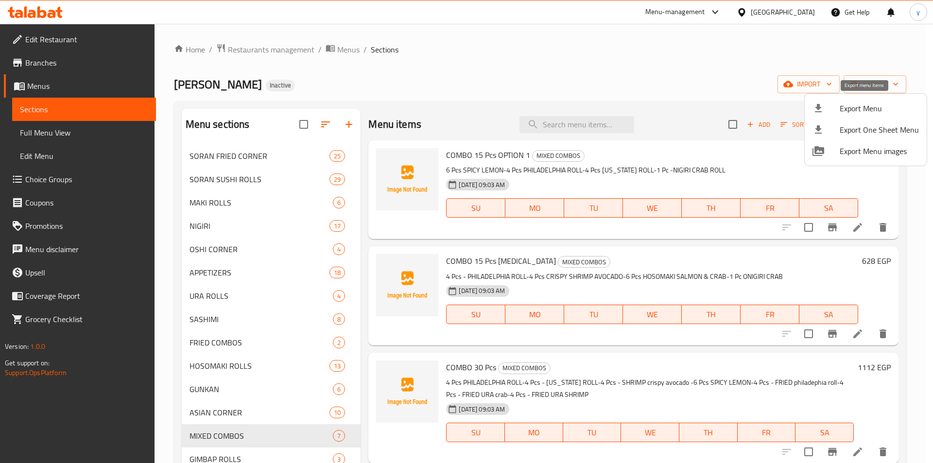
click at [894, 111] on span "Export Menu" at bounding box center [879, 109] width 79 height 12
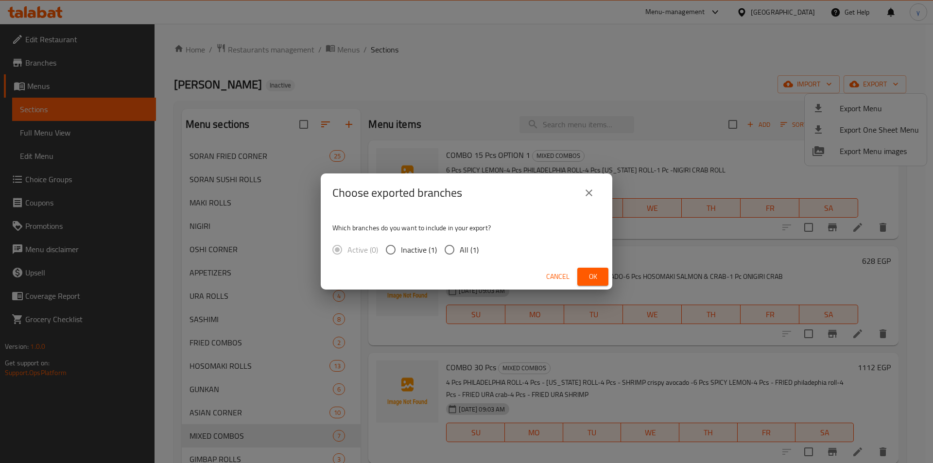
click at [462, 244] on span "All (1)" at bounding box center [469, 250] width 19 height 12
click at [460, 243] on input "All (1)" at bounding box center [449, 250] width 20 height 20
radio input "true"
click at [595, 277] on span "Ok" at bounding box center [593, 277] width 16 height 12
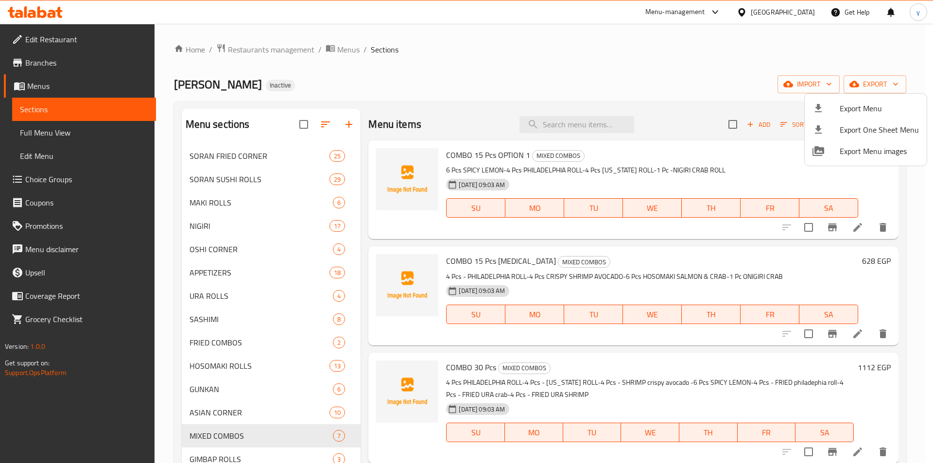
click at [566, 55] on div at bounding box center [466, 231] width 933 height 463
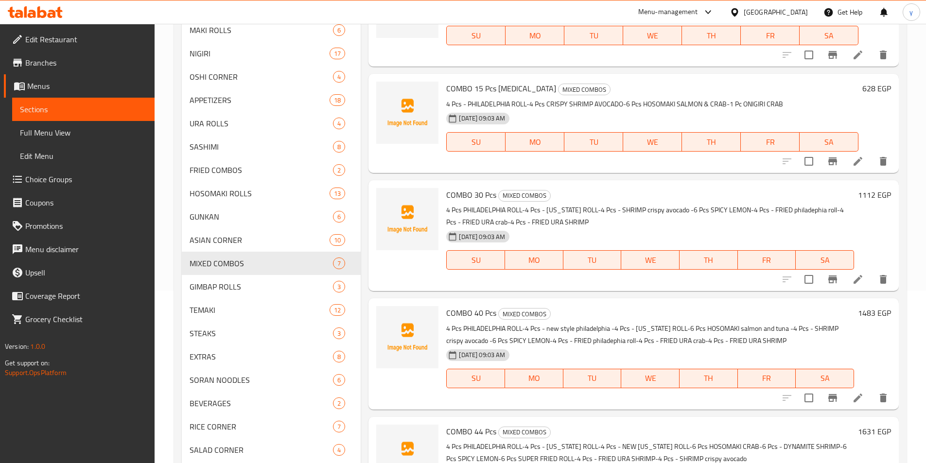
scroll to position [225, 0]
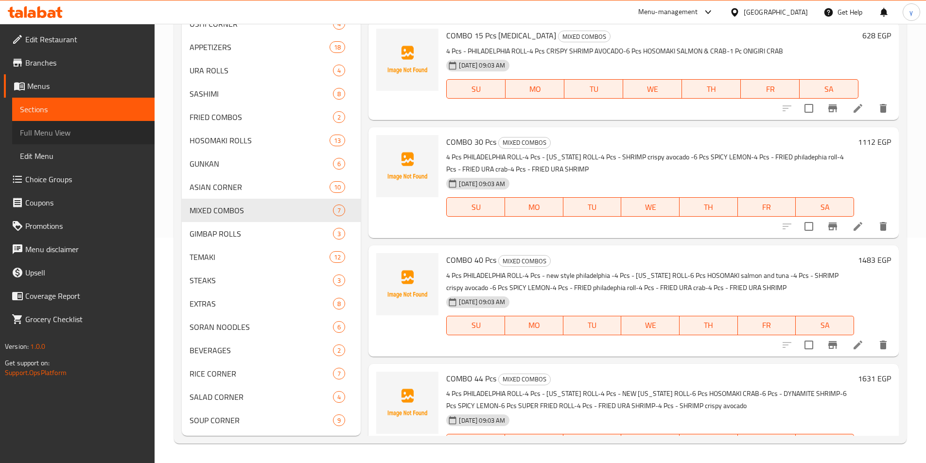
click at [95, 125] on link "Full Menu View" at bounding box center [83, 132] width 142 height 23
click at [35, 133] on span "Full Menu View" at bounding box center [83, 133] width 127 height 12
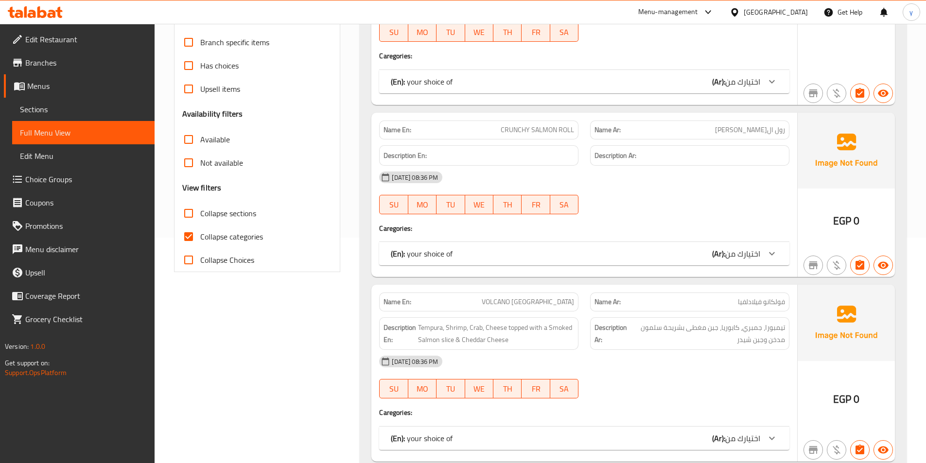
click at [194, 233] on input "Collapse categories" at bounding box center [188, 236] width 23 height 23
checkbox input "false"
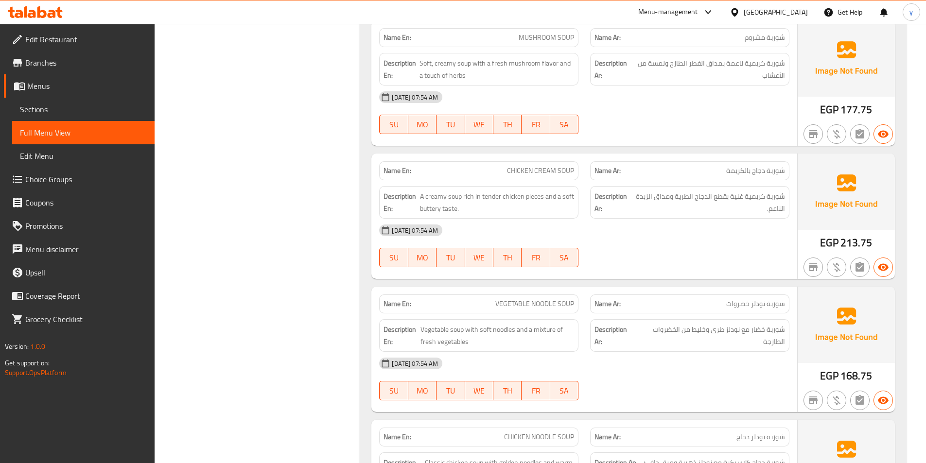
scroll to position [32969, 0]
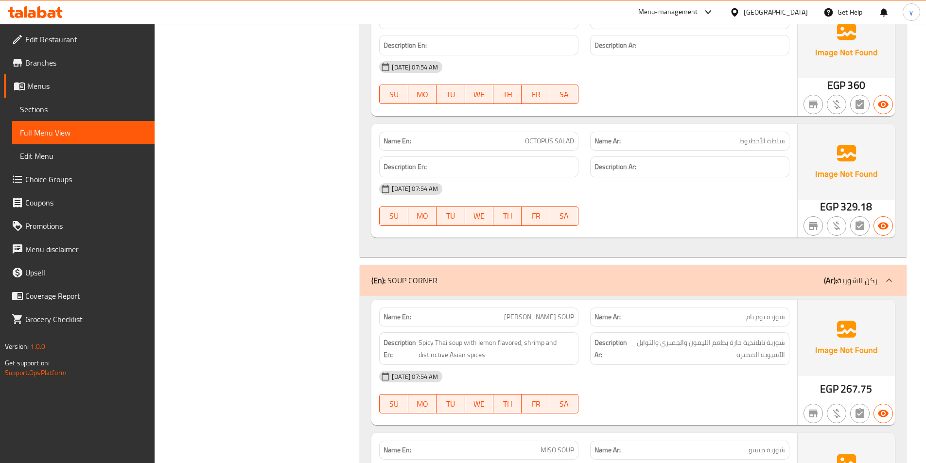
click at [888, 275] on icon at bounding box center [889, 281] width 12 height 12
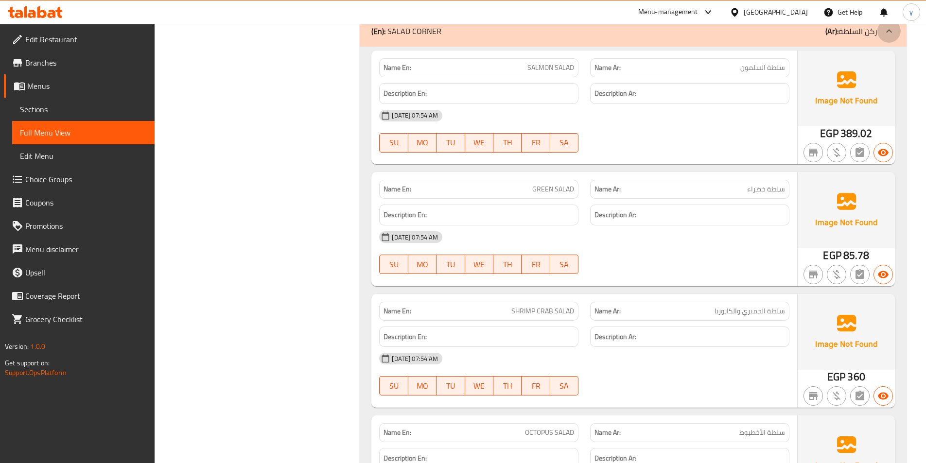
scroll to position [32435, 0]
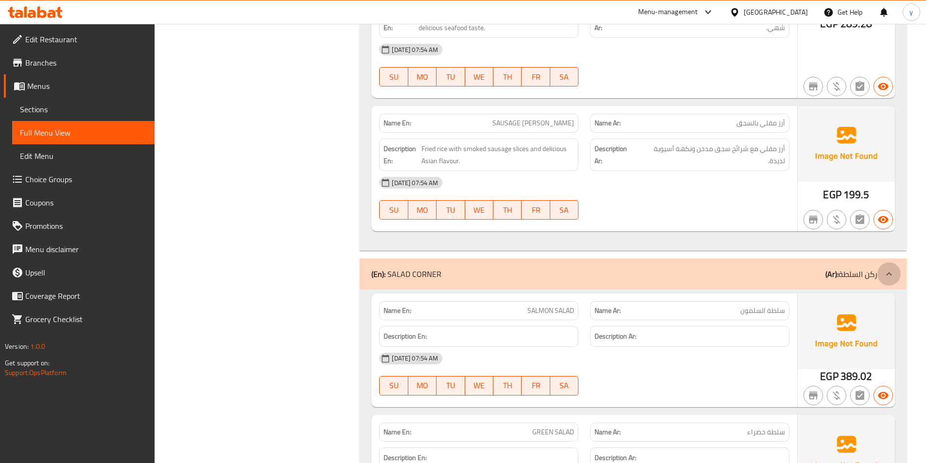
click at [892, 268] on icon at bounding box center [889, 274] width 12 height 12
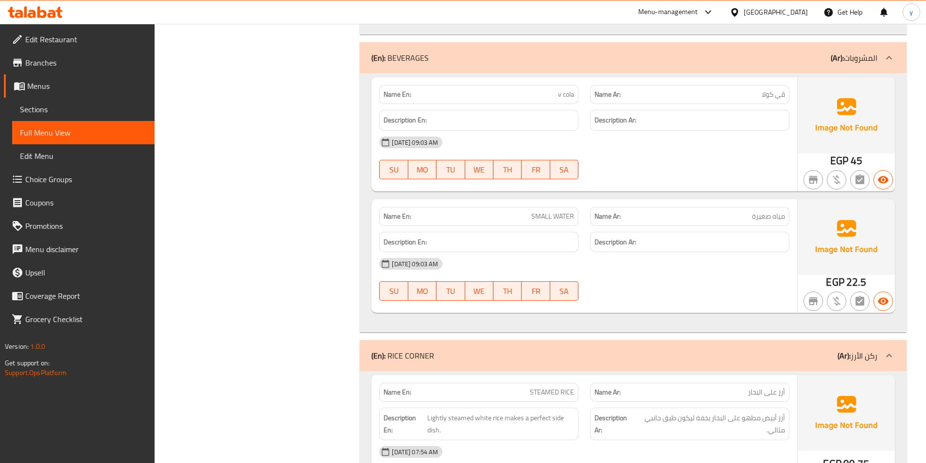
scroll to position [31365, 0]
click at [888, 345] on div at bounding box center [888, 356] width 23 height 23
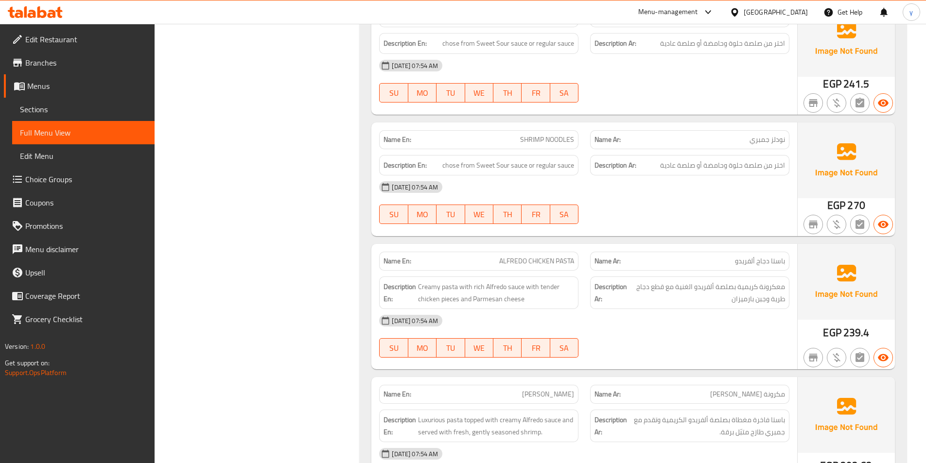
scroll to position [30348, 0]
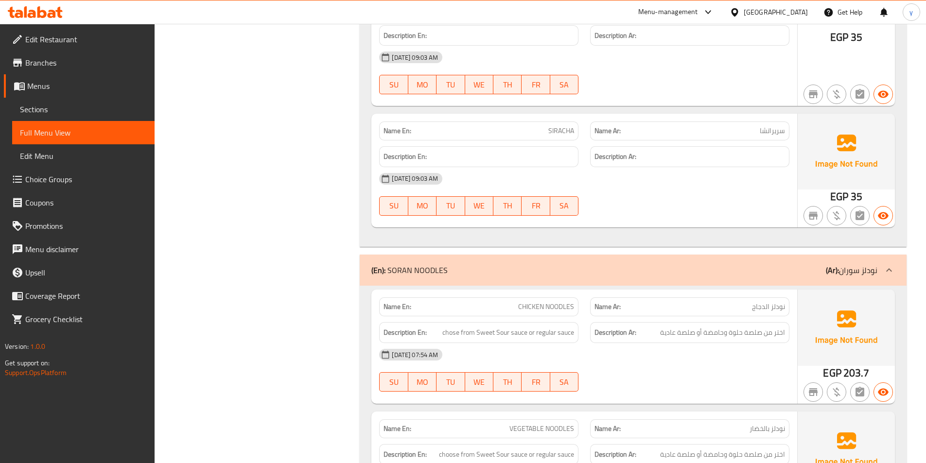
click at [888, 264] on icon at bounding box center [889, 270] width 12 height 12
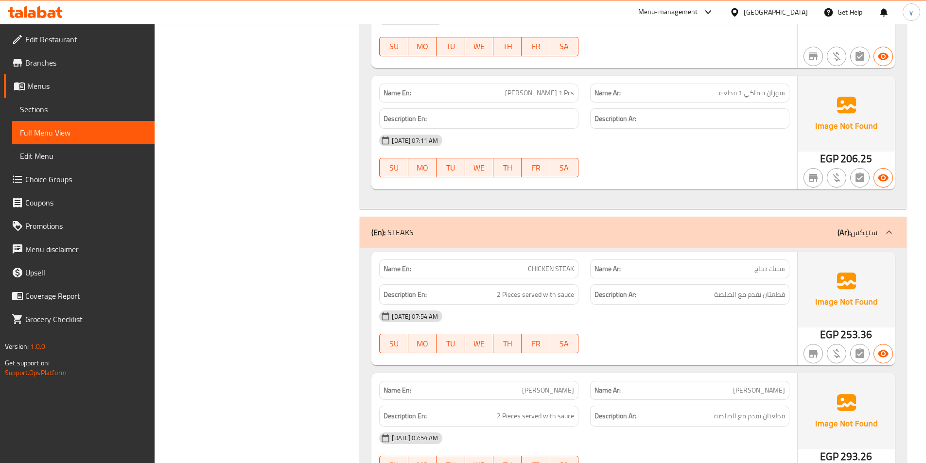
scroll to position [28939, 0]
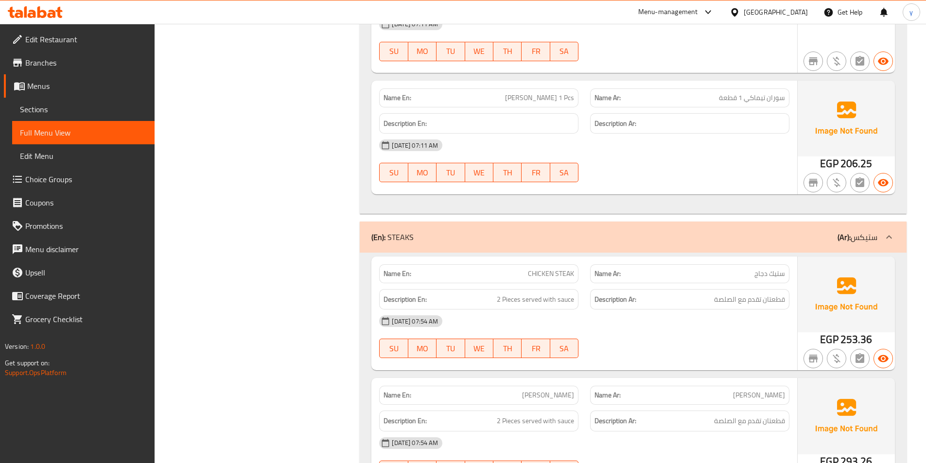
click at [892, 231] on icon at bounding box center [889, 237] width 12 height 12
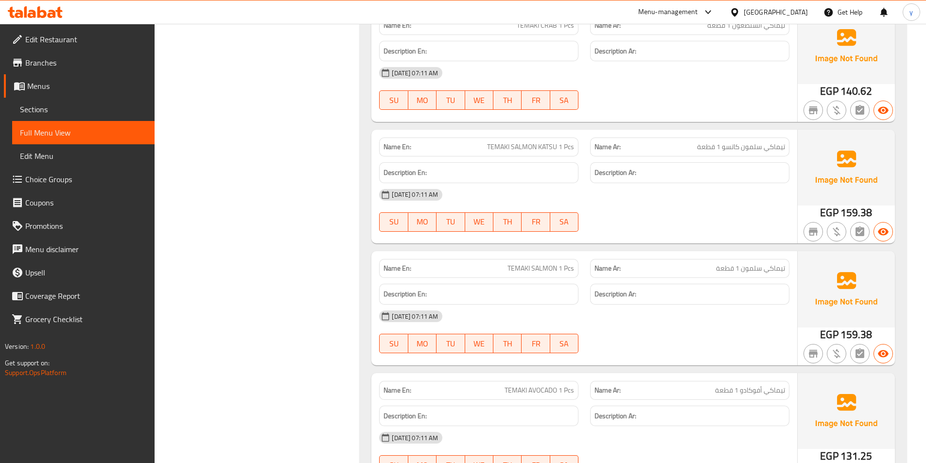
scroll to position [27530, 0]
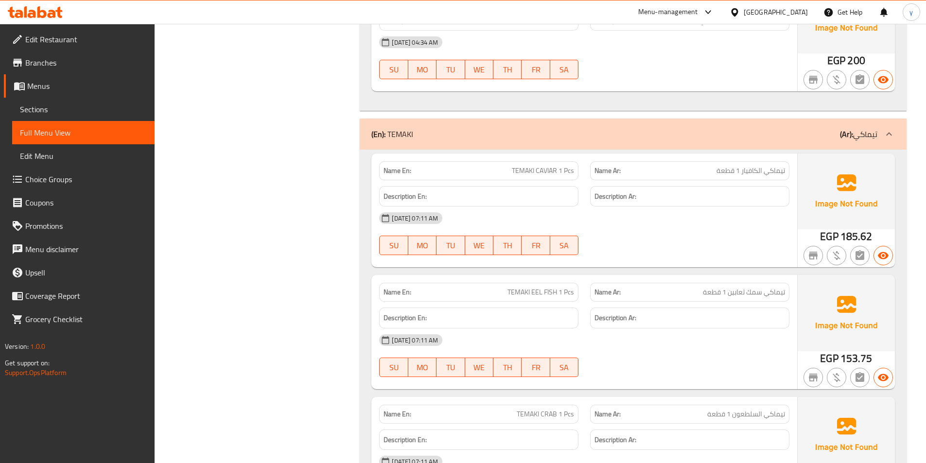
click at [889, 128] on icon at bounding box center [889, 134] width 12 height 12
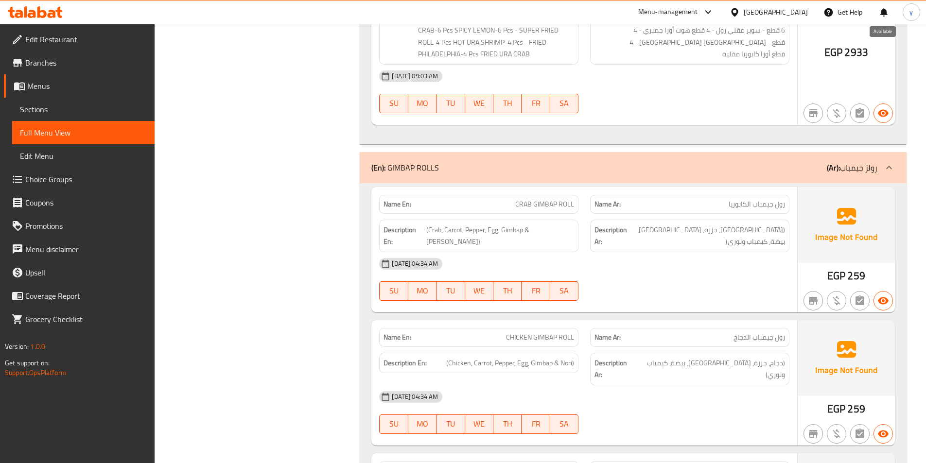
scroll to position [26898, 0]
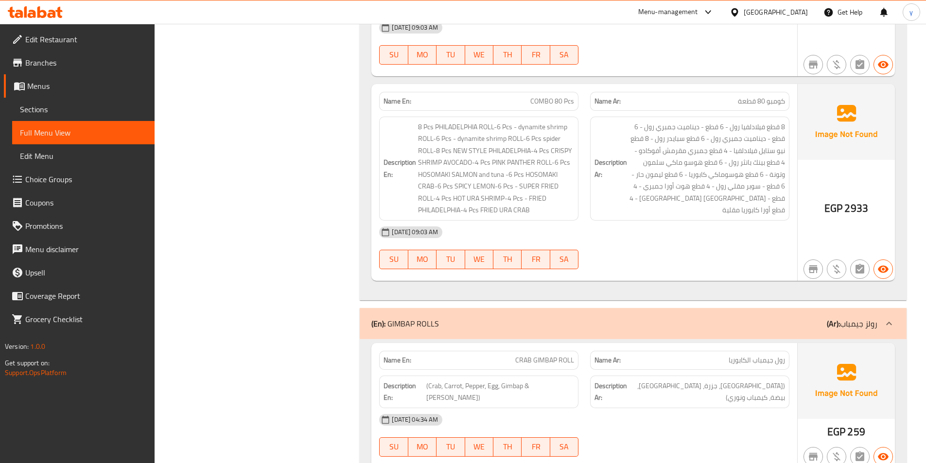
click at [888, 312] on div at bounding box center [888, 323] width 23 height 23
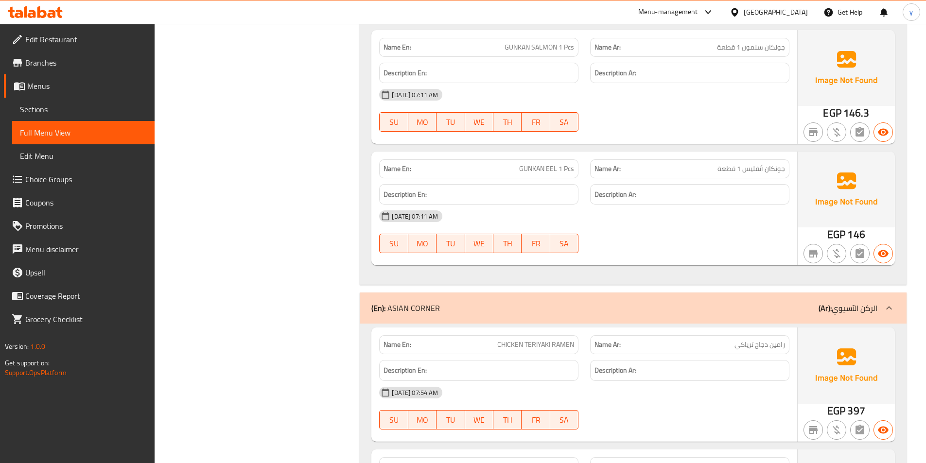
scroll to position [24322, 0]
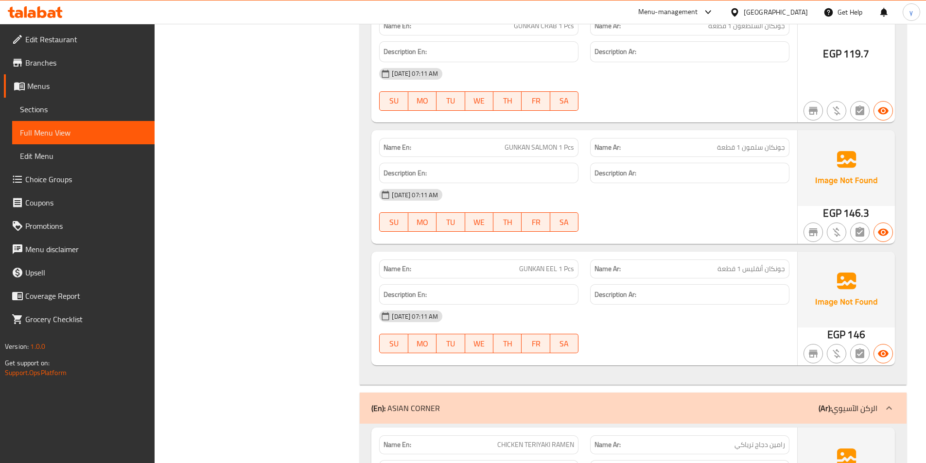
click at [889, 402] on icon at bounding box center [889, 408] width 12 height 12
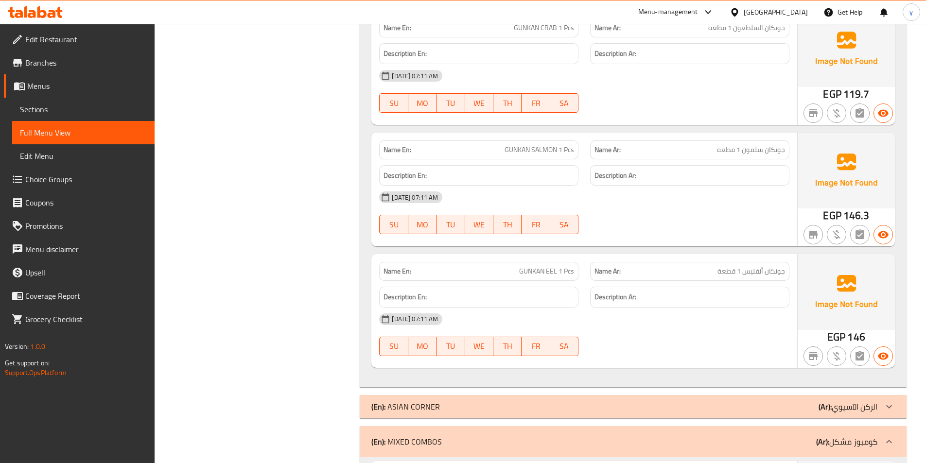
scroll to position [23544, 0]
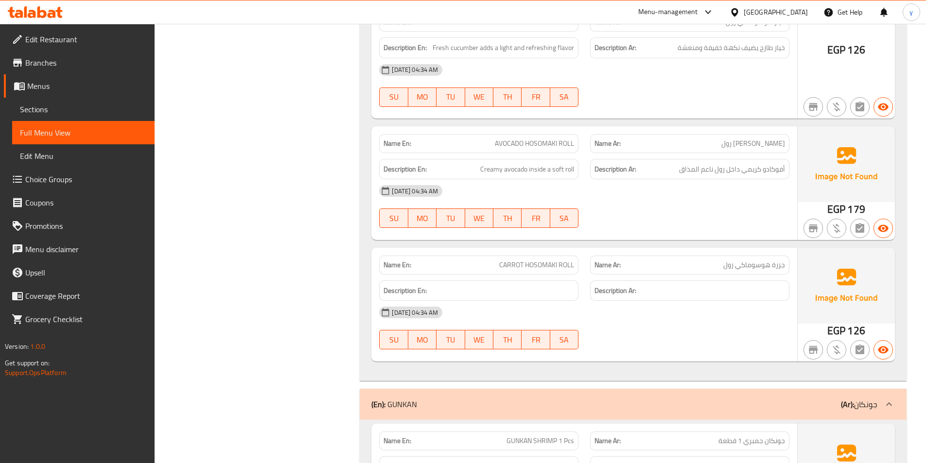
click at [891, 399] on icon at bounding box center [889, 405] width 12 height 12
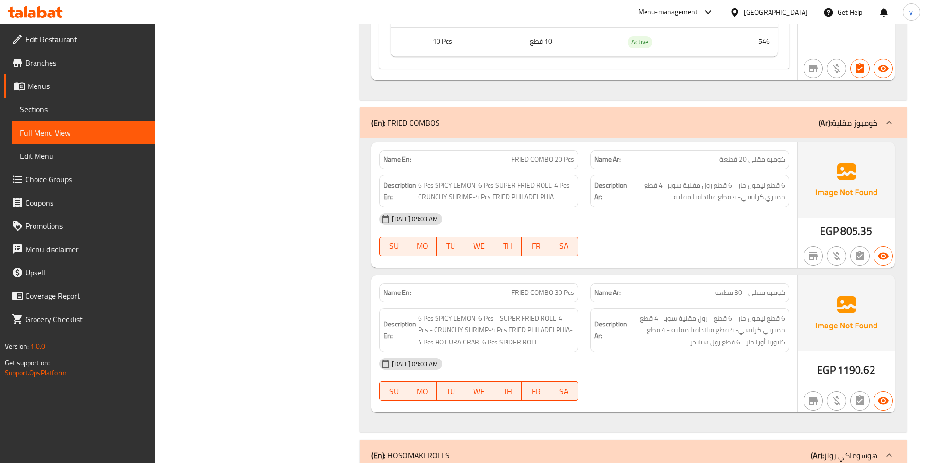
scroll to position [21941, 0]
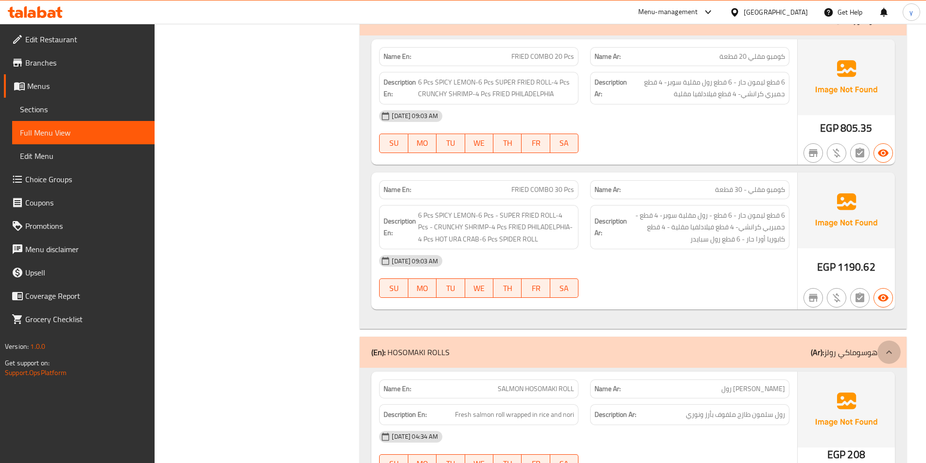
click at [889, 347] on icon at bounding box center [889, 353] width 12 height 12
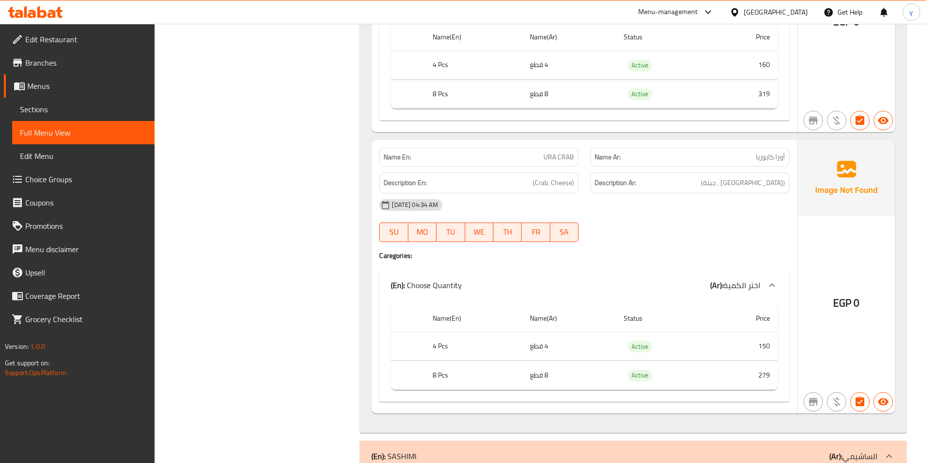
scroll to position [19316, 0]
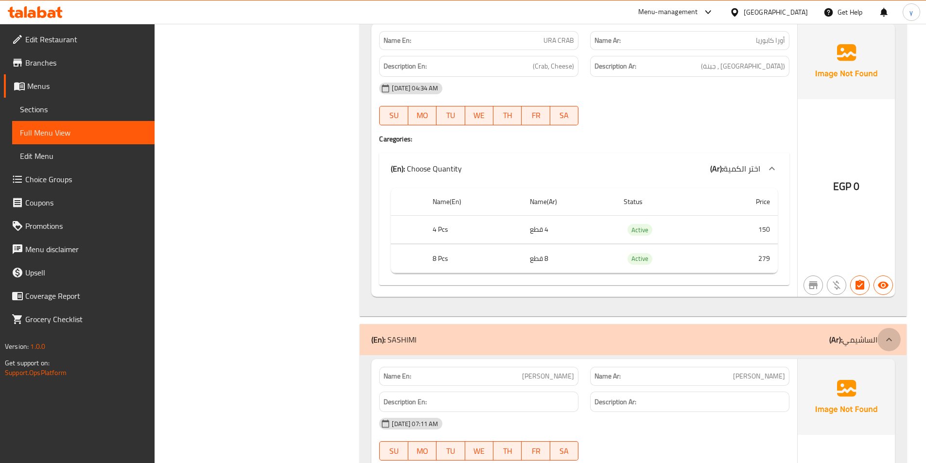
click at [889, 334] on icon at bounding box center [889, 340] width 12 height 12
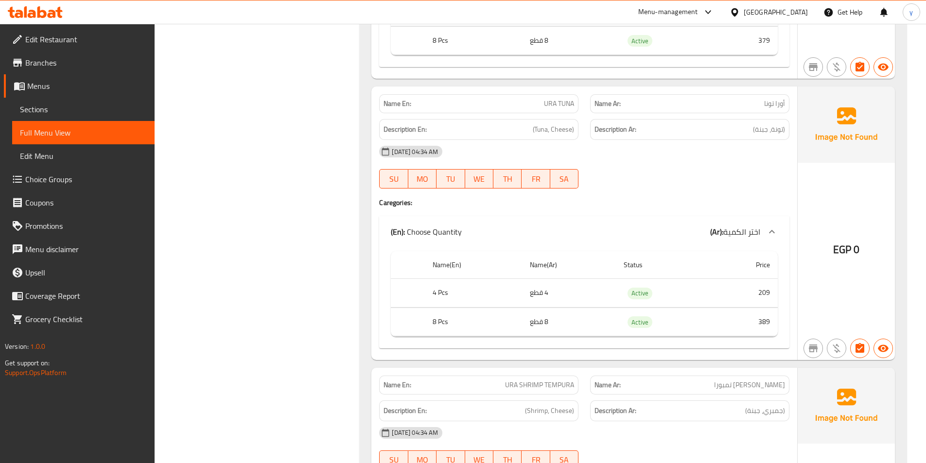
scroll to position [18199, 0]
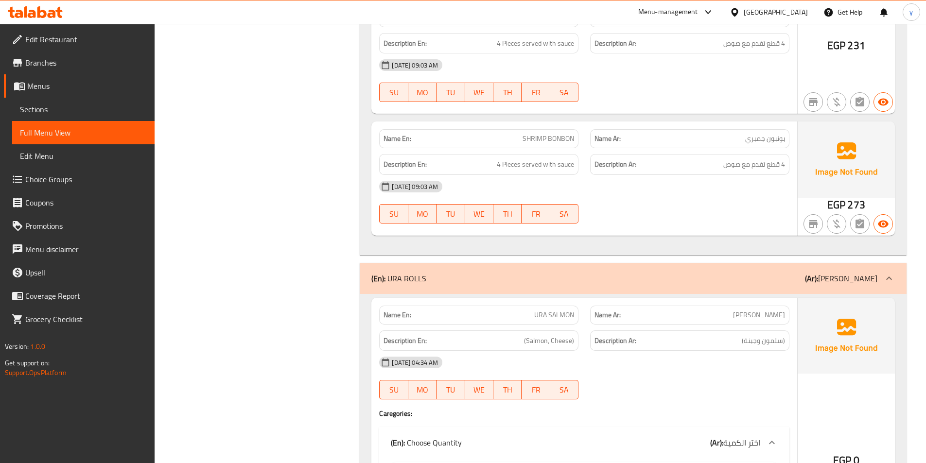
click at [886, 273] on icon at bounding box center [889, 279] width 12 height 12
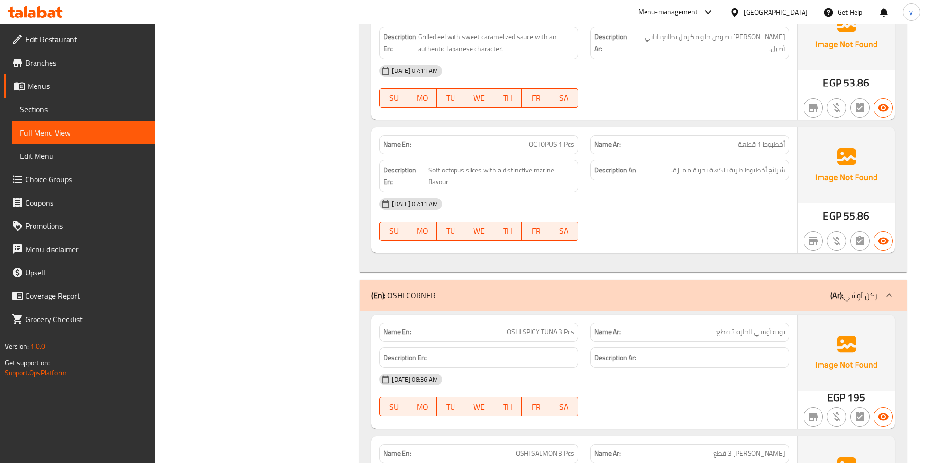
scroll to position [15429, 0]
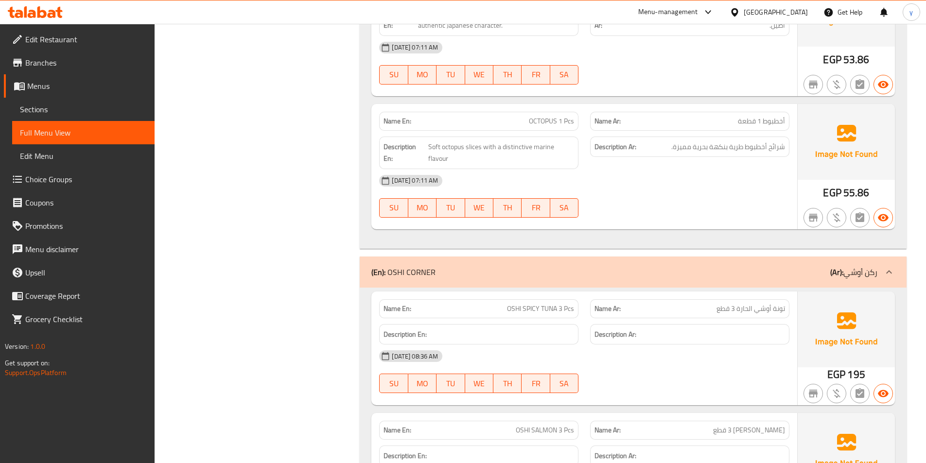
click at [883, 260] on div at bounding box center [888, 271] width 23 height 23
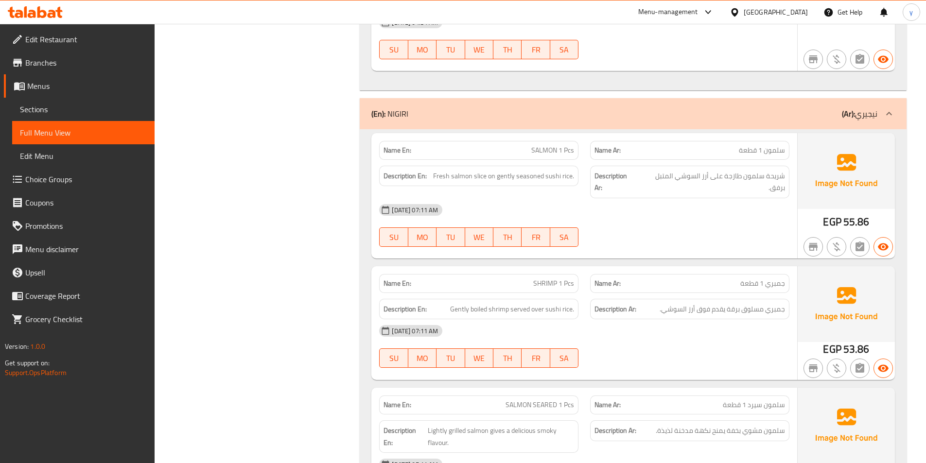
scroll to position [13193, 0]
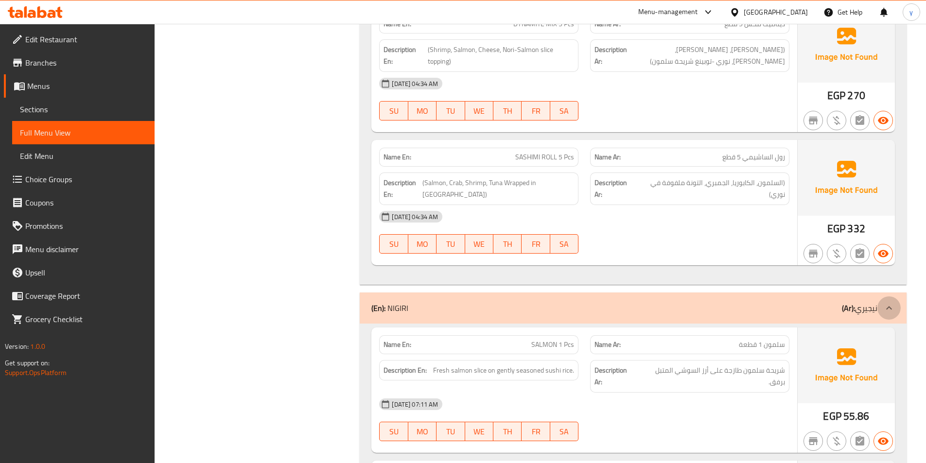
click at [888, 306] on icon at bounding box center [889, 307] width 6 height 3
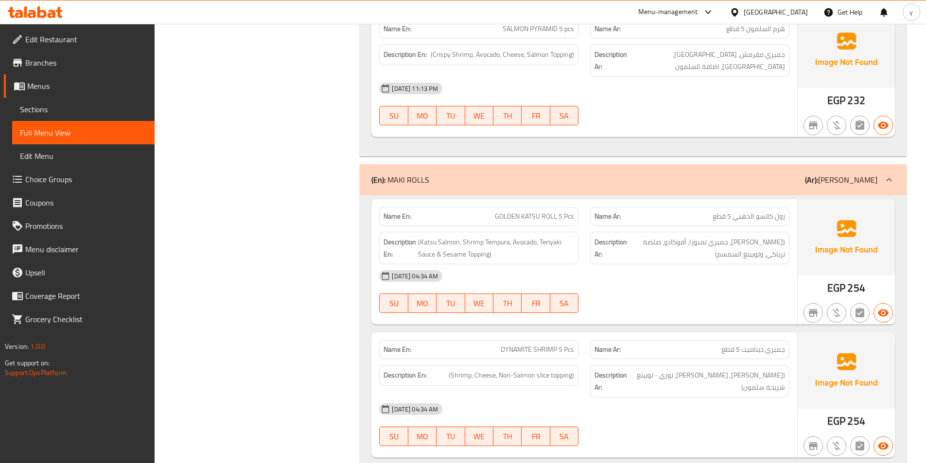
scroll to position [12415, 0]
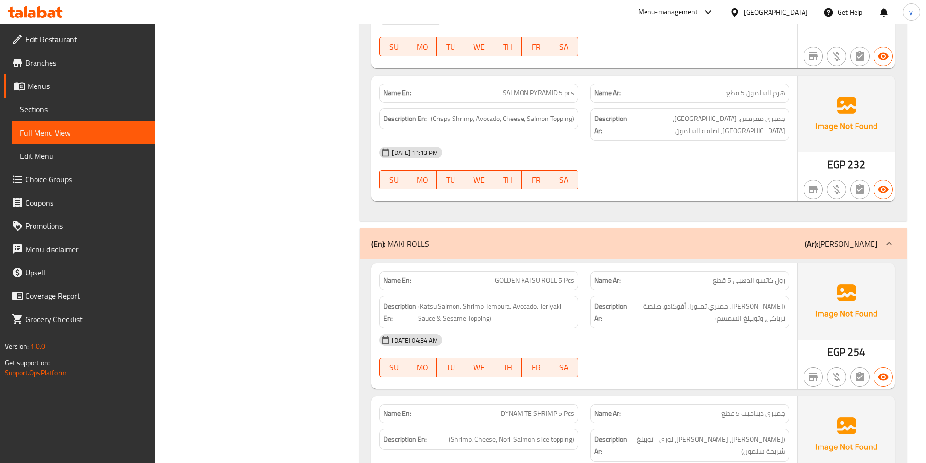
click at [893, 238] on icon at bounding box center [889, 244] width 12 height 12
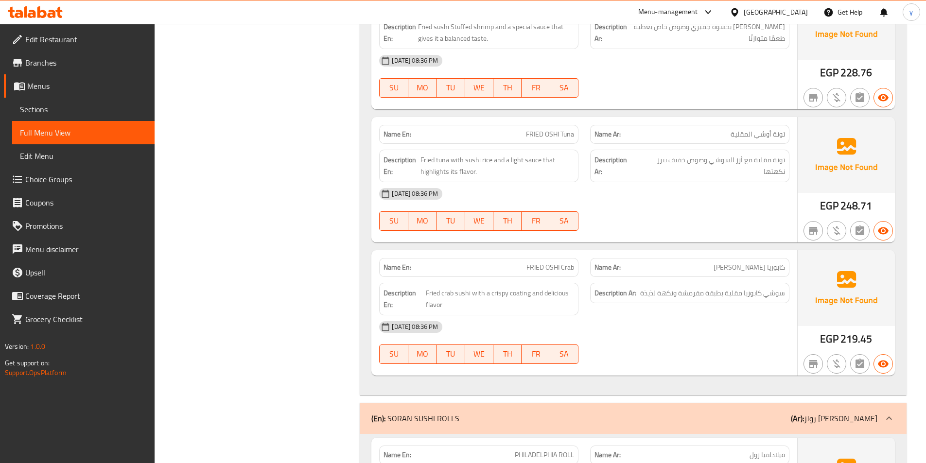
scroll to position [4397, 0]
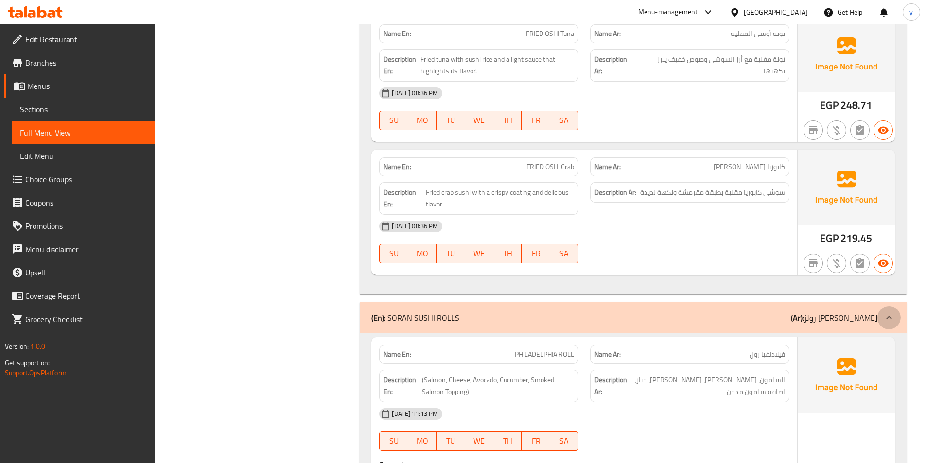
click at [895, 306] on div at bounding box center [888, 317] width 23 height 23
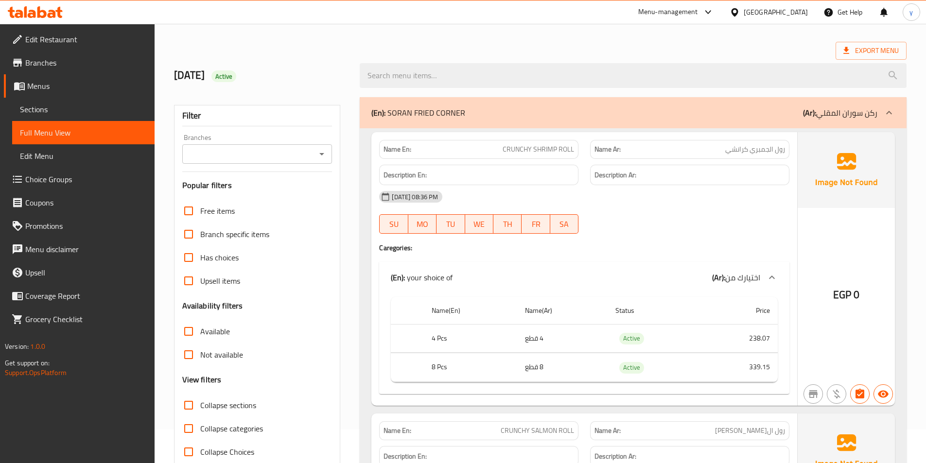
scroll to position [0, 0]
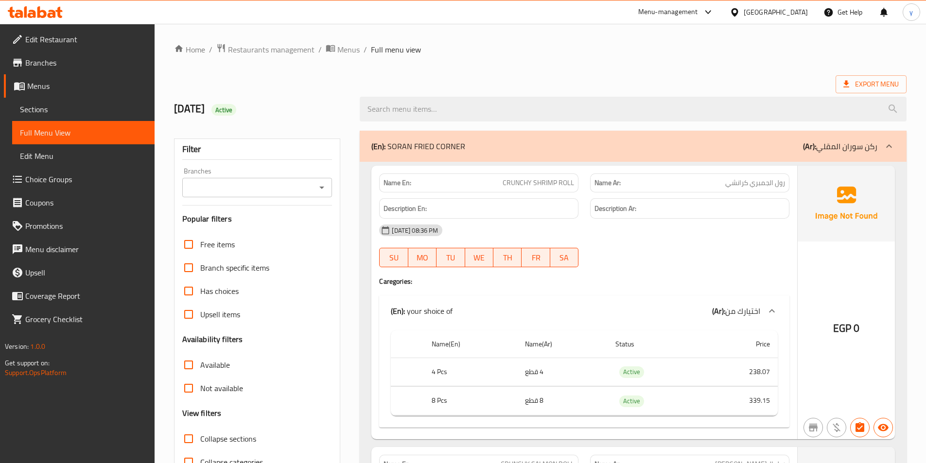
drag, startPoint x: 889, startPoint y: 147, endPoint x: 849, endPoint y: 194, distance: 62.0
click at [888, 147] on icon at bounding box center [889, 146] width 12 height 12
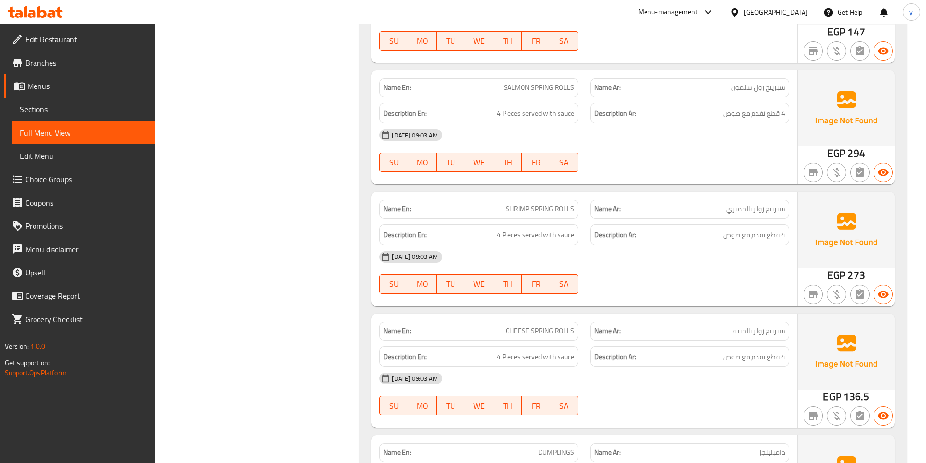
scroll to position [584, 0]
